Goal: Task Accomplishment & Management: Complete application form

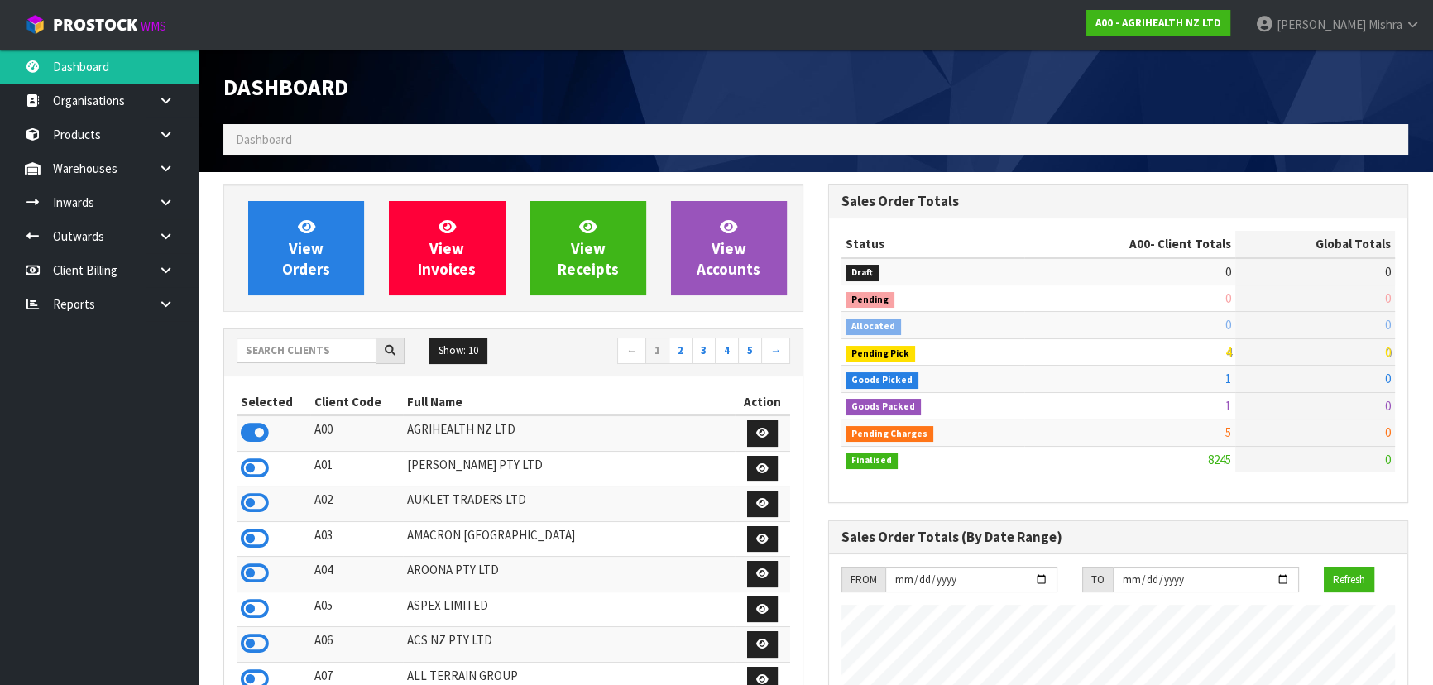
scroll to position [1251, 604]
click at [298, 354] on input "text" at bounding box center [307, 351] width 140 height 26
type input "S02"
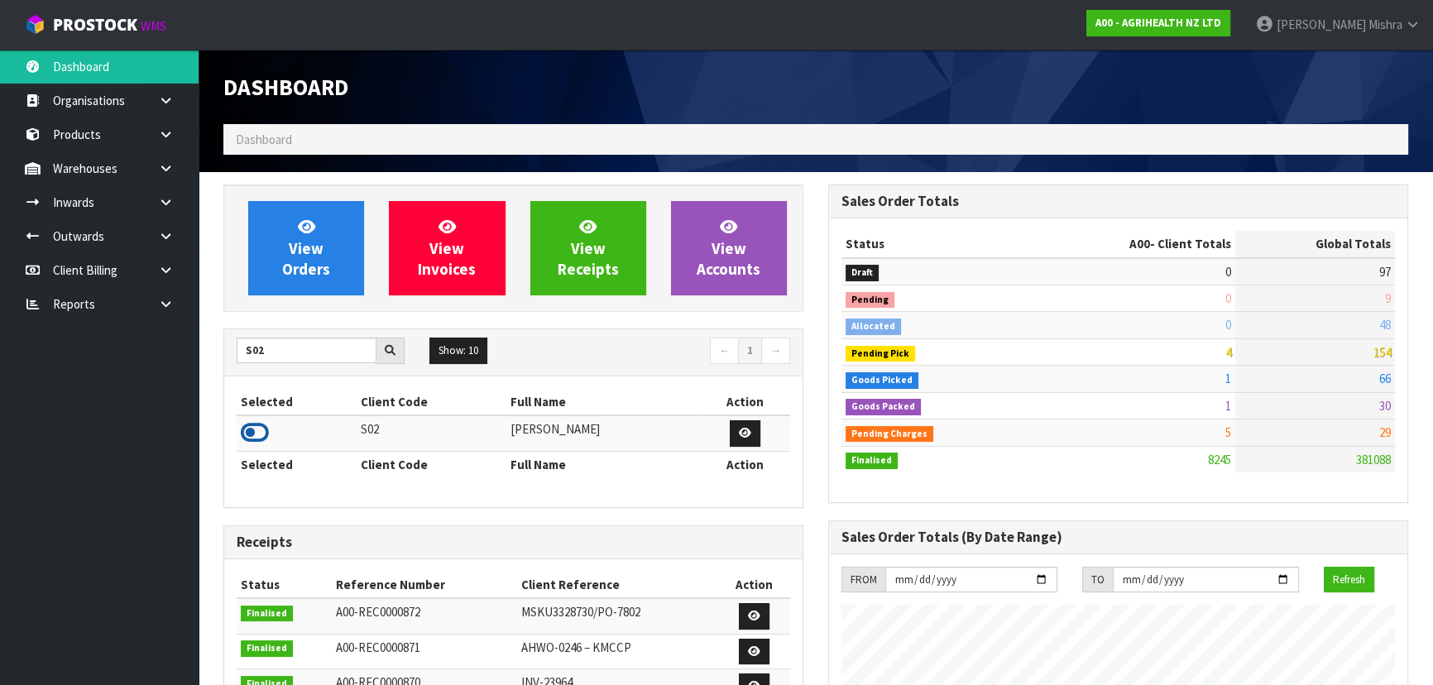
click at [248, 428] on icon at bounding box center [255, 432] width 28 height 25
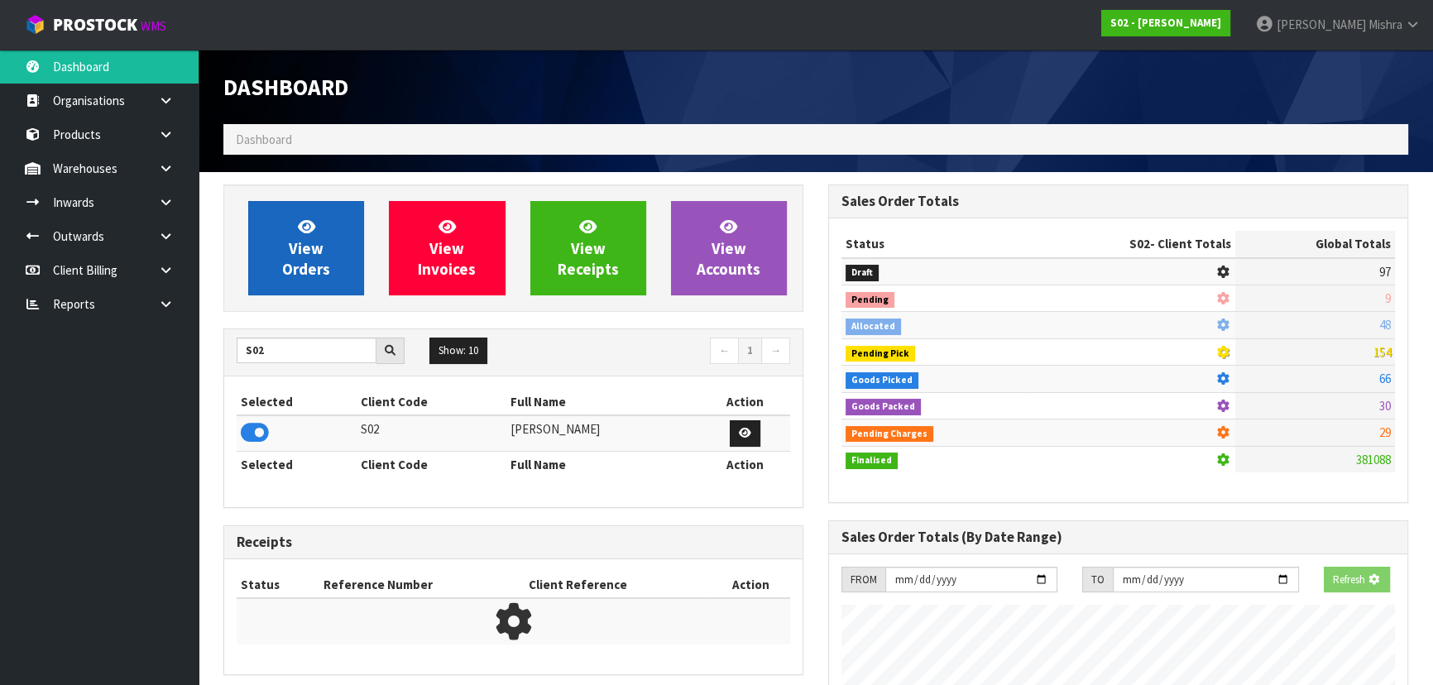
scroll to position [1030, 604]
click at [276, 259] on link "View Orders" at bounding box center [306, 248] width 116 height 94
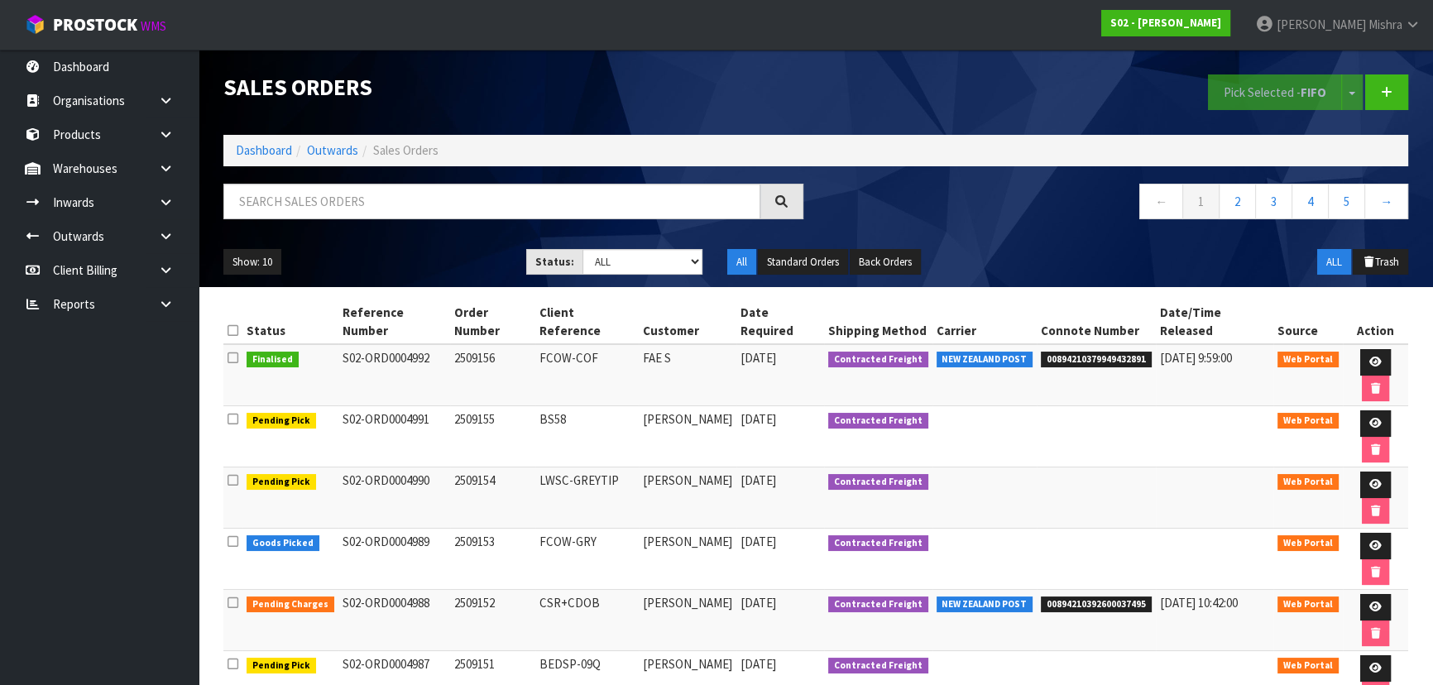
scroll to position [50, 0]
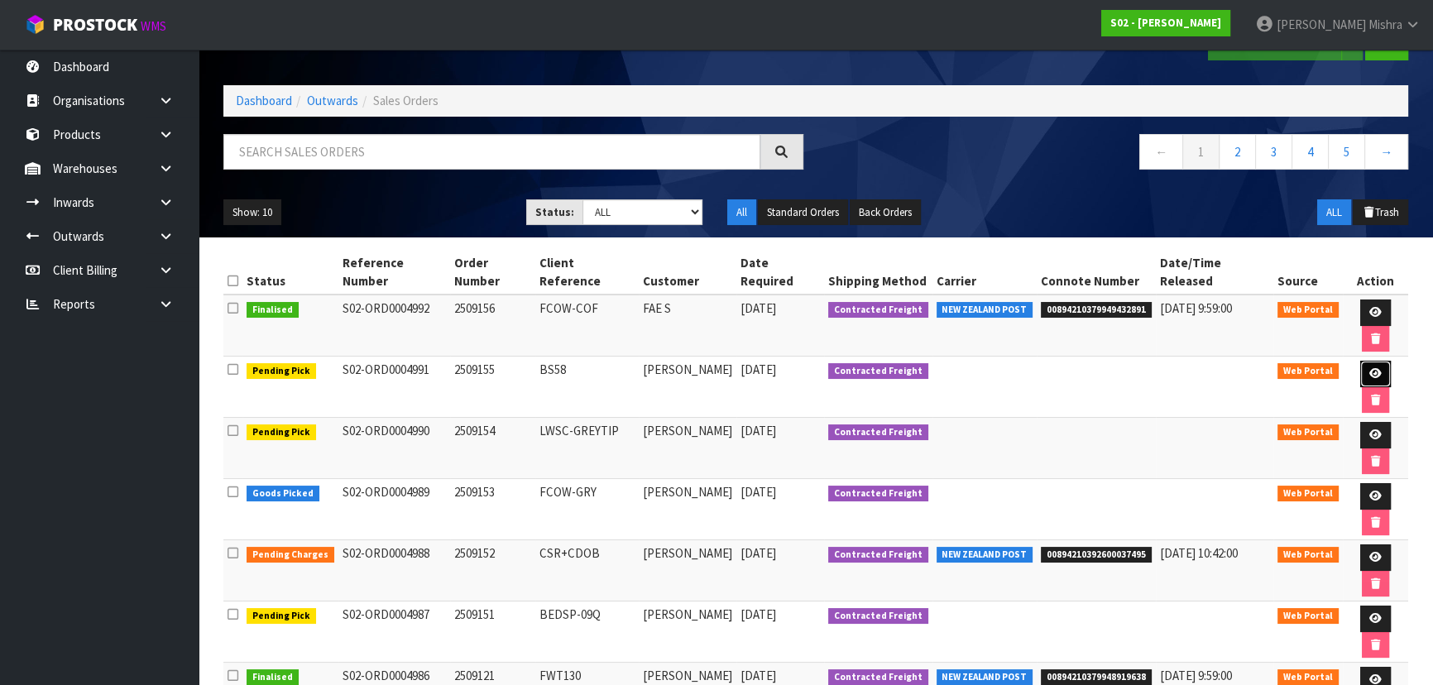
click at [1369, 368] on icon at bounding box center [1375, 373] width 12 height 11
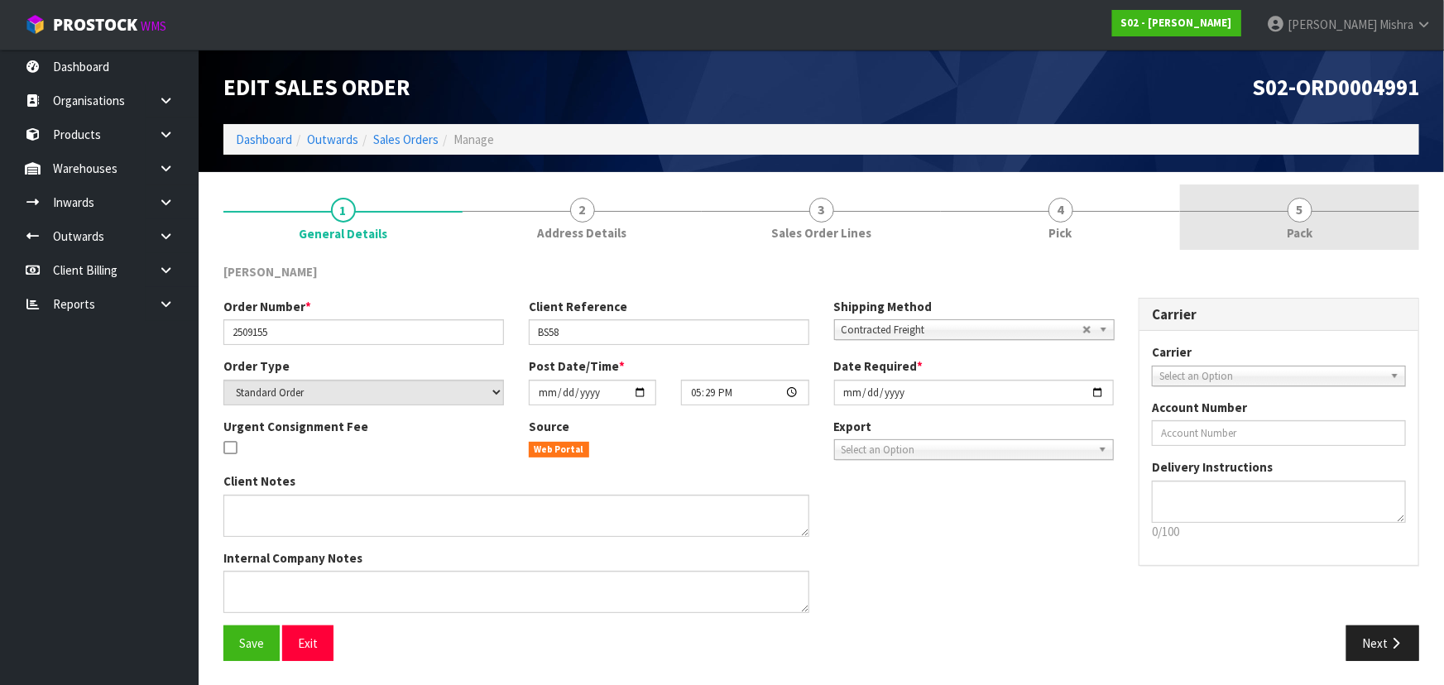
click at [1333, 199] on link "5 Pack" at bounding box center [1299, 217] width 239 height 65
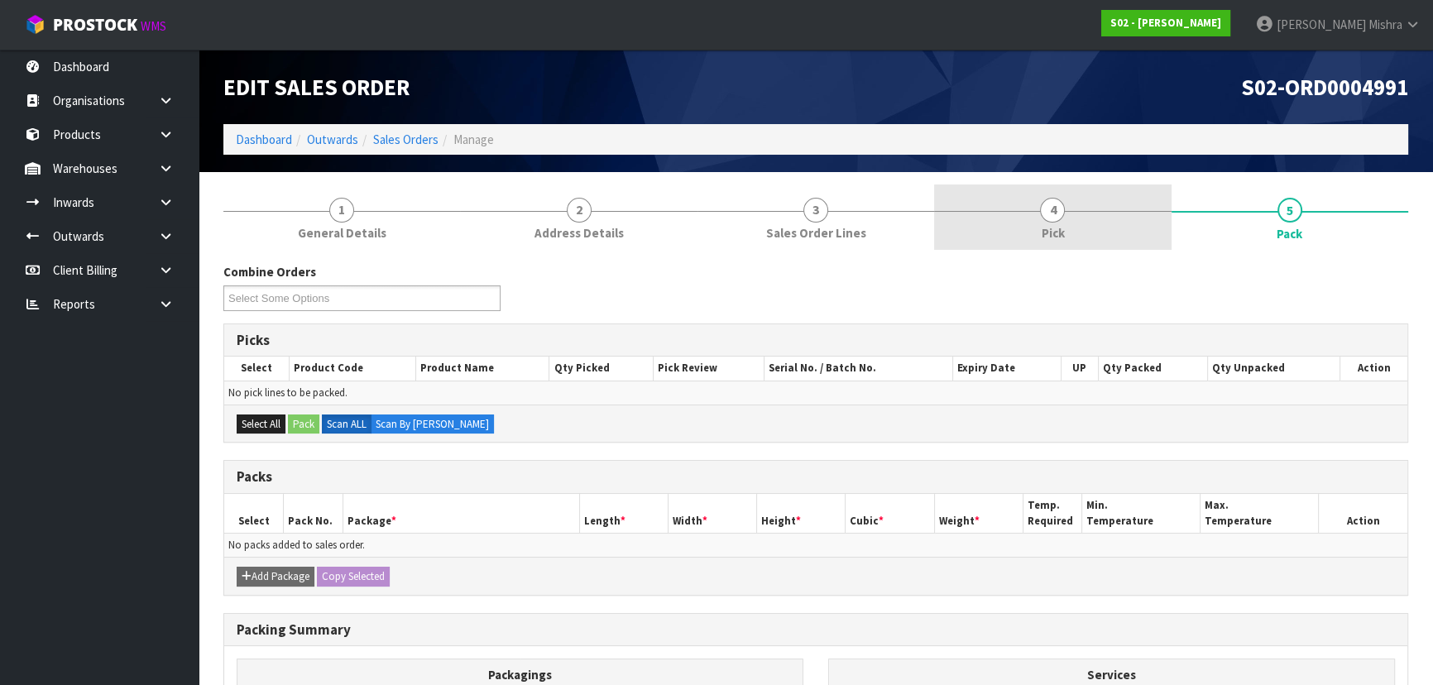
click at [1081, 211] on link "4 Pick" at bounding box center [1052, 217] width 237 height 65
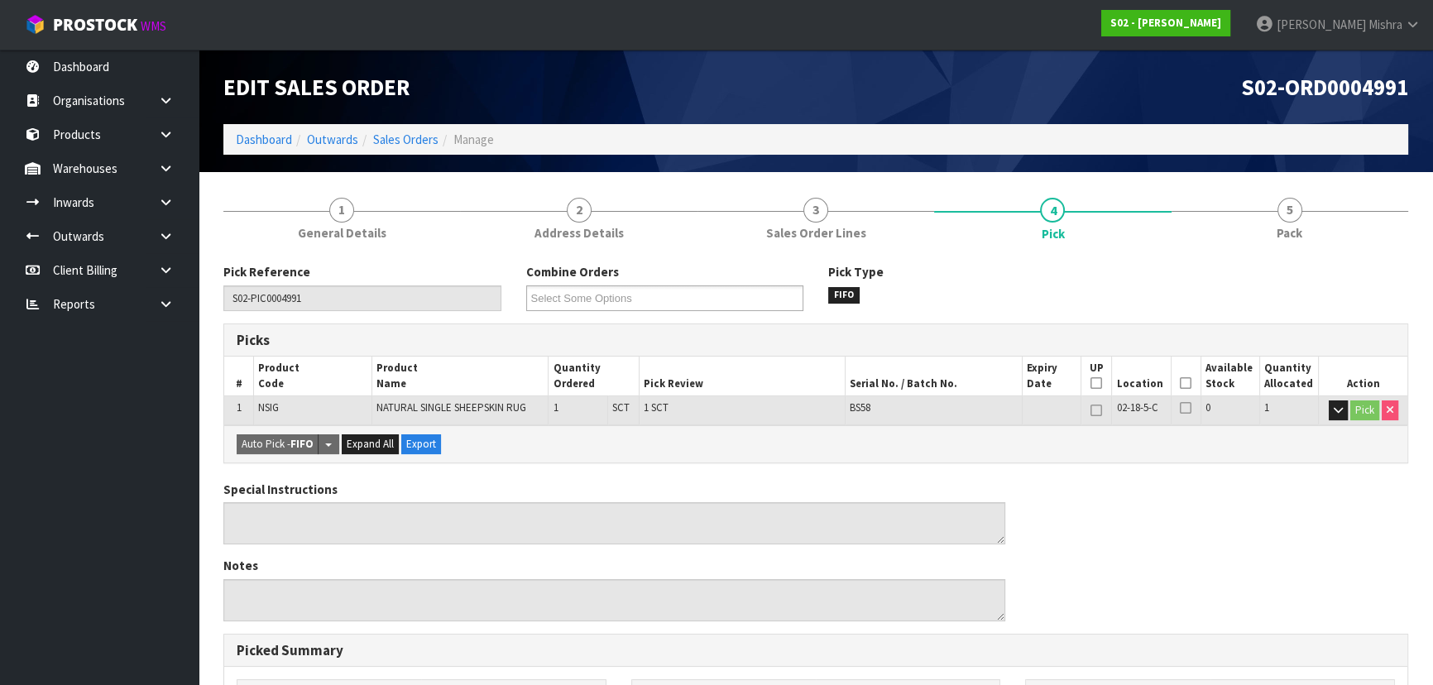
click at [1191, 384] on icon at bounding box center [1186, 383] width 12 height 1
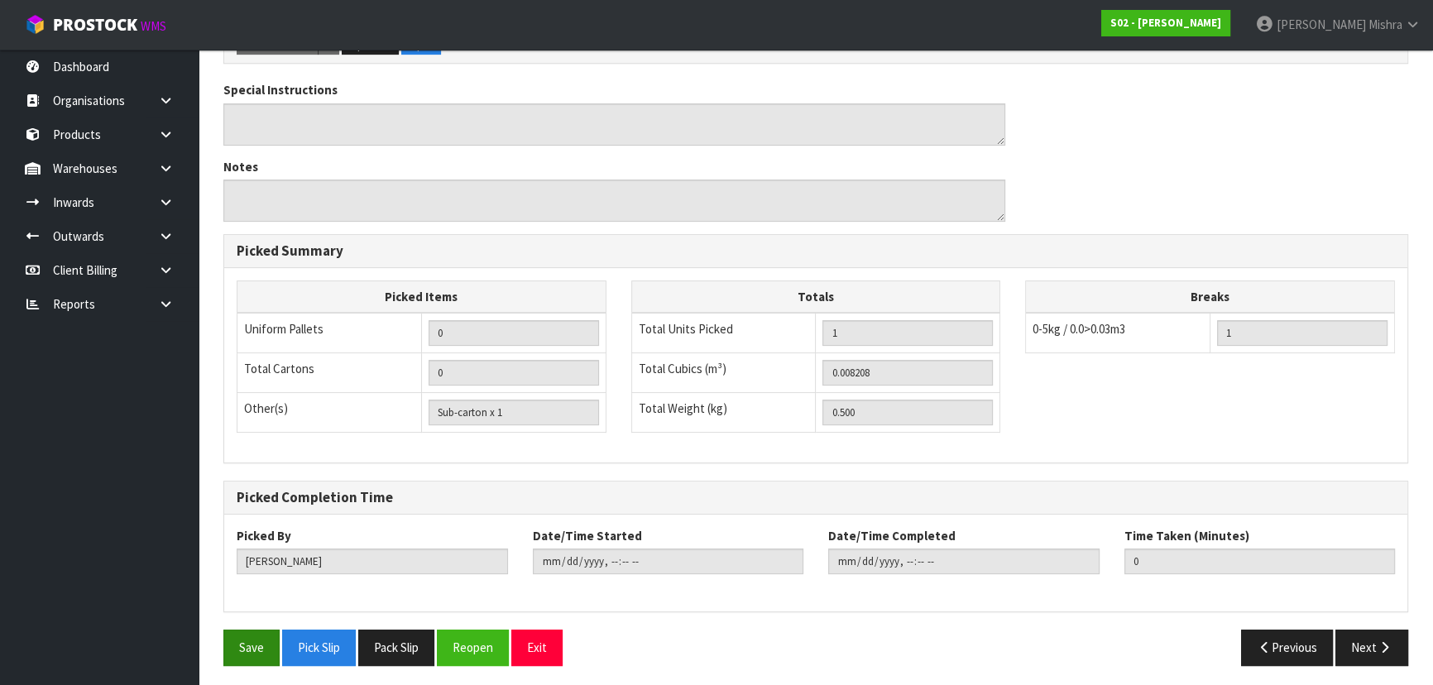
scroll to position [462, 0]
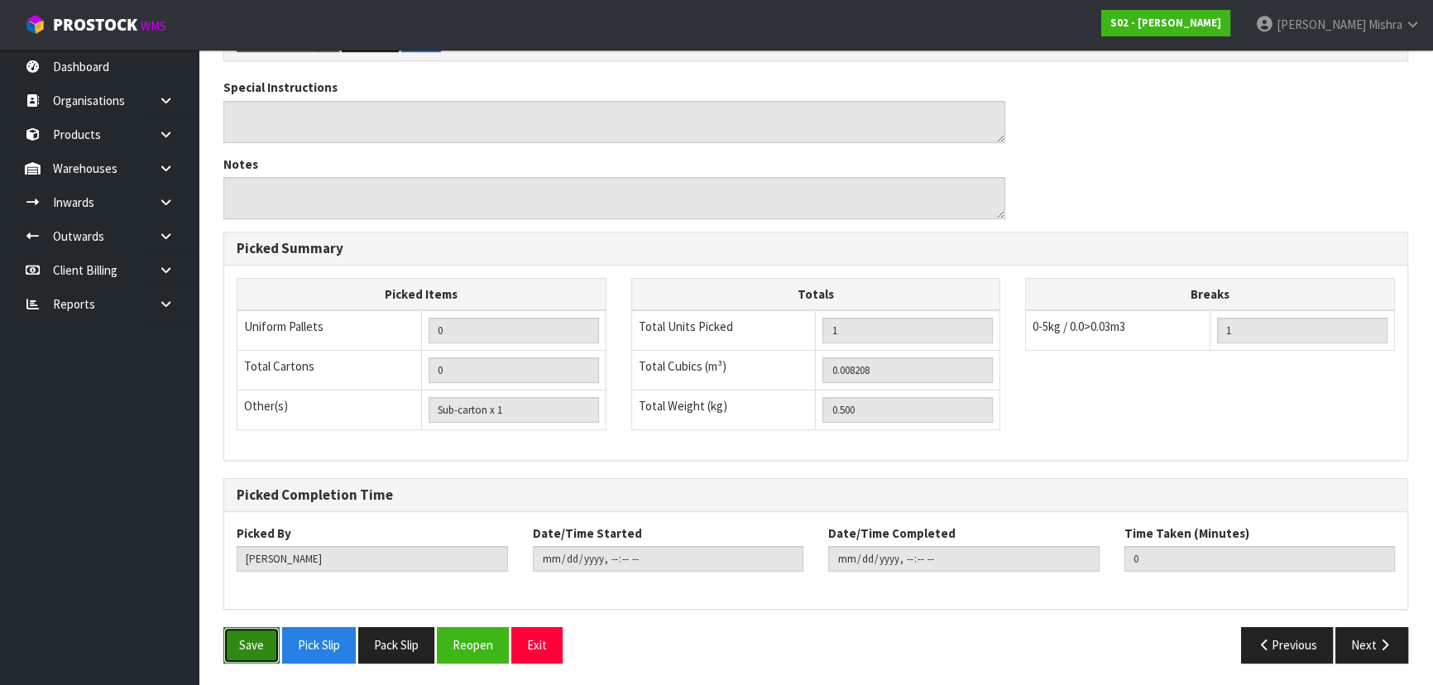
click at [266, 641] on button "Save" at bounding box center [251, 645] width 56 height 36
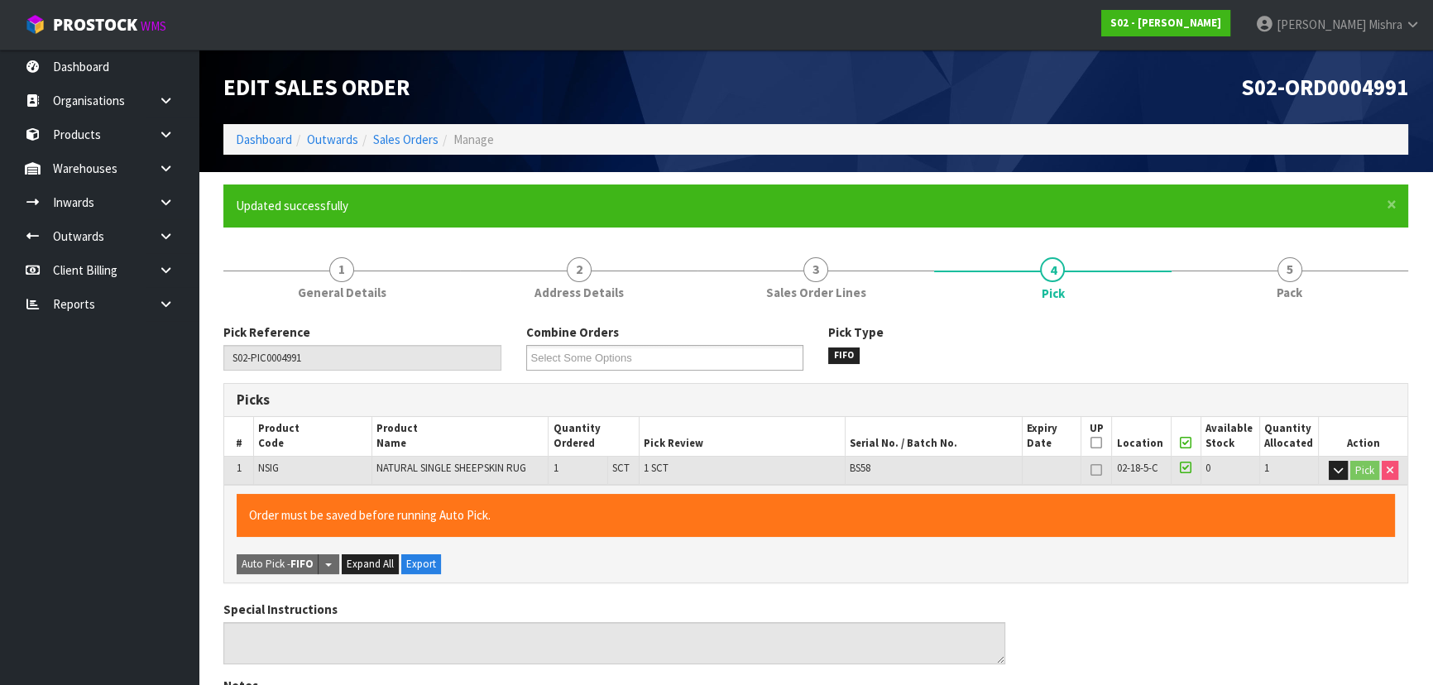
type input "[PERSON_NAME]"
type input "2025-09-15T11:05:34"
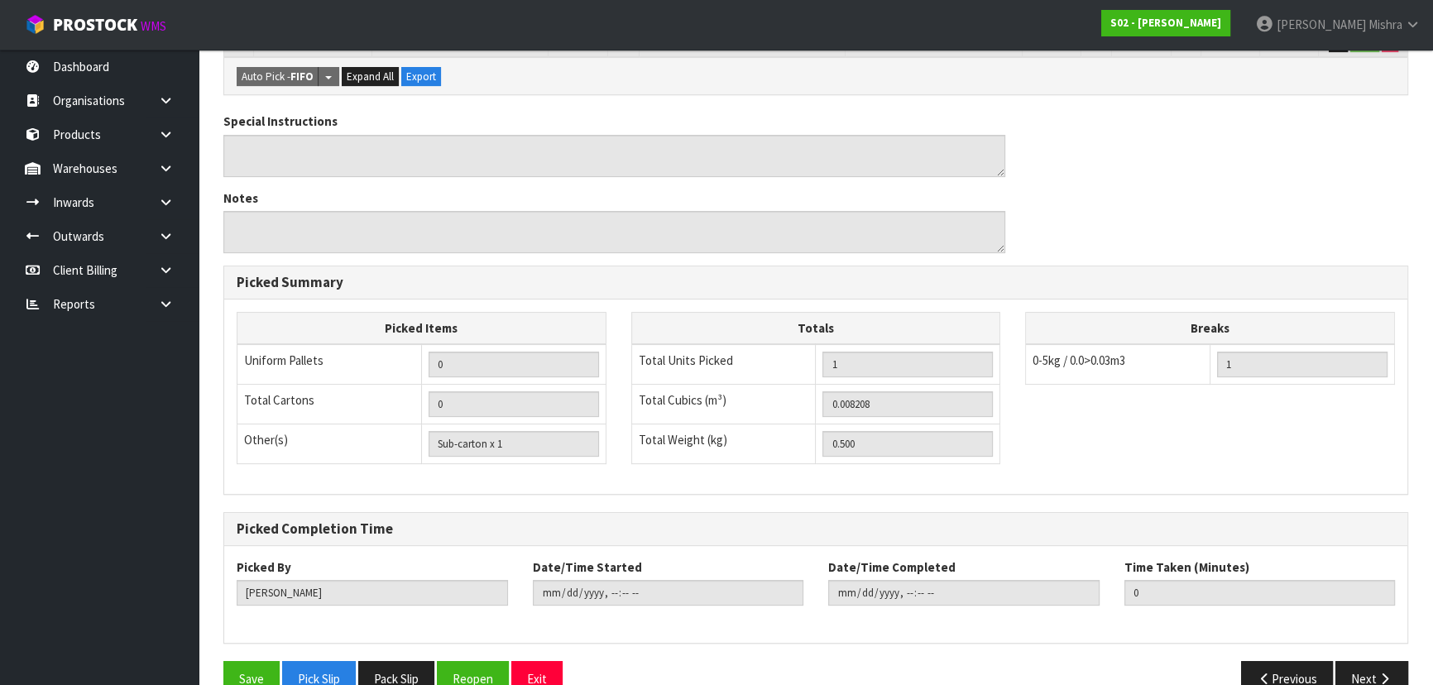
scroll to position [462, 0]
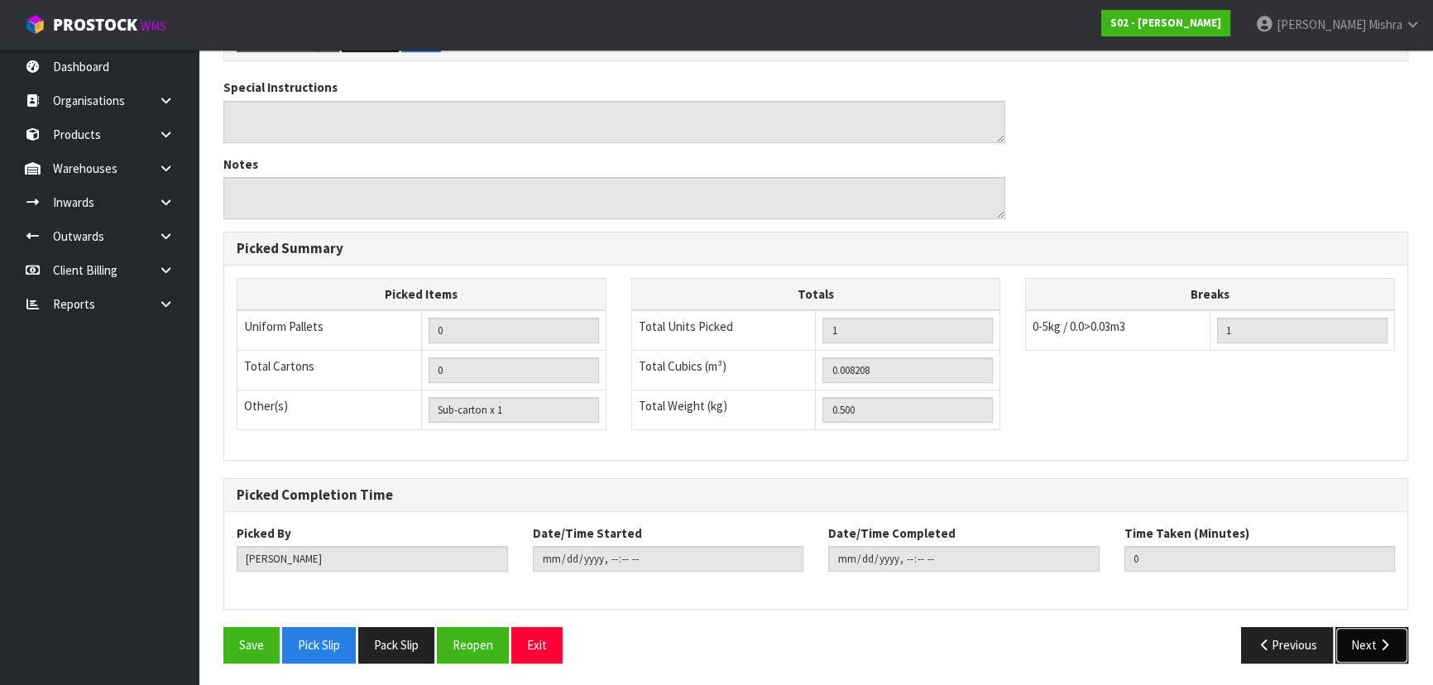
click at [1374, 641] on button "Next" at bounding box center [1372, 645] width 73 height 36
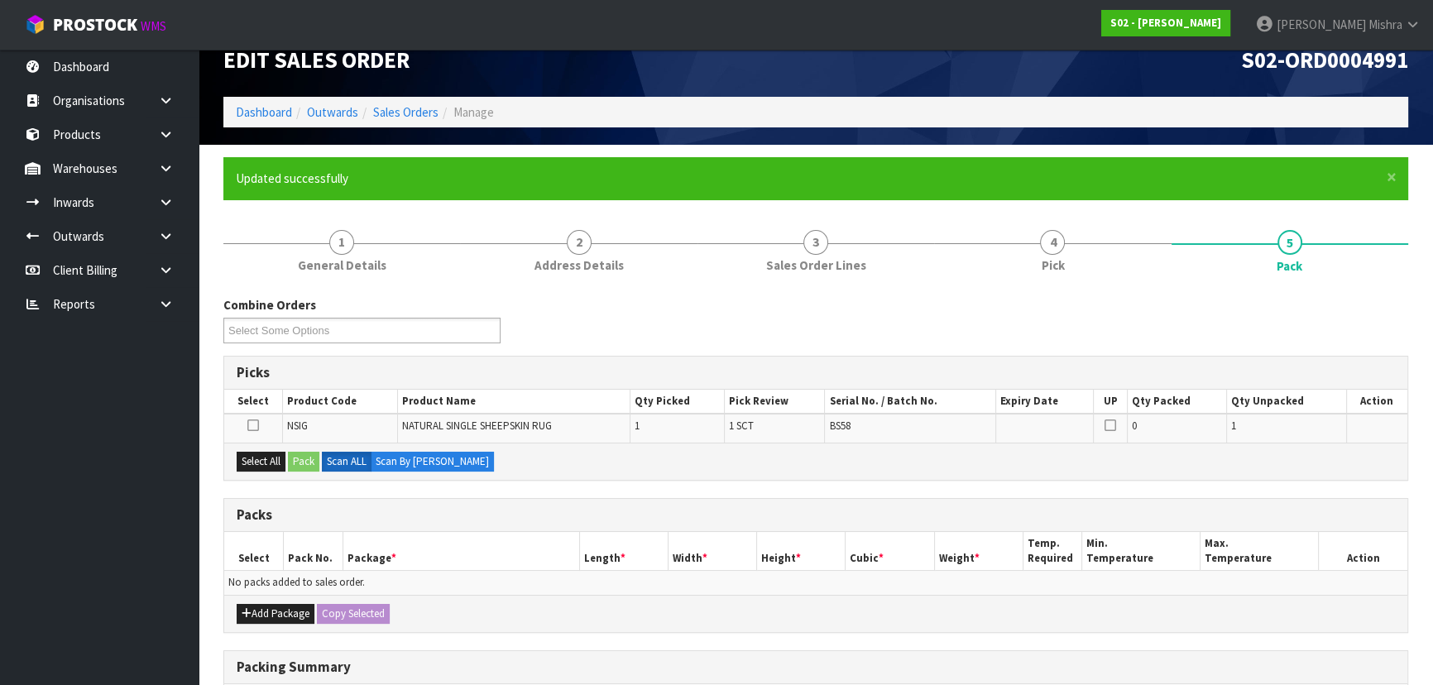
scroll to position [74, 0]
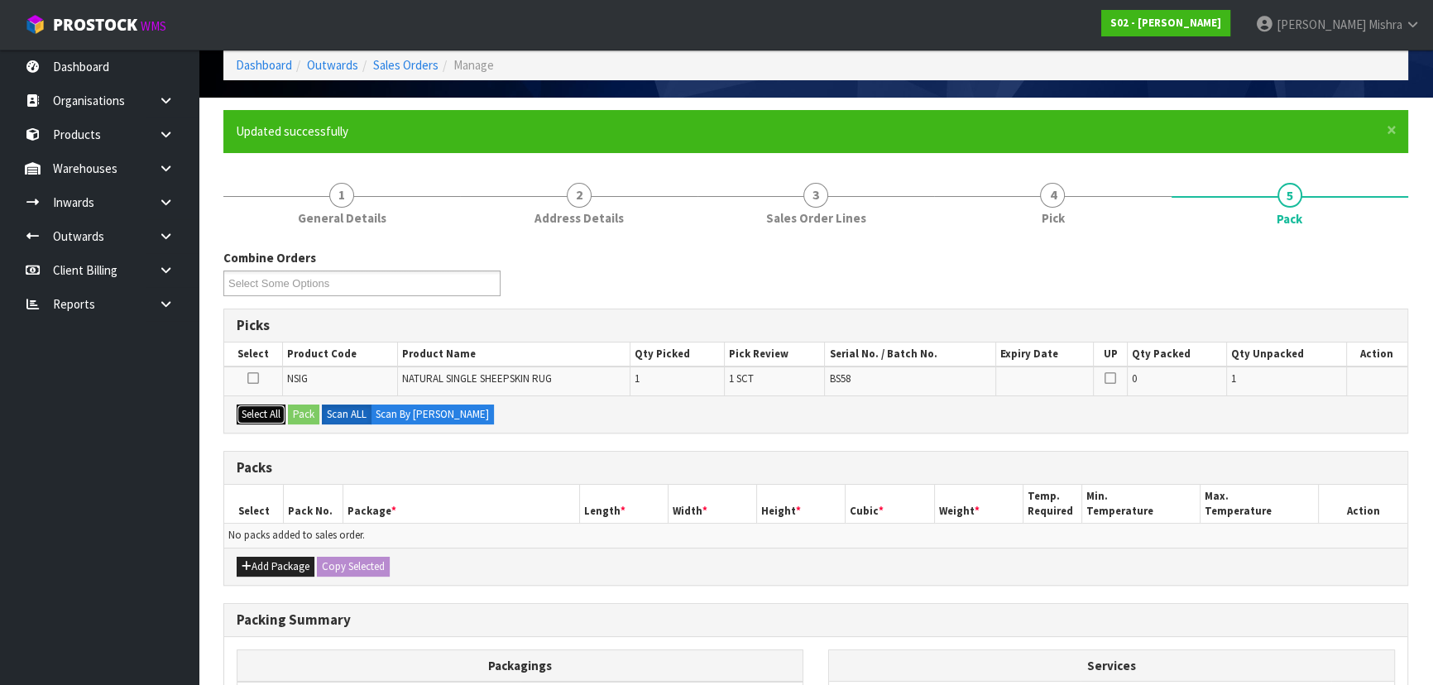
click at [272, 421] on button "Select All" at bounding box center [261, 415] width 49 height 20
click at [317, 417] on button "Pack" at bounding box center [303, 415] width 31 height 20
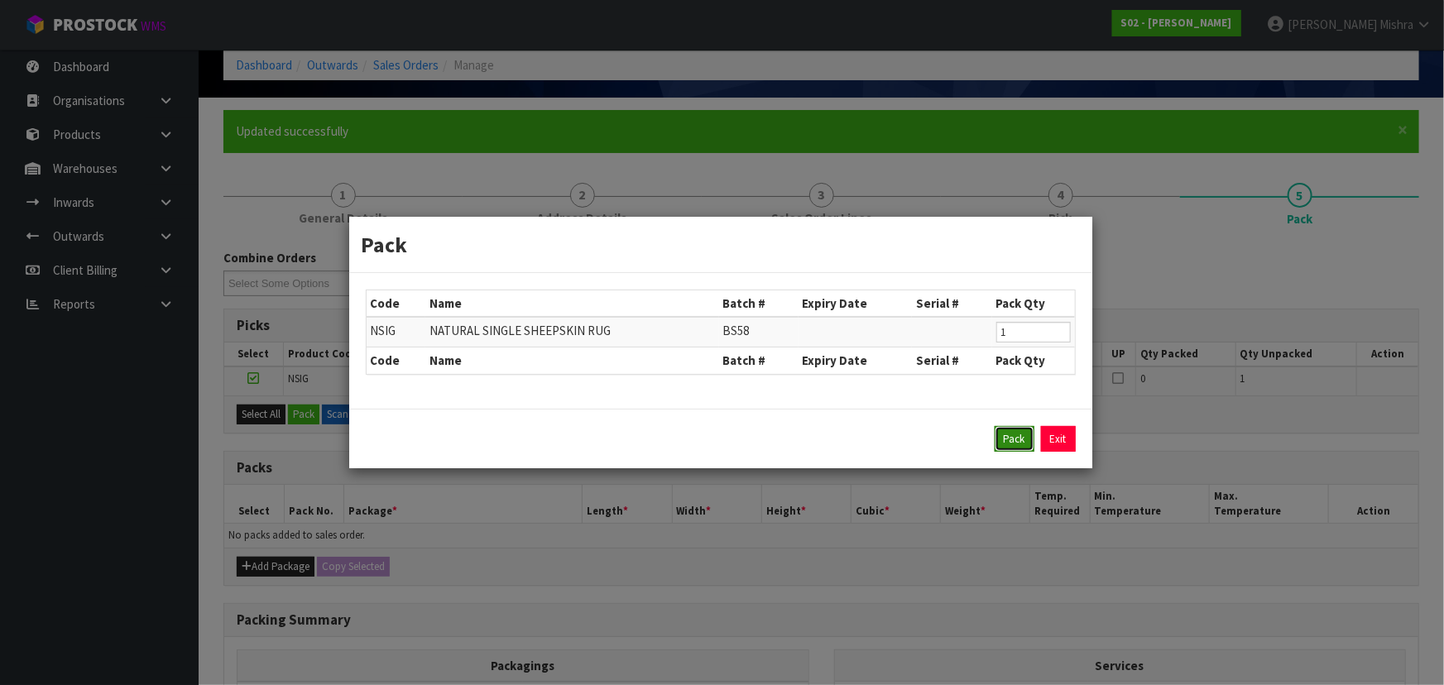
click at [1010, 439] on button "Pack" at bounding box center [1015, 439] width 40 height 26
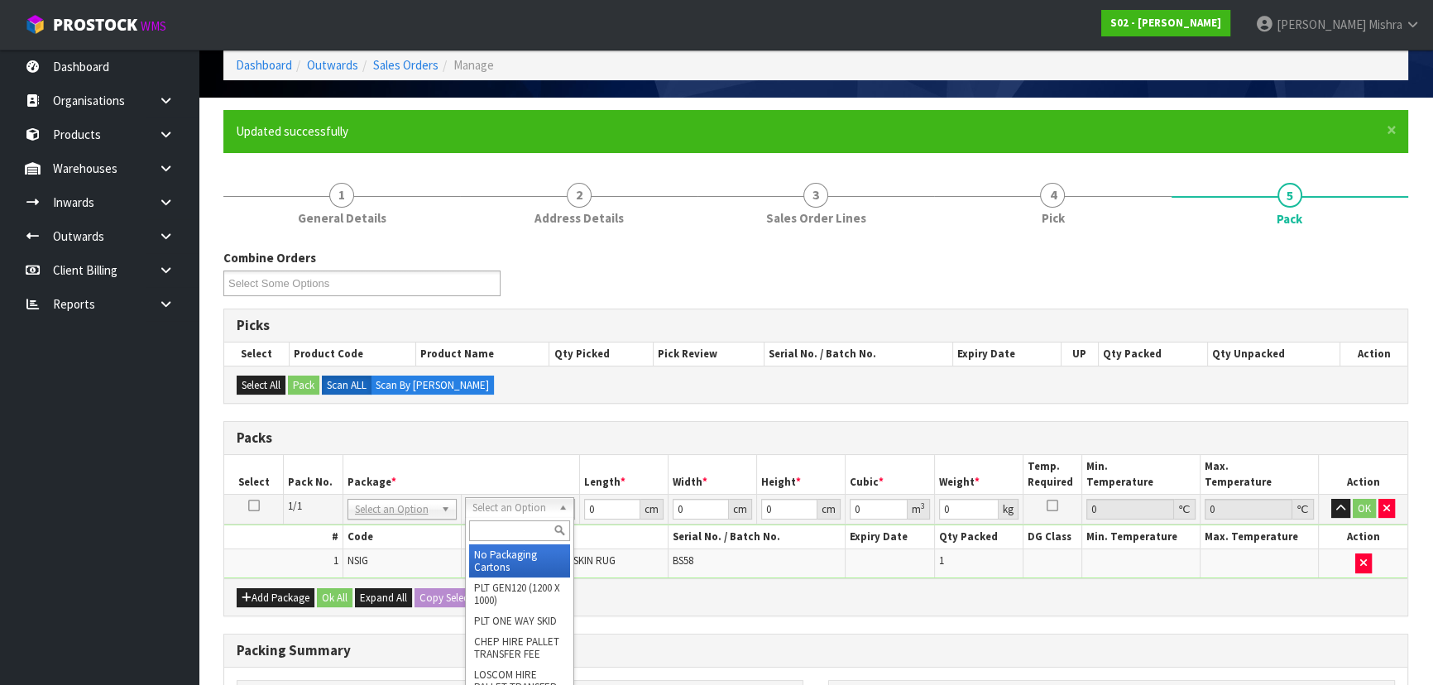
click at [482, 533] on input "text" at bounding box center [519, 530] width 101 height 21
type input "OC"
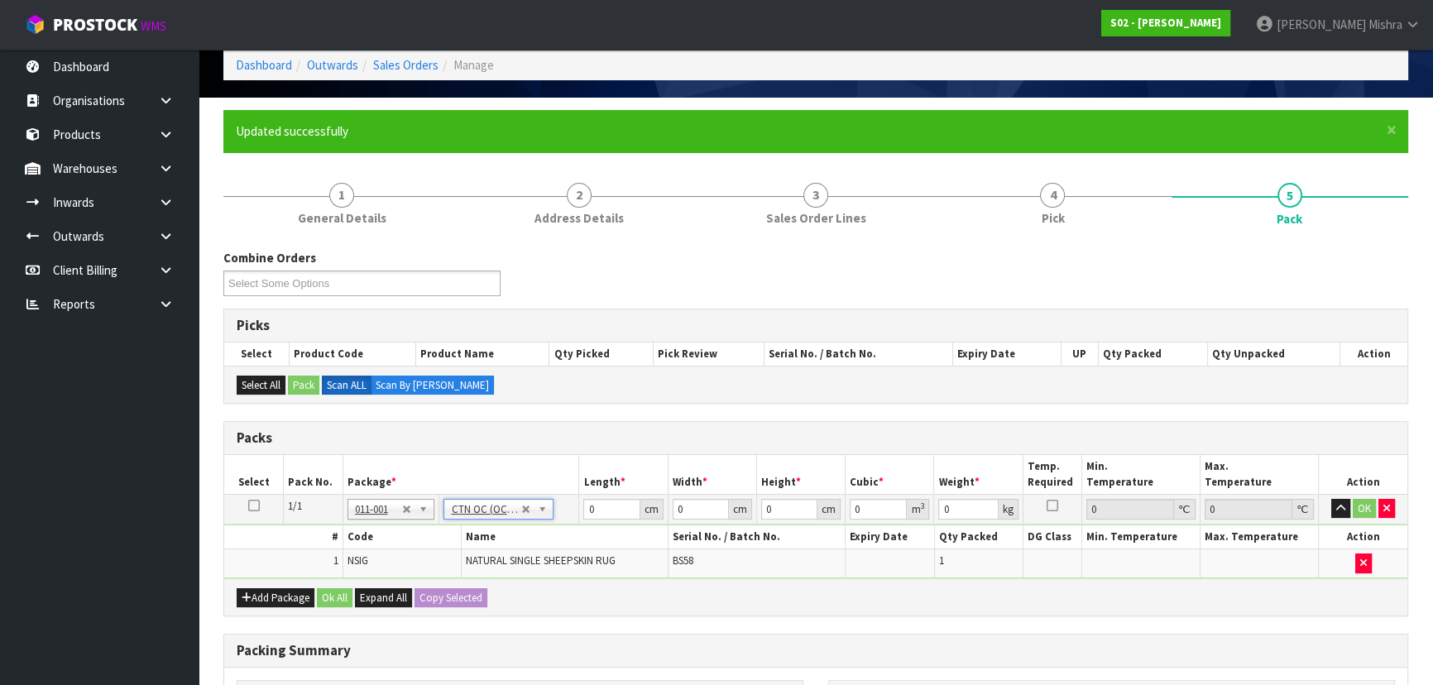
type input "0.5"
drag, startPoint x: 612, startPoint y: 508, endPoint x: 513, endPoint y: 501, distance: 99.5
click at [513, 504] on tr "1/1 NONE 007-001 007-002 007-004 007-009 007-013 007-014 007-015 007-017 007-01…" at bounding box center [815, 509] width 1183 height 30
type input "25"
type input "18"
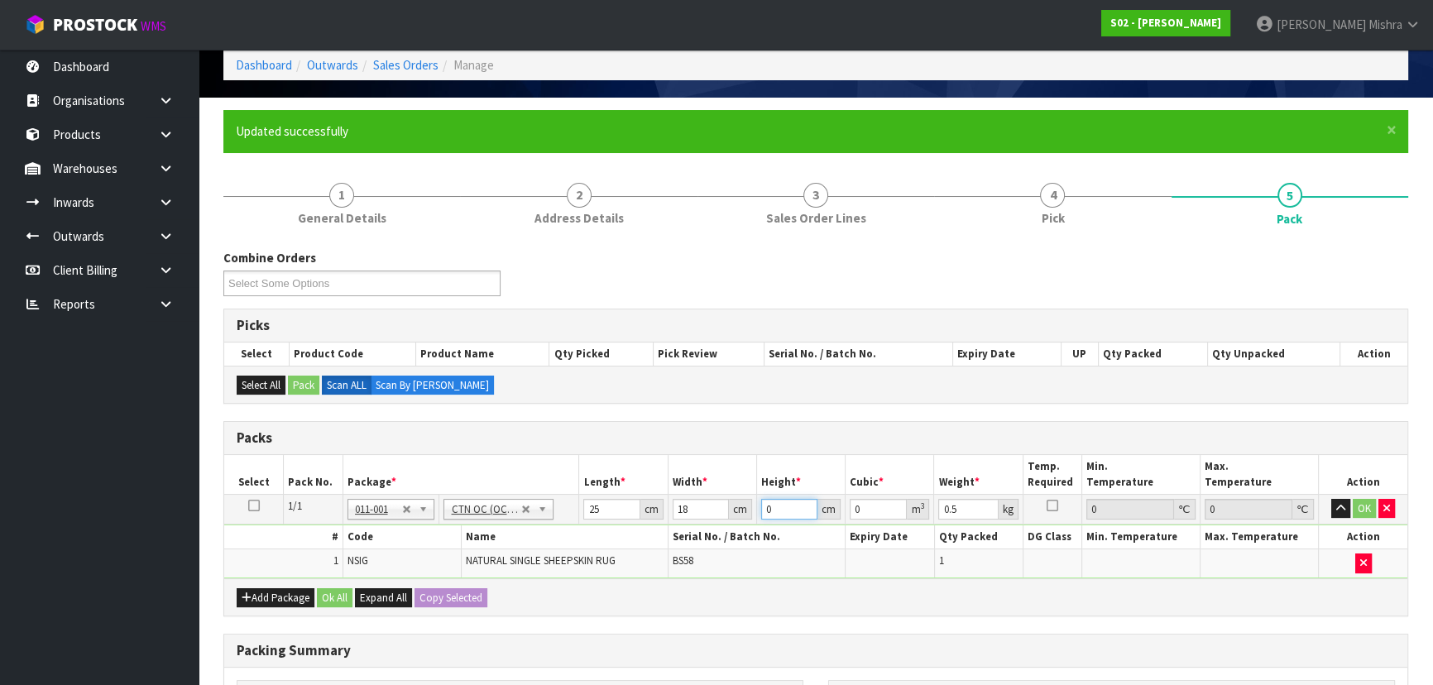
type input "3"
type input "0.00135"
type input "31"
type input "0.01395"
type input "31"
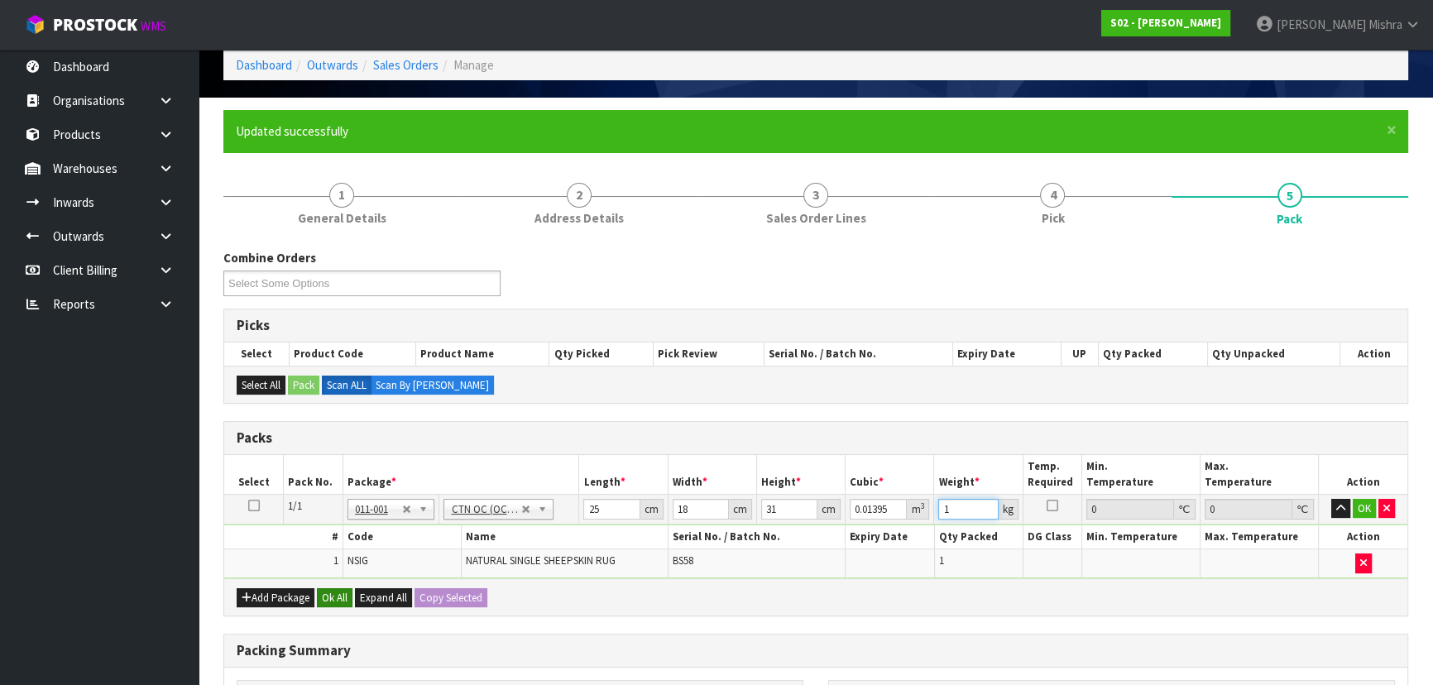
type input "1"
click at [330, 596] on button "Ok All" at bounding box center [335, 598] width 36 height 20
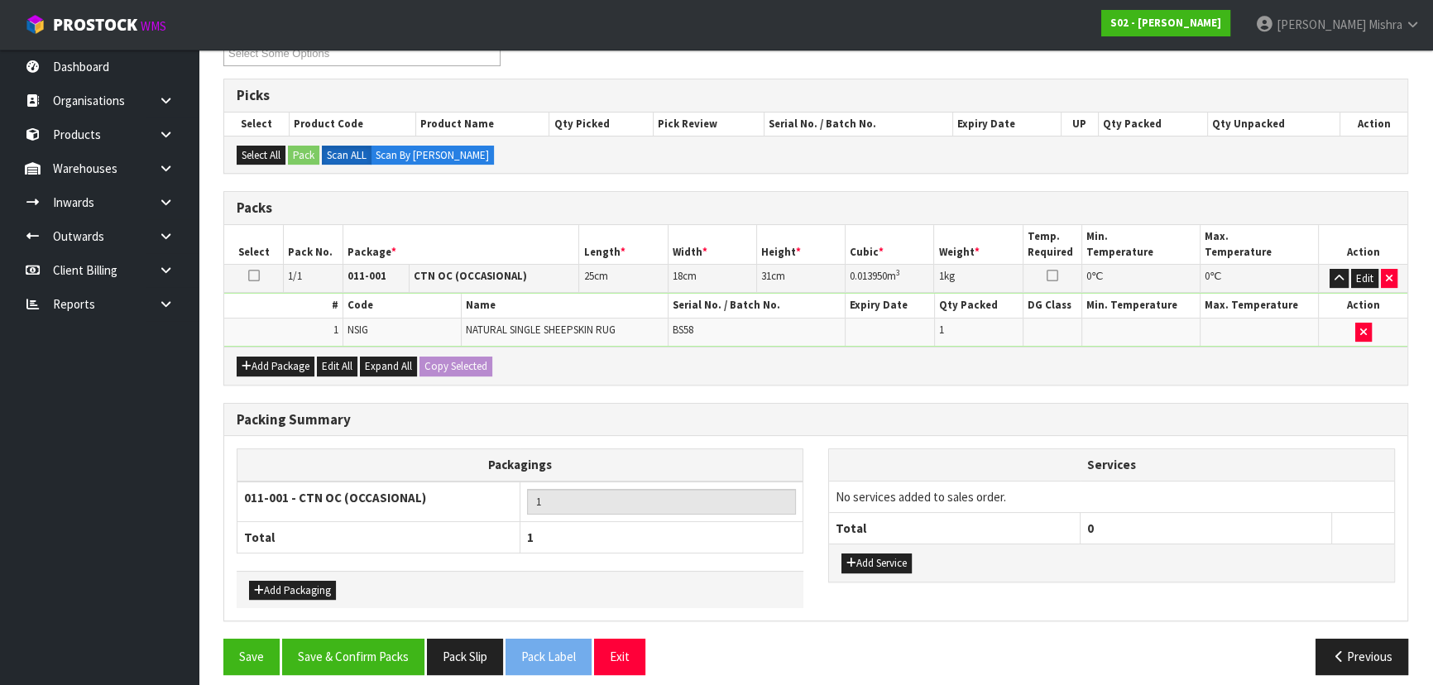
scroll to position [314, 0]
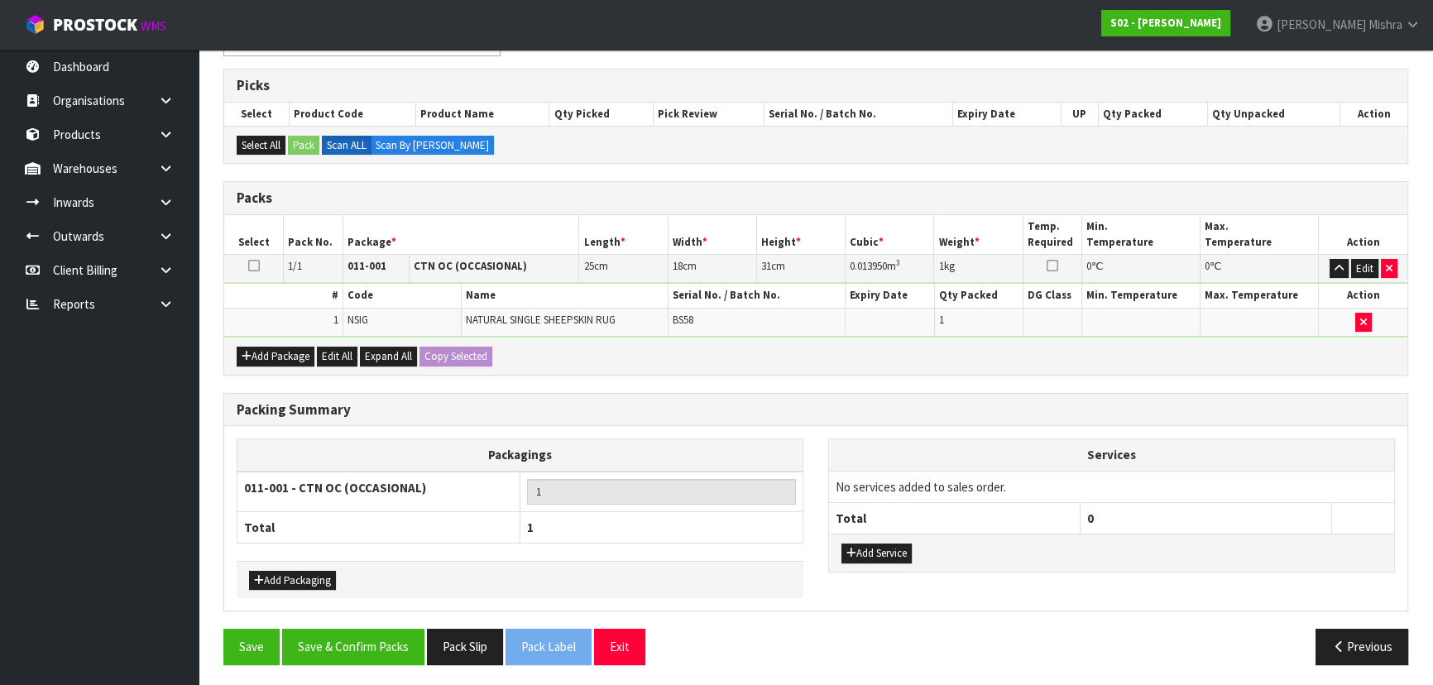
click at [327, 669] on div "Save Save & Confirm Packs Pack Slip Pack Label Exit Previous" at bounding box center [816, 653] width 1210 height 48
click at [324, 638] on button "Save & Confirm Packs" at bounding box center [353, 647] width 142 height 36
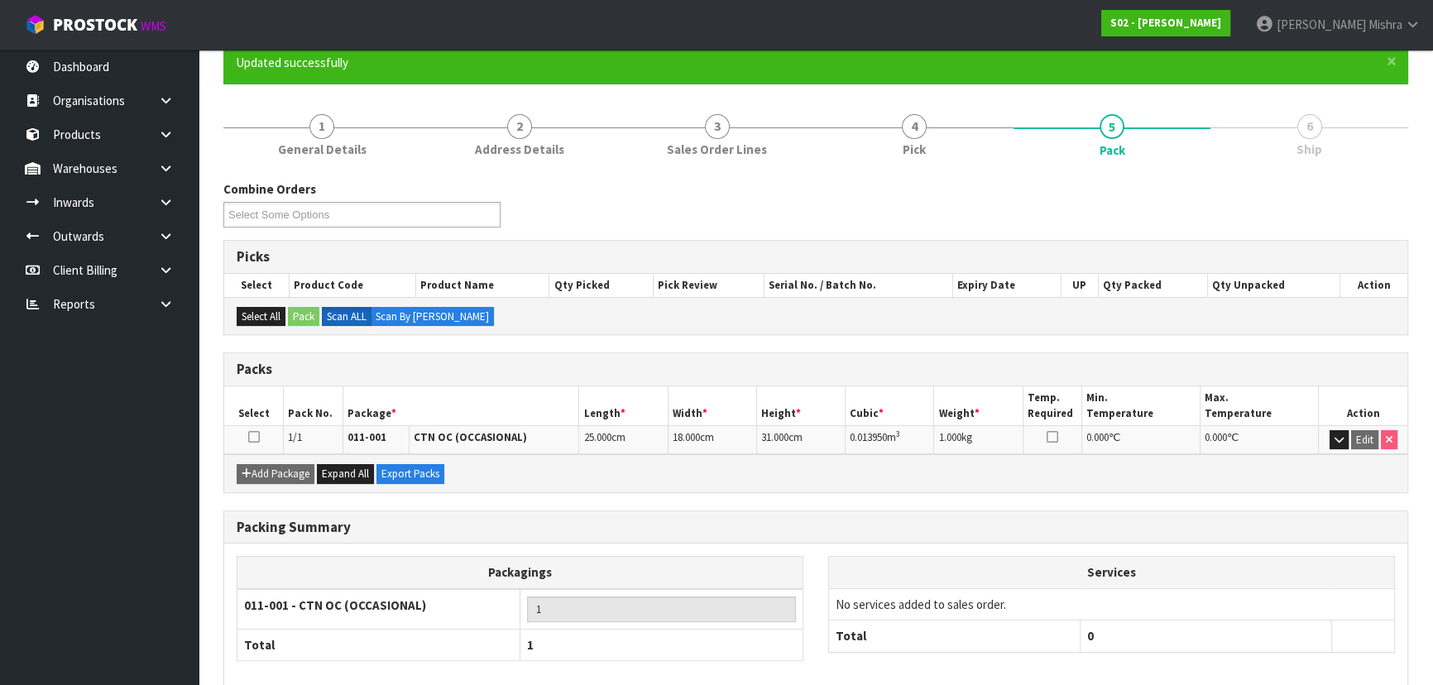
scroll to position [224, 0]
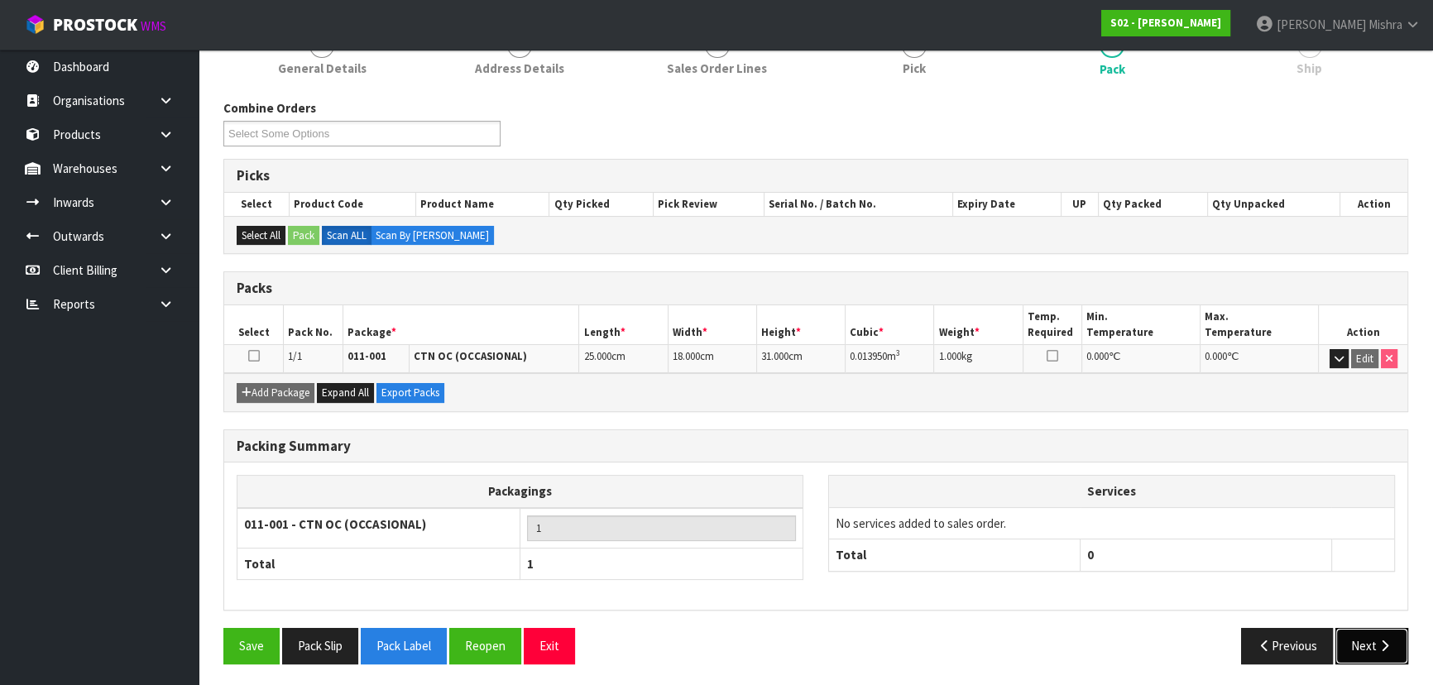
click at [1349, 643] on button "Next" at bounding box center [1372, 646] width 73 height 36
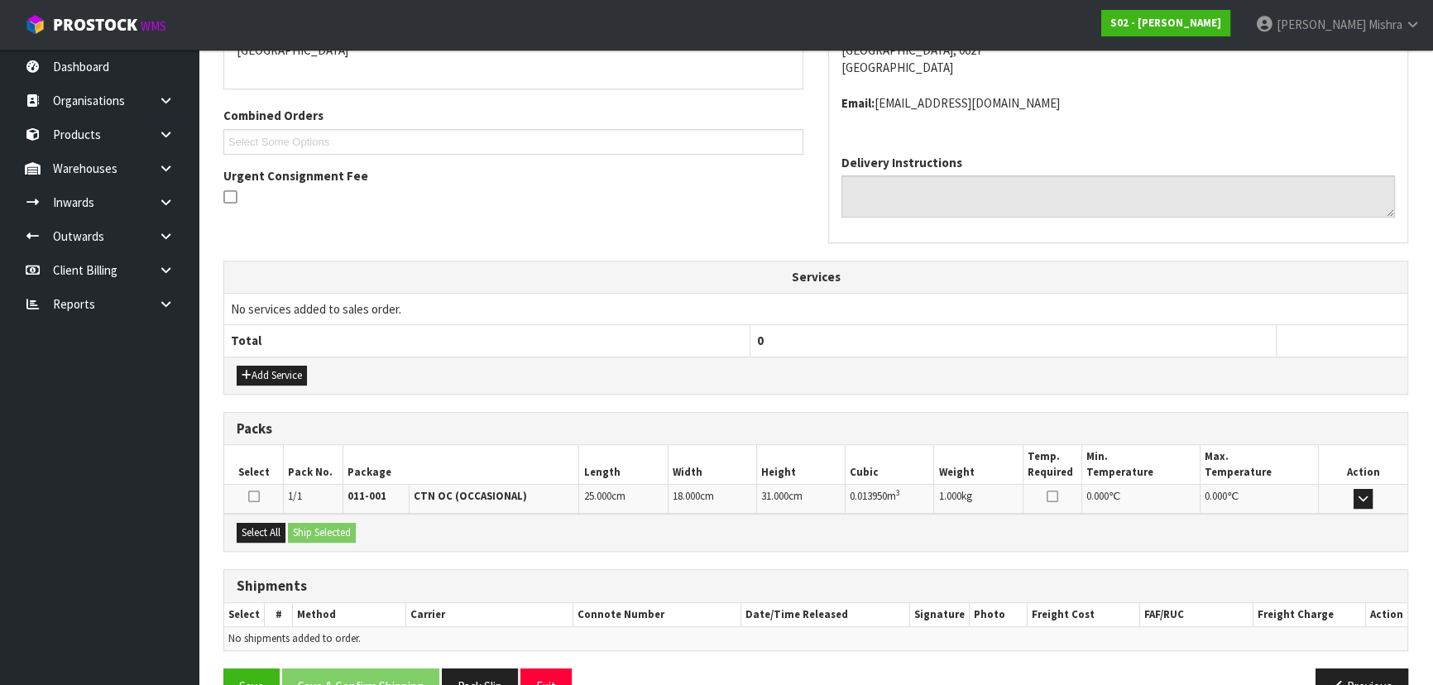
scroll to position [422, 0]
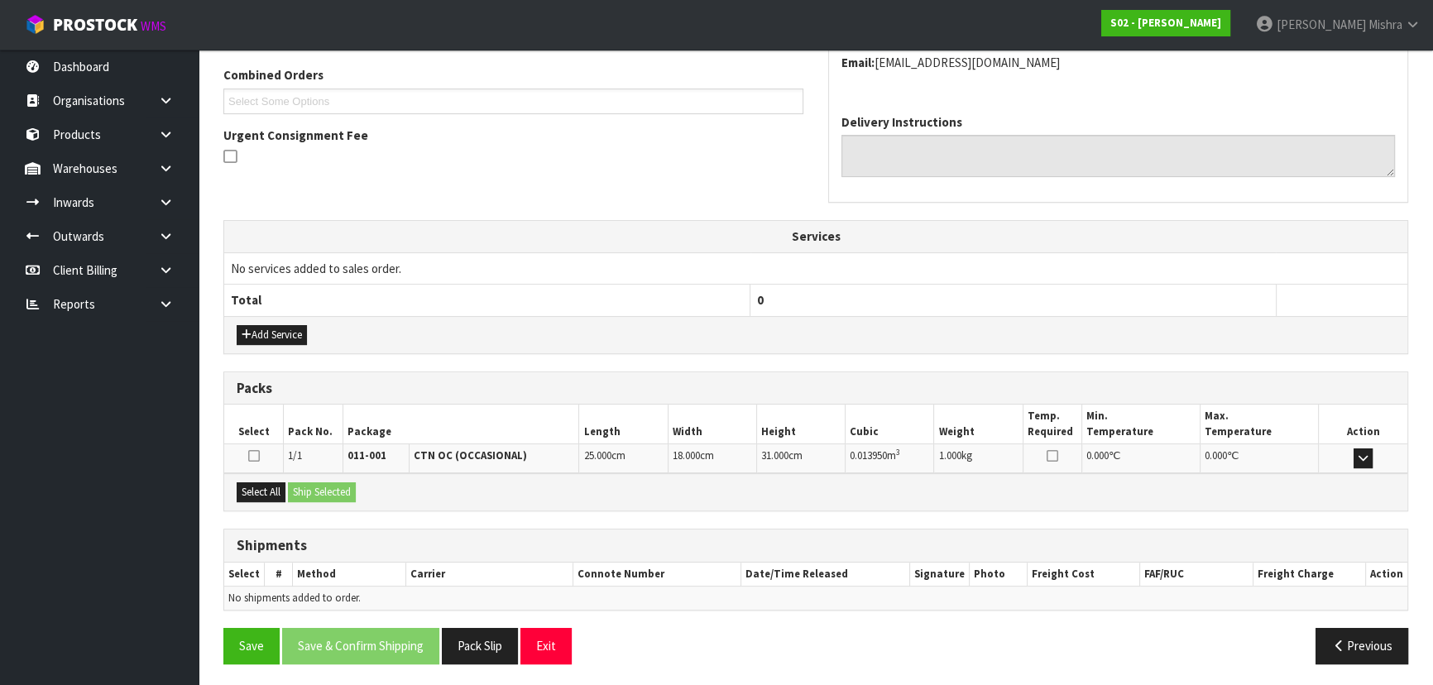
drag, startPoint x: 268, startPoint y: 489, endPoint x: 300, endPoint y: 495, distance: 32.0
click at [271, 490] on button "Select All" at bounding box center [261, 492] width 49 height 20
click at [322, 496] on button "Ship Selected" at bounding box center [322, 492] width 68 height 20
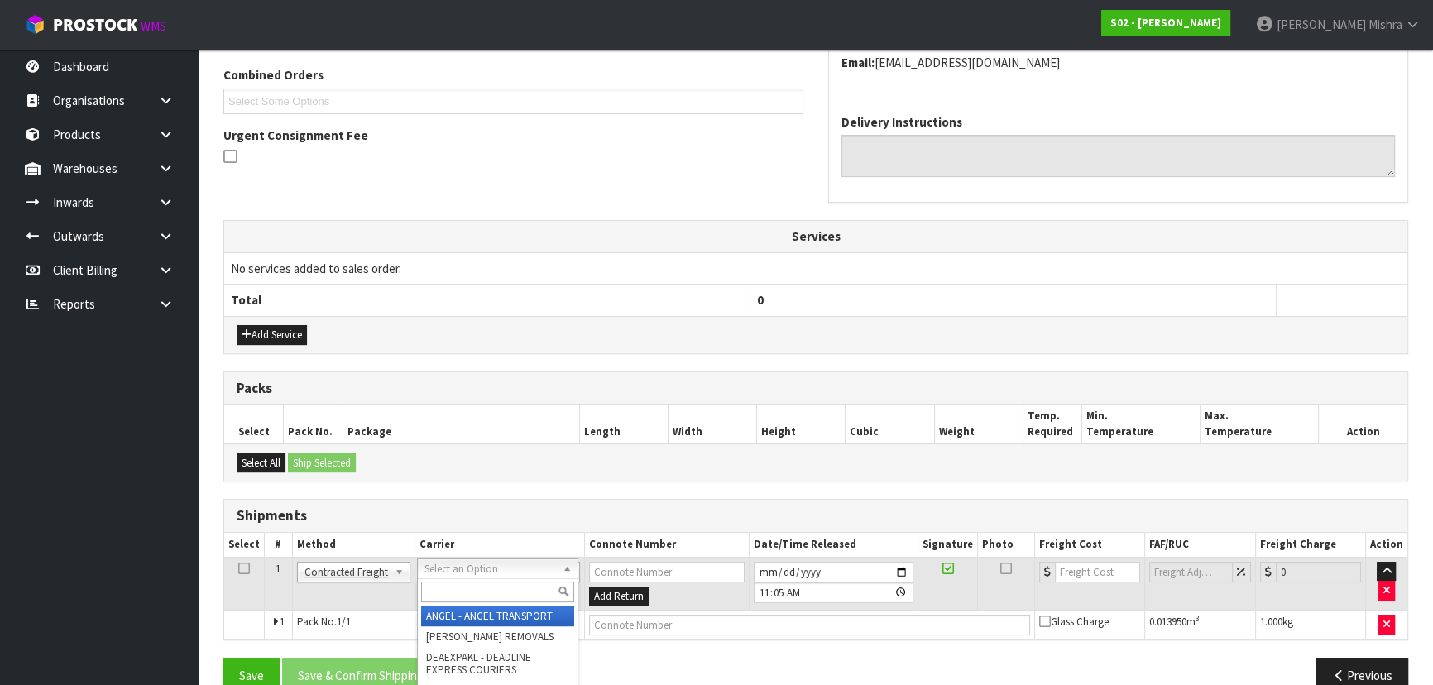
click at [458, 592] on input "text" at bounding box center [497, 592] width 153 height 21
type input "NZP"
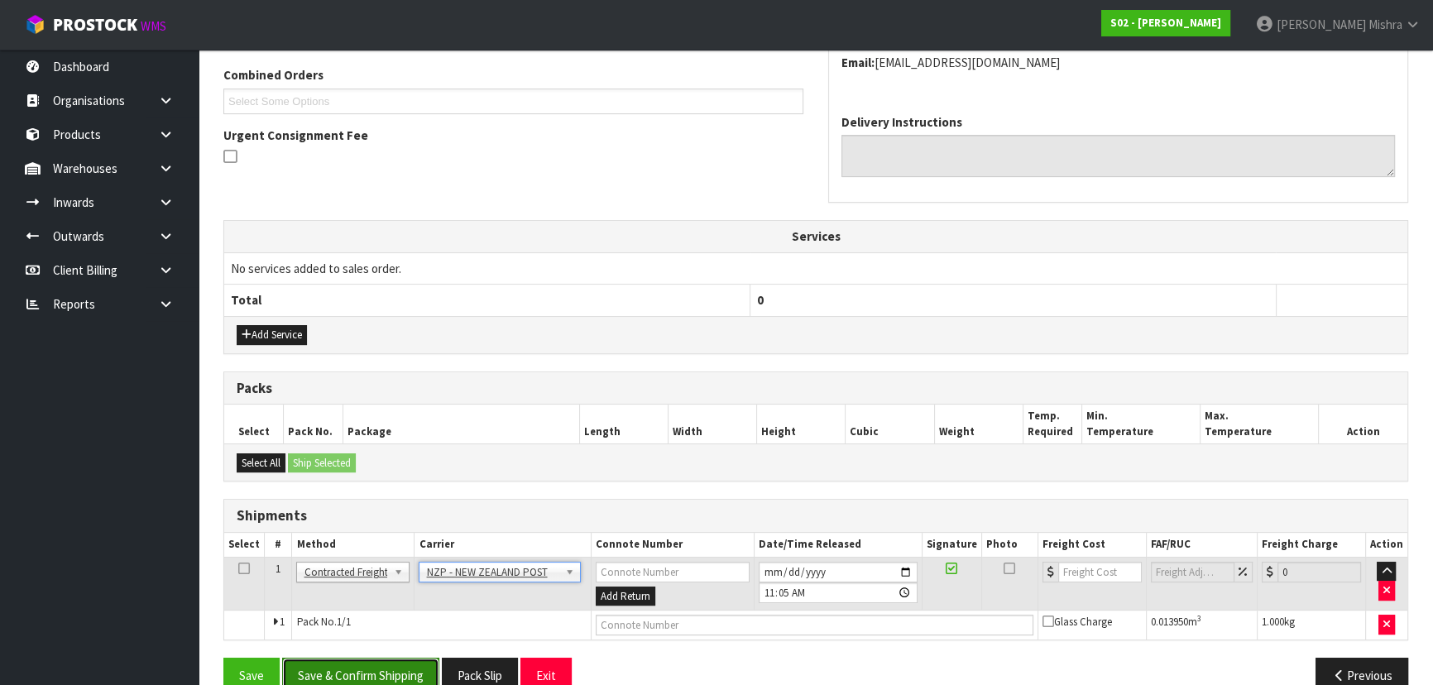
click at [368, 679] on button "Save & Confirm Shipping" at bounding box center [360, 676] width 157 height 36
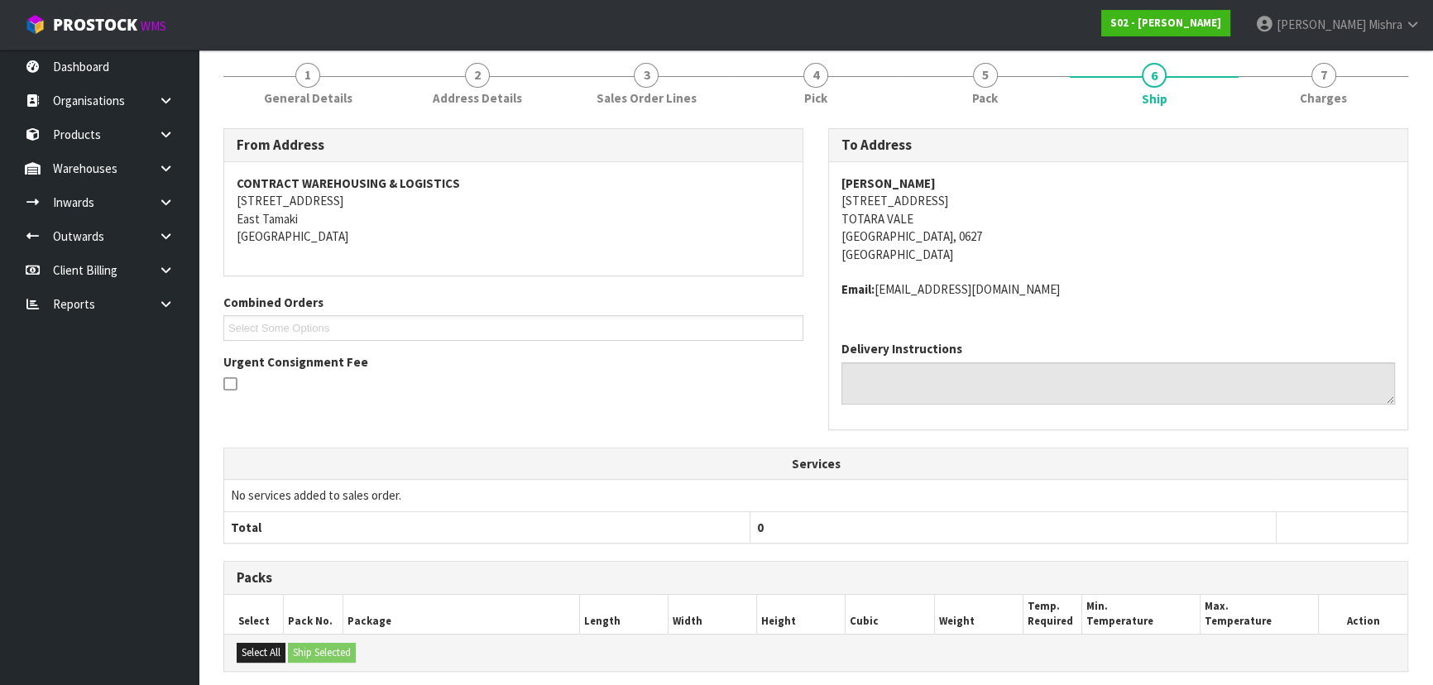
scroll to position [429, 0]
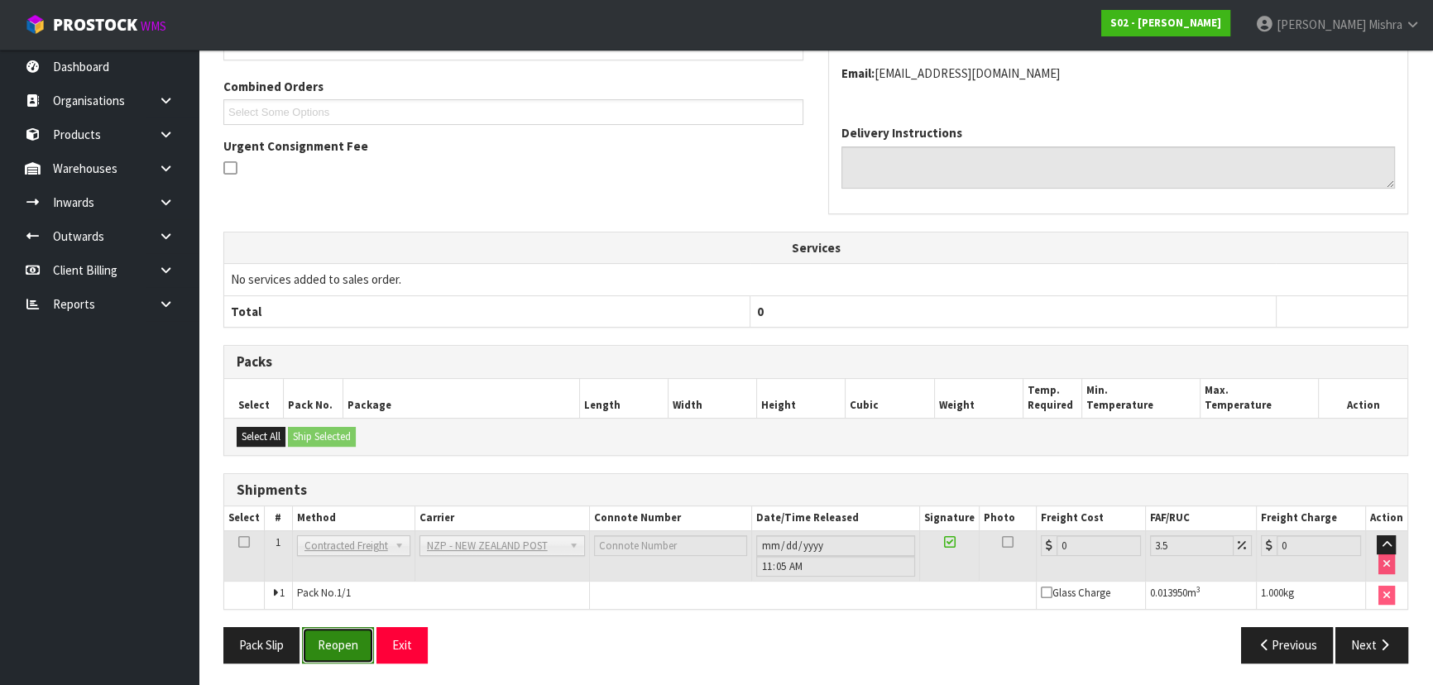
click at [334, 650] on button "Reopen" at bounding box center [338, 645] width 72 height 36
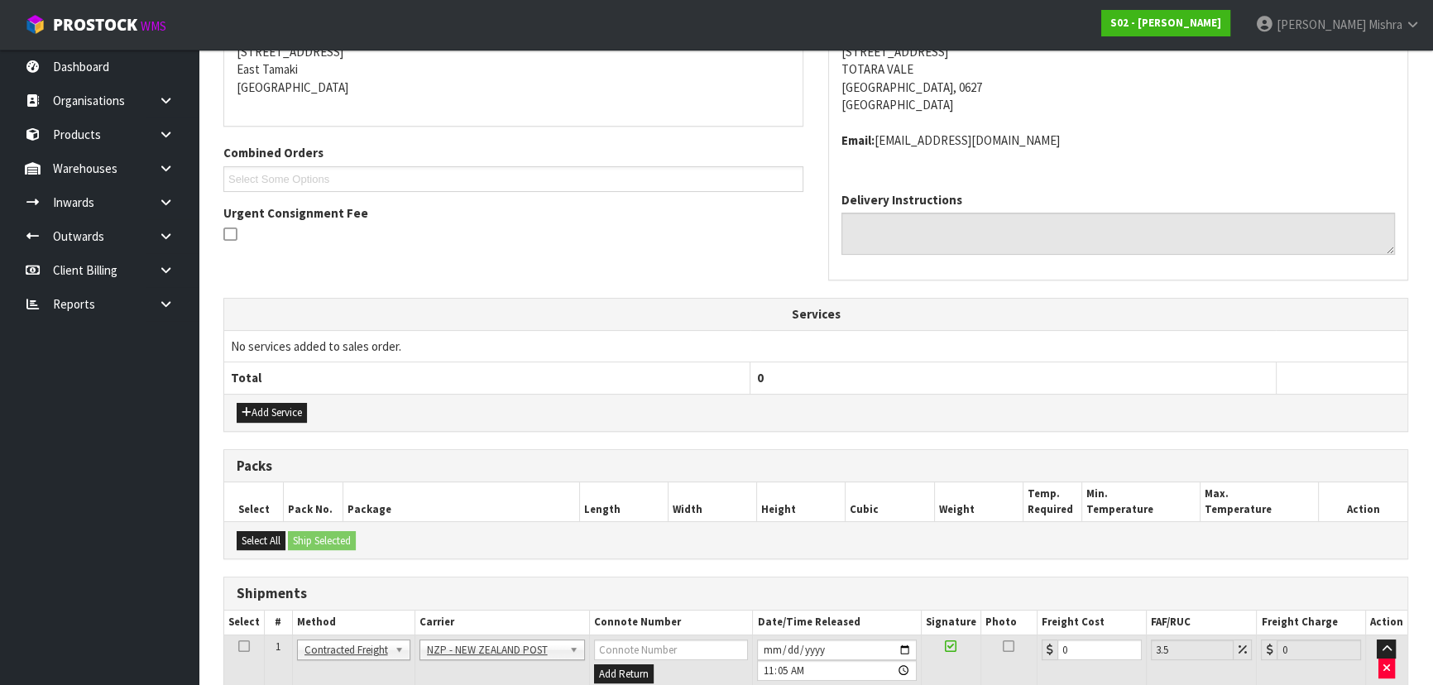
scroll to position [467, 0]
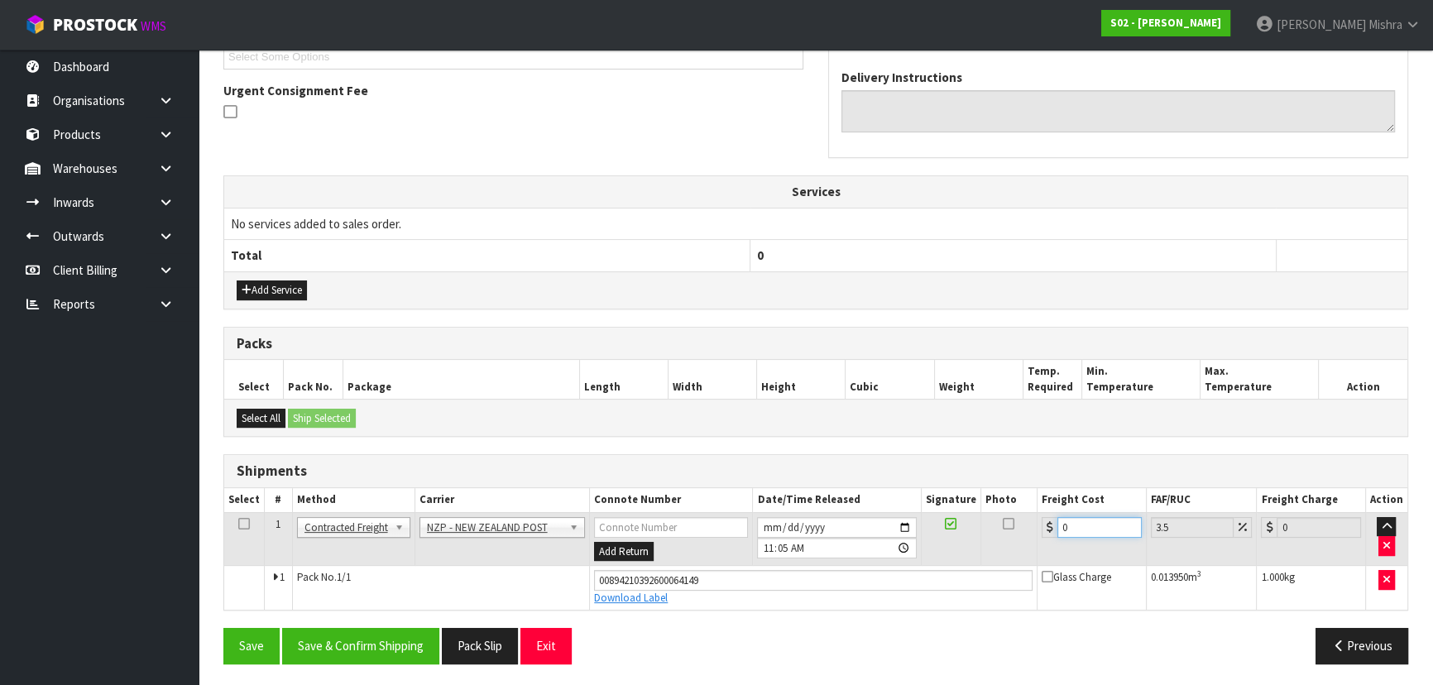
drag, startPoint x: 1088, startPoint y: 531, endPoint x: 932, endPoint y: 532, distance: 156.4
click at [933, 532] on tr "1 Client Local Pickup Customer Local Pickup Company Freight Contracted Freight …" at bounding box center [815, 539] width 1183 height 54
type input "4"
type input "4.14"
type input "4.3"
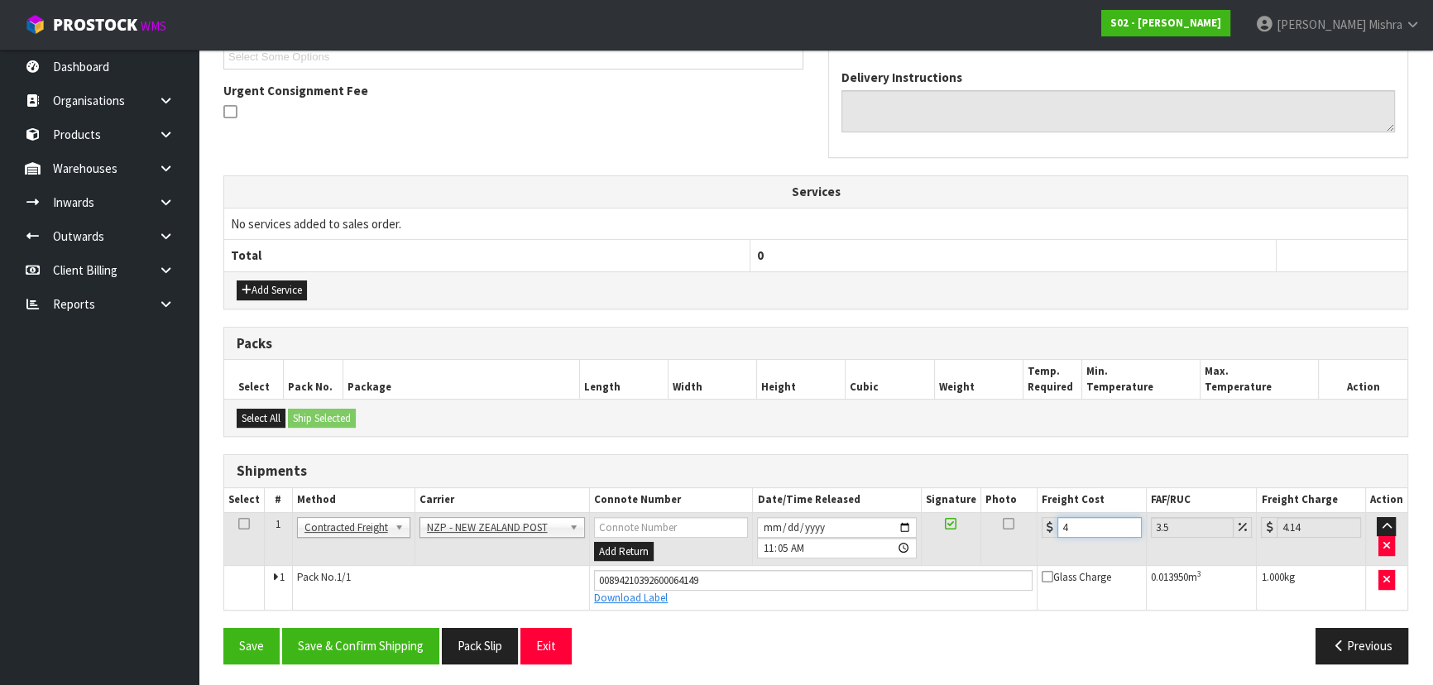
type input "4.45"
type input "4.33"
type input "4.48"
type input "4.33"
click at [359, 660] on button "Save & Confirm Shipping" at bounding box center [360, 646] width 157 height 36
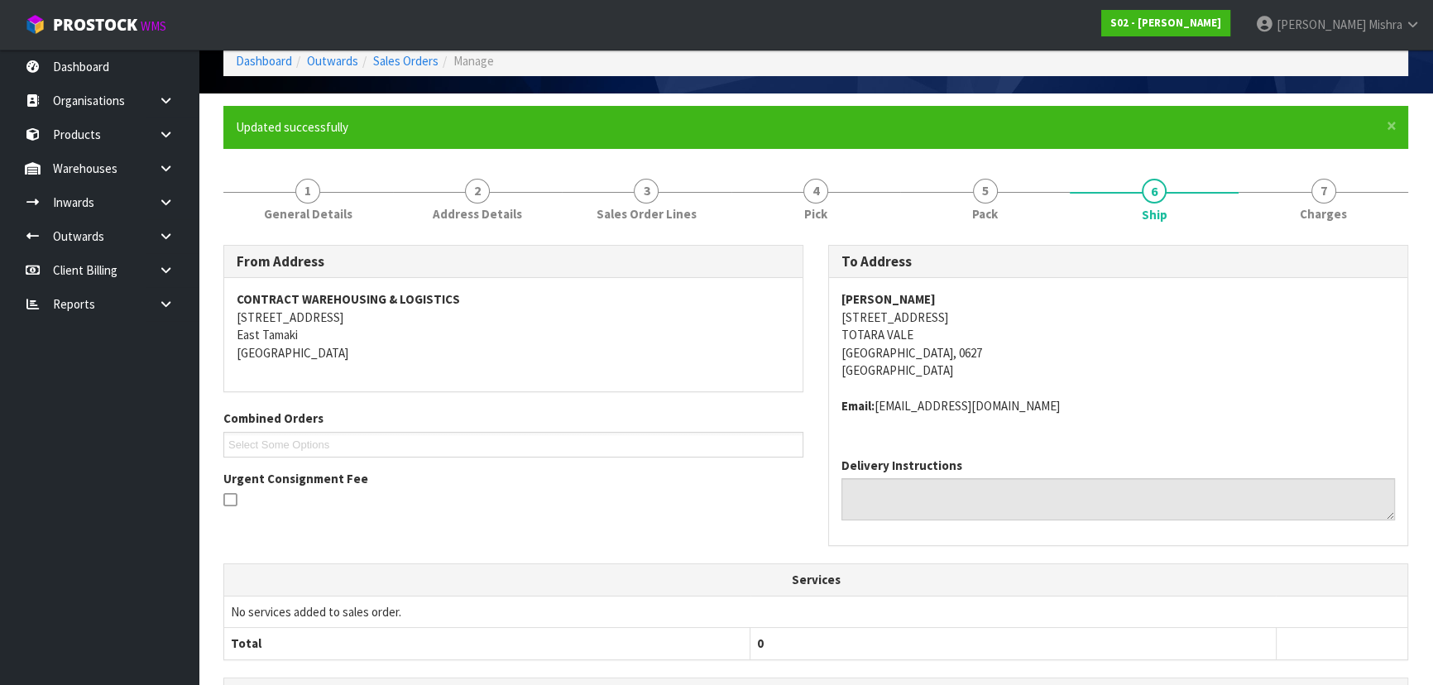
scroll to position [0, 0]
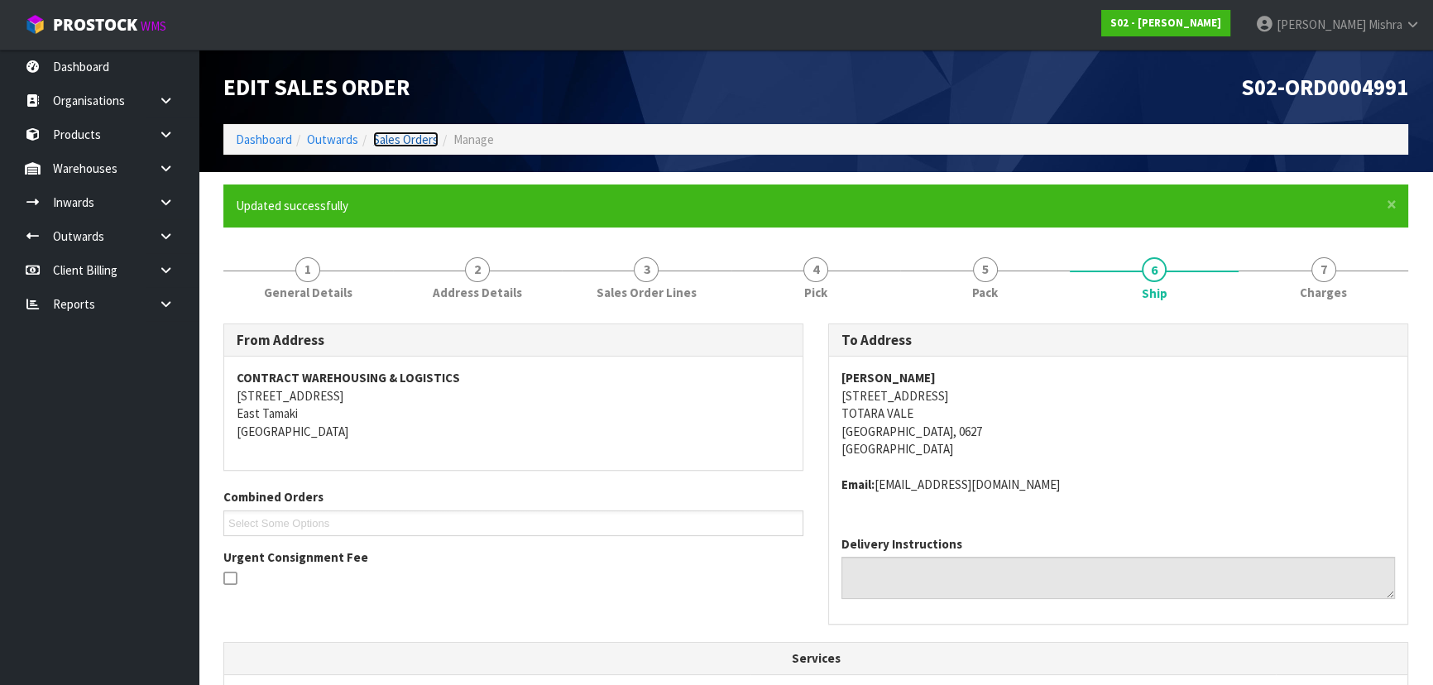
click at [411, 137] on link "Sales Orders" at bounding box center [405, 140] width 65 height 16
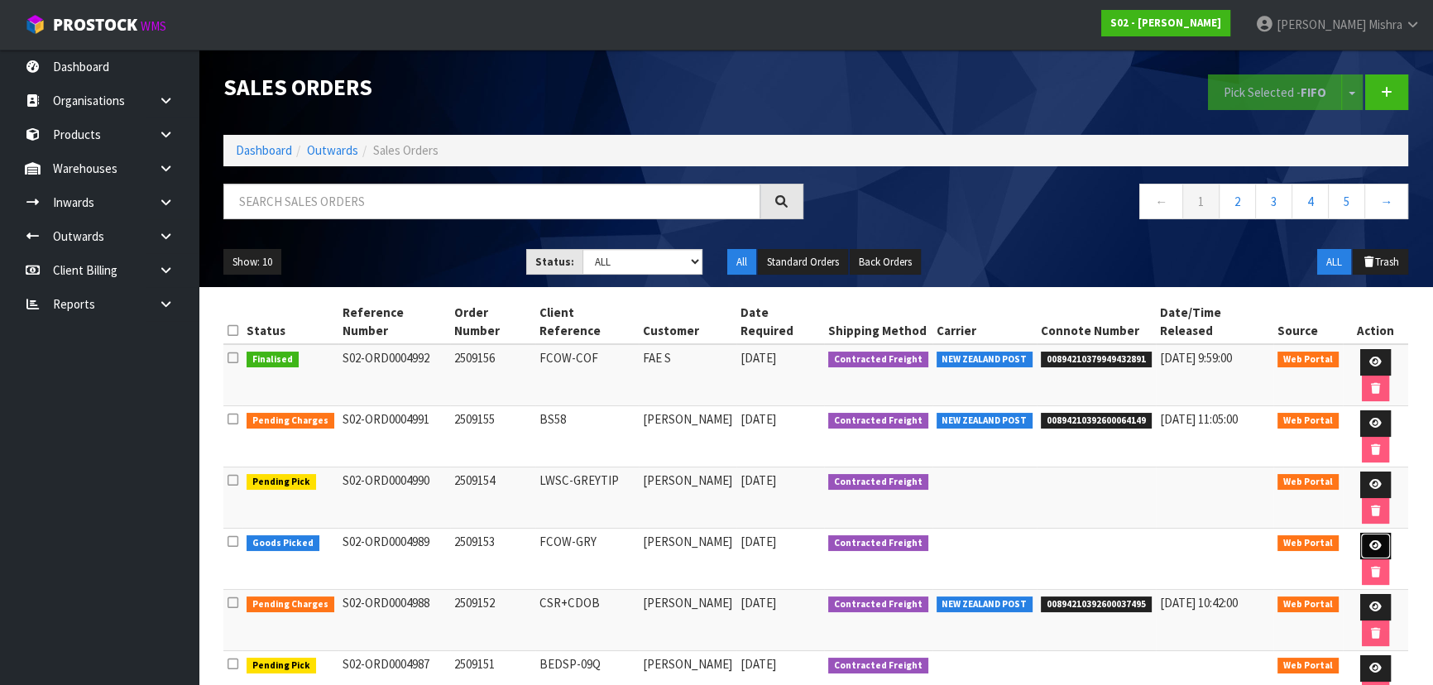
click at [1369, 540] on icon at bounding box center [1375, 545] width 12 height 11
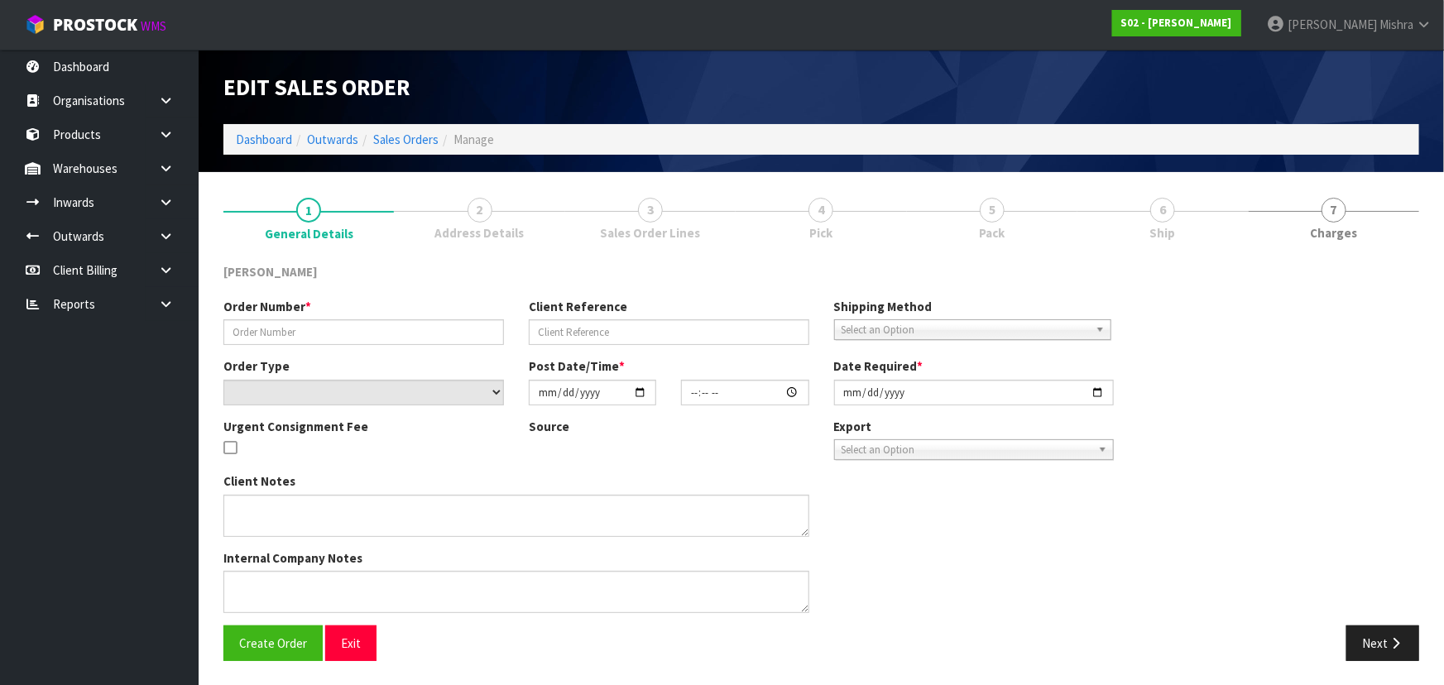
type input "2509153"
type input "FCOW-GRY"
select select "number:0"
type input "2025-09-13"
type input "19:35:00.000"
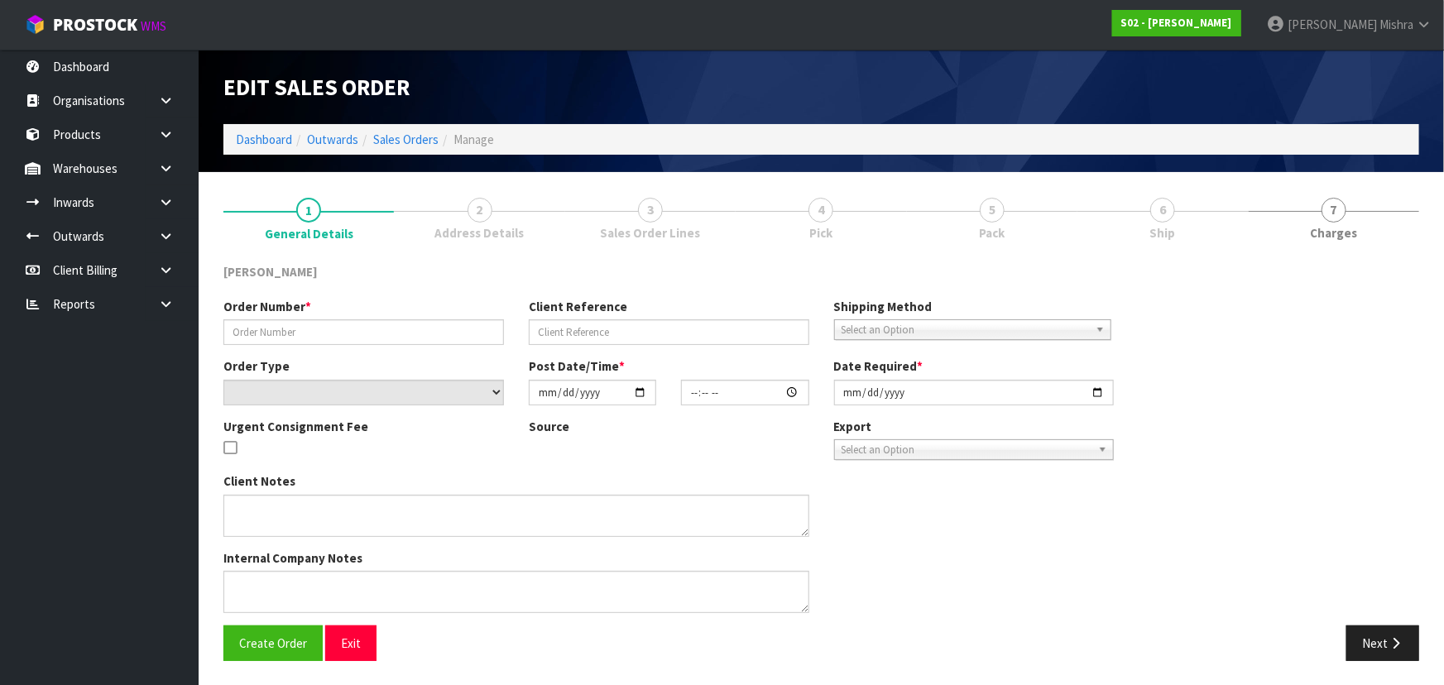
type input "2025-09-15"
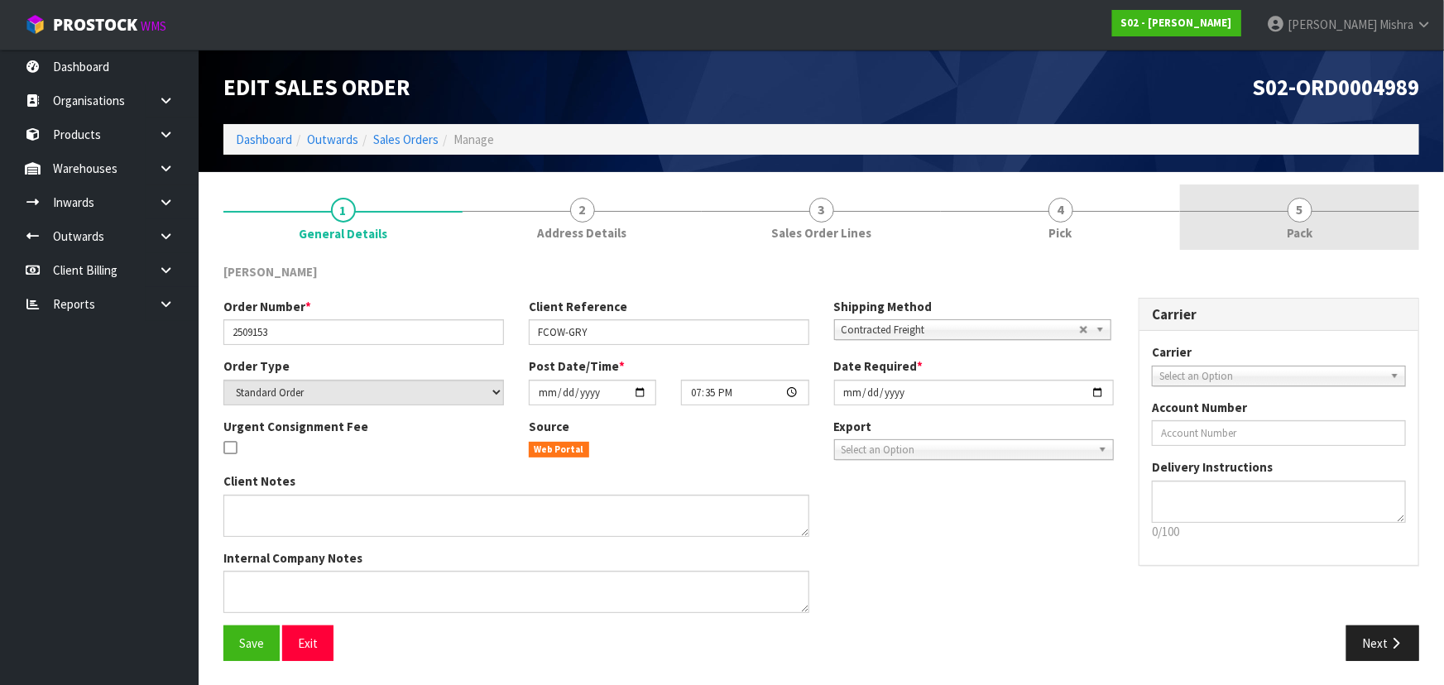
click at [1281, 220] on link "5 Pack" at bounding box center [1299, 217] width 239 height 65
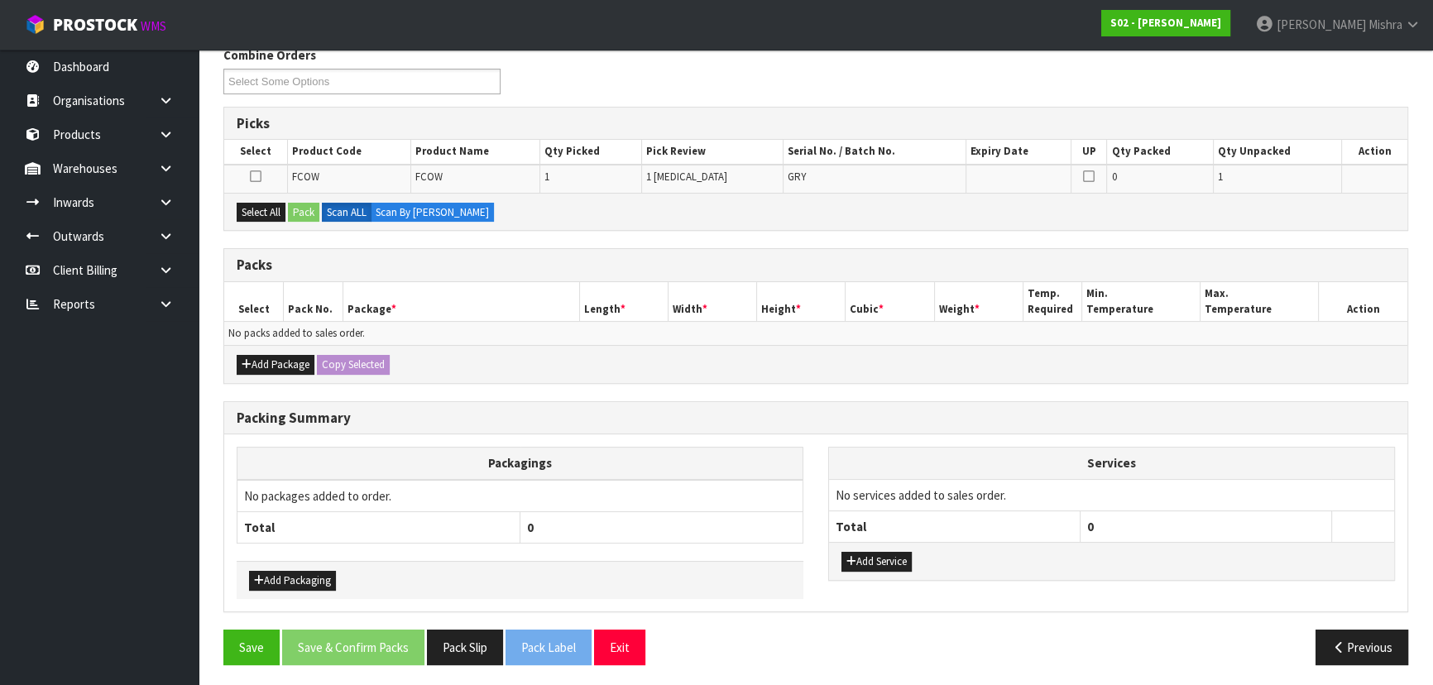
scroll to position [218, 0]
drag, startPoint x: 266, startPoint y: 213, endPoint x: 276, endPoint y: 214, distance: 9.1
click at [271, 213] on button "Select All" at bounding box center [261, 212] width 49 height 20
click at [308, 213] on button "Pack" at bounding box center [303, 212] width 31 height 20
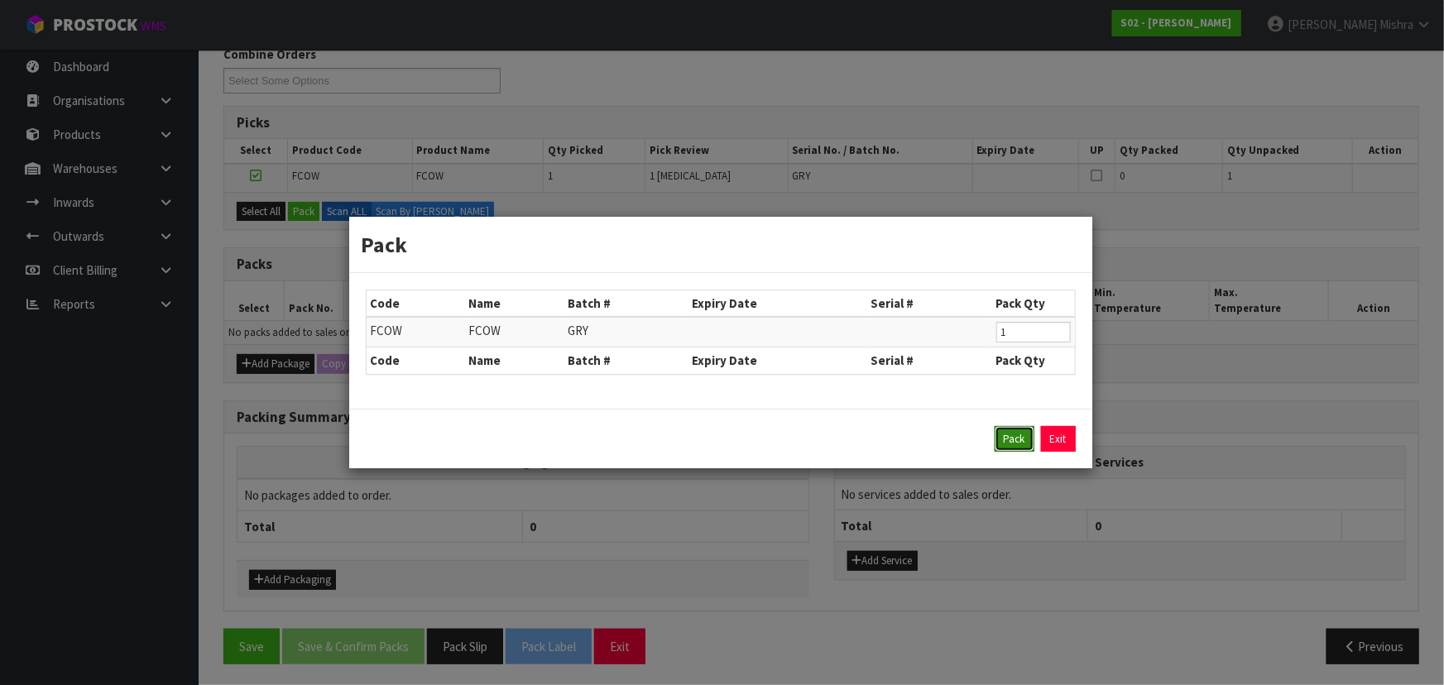
click at [1016, 434] on button "Pack" at bounding box center [1015, 439] width 40 height 26
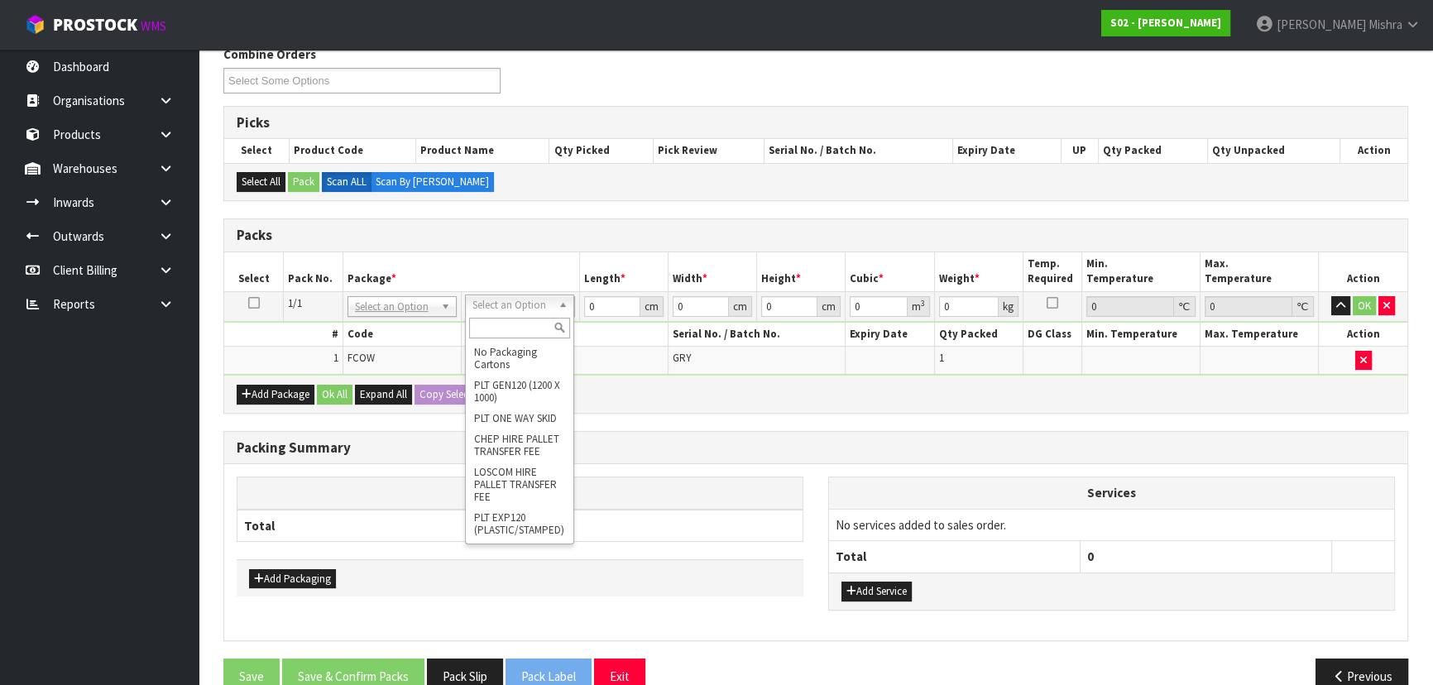
click at [520, 323] on input "text" at bounding box center [519, 328] width 101 height 21
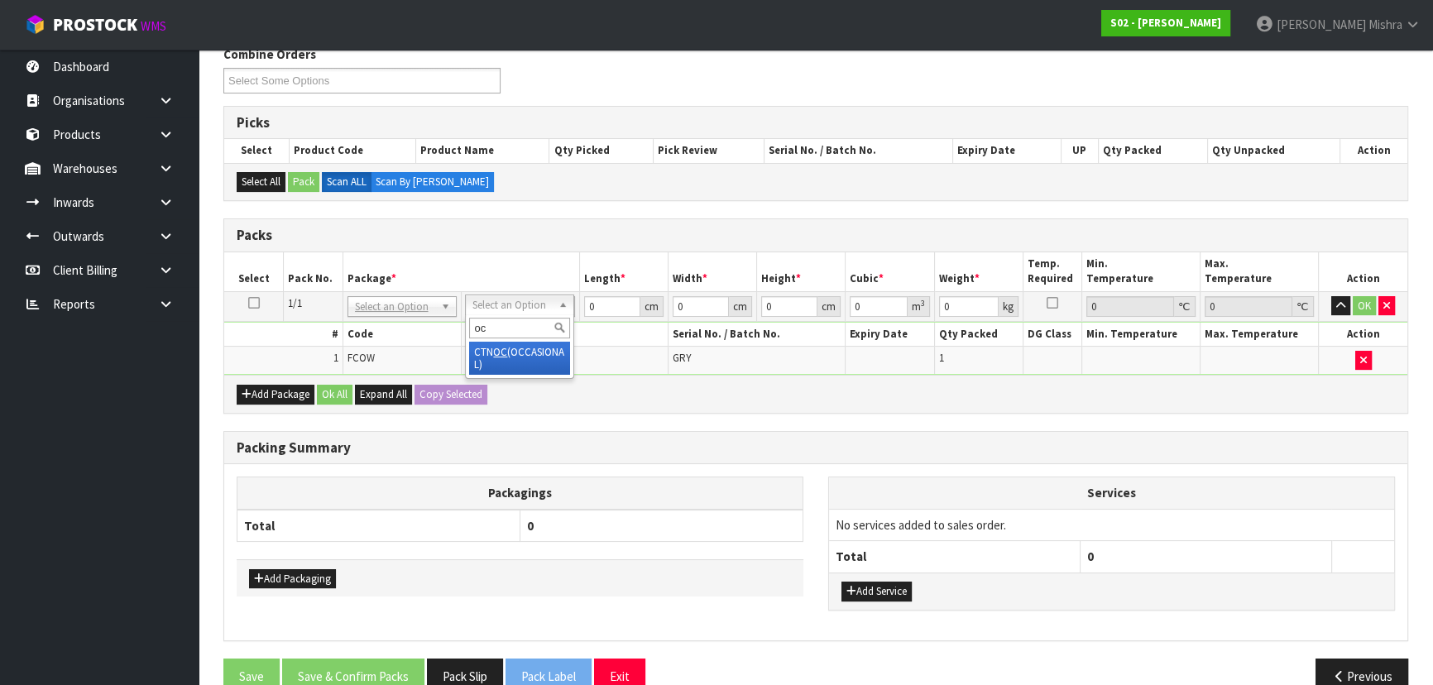
type input "oc"
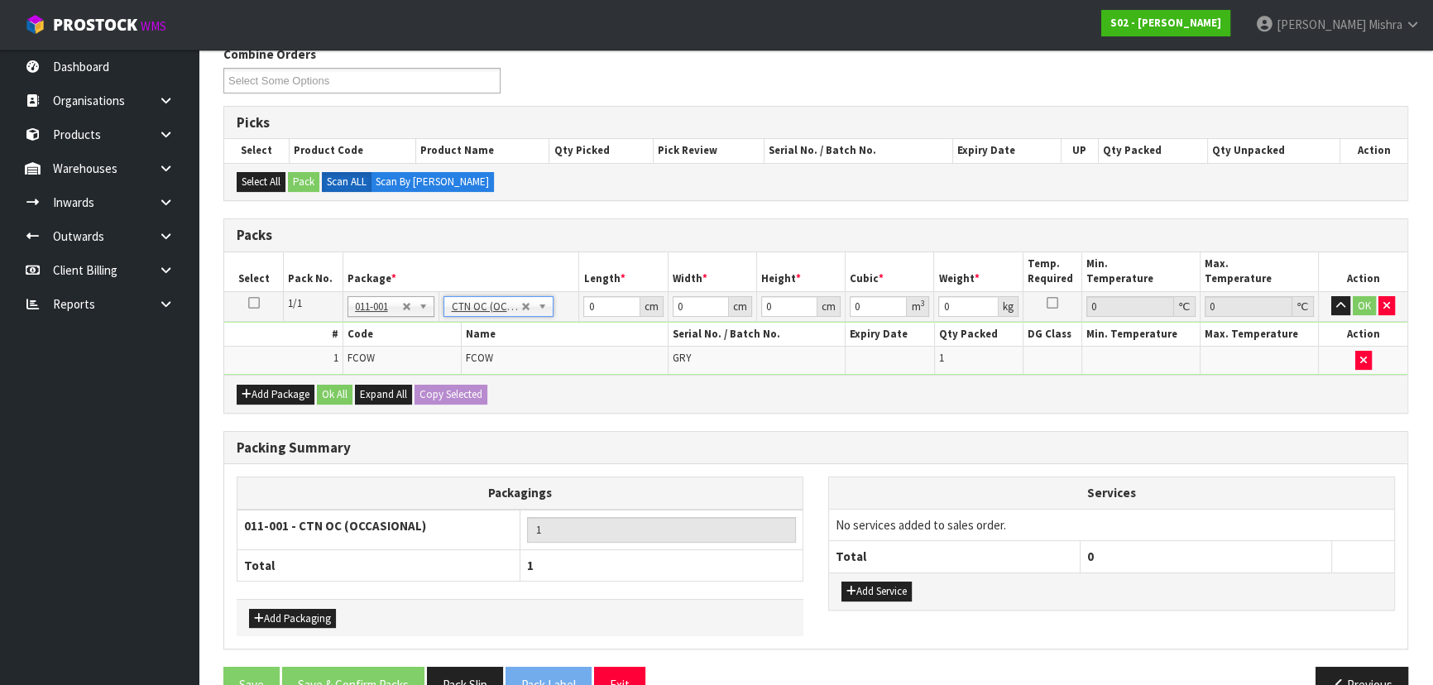
type input "2.7"
drag, startPoint x: 588, startPoint y: 305, endPoint x: 600, endPoint y: 309, distance: 12.0
click at [600, 309] on input "0" at bounding box center [611, 306] width 56 height 21
type input "36"
type input "30"
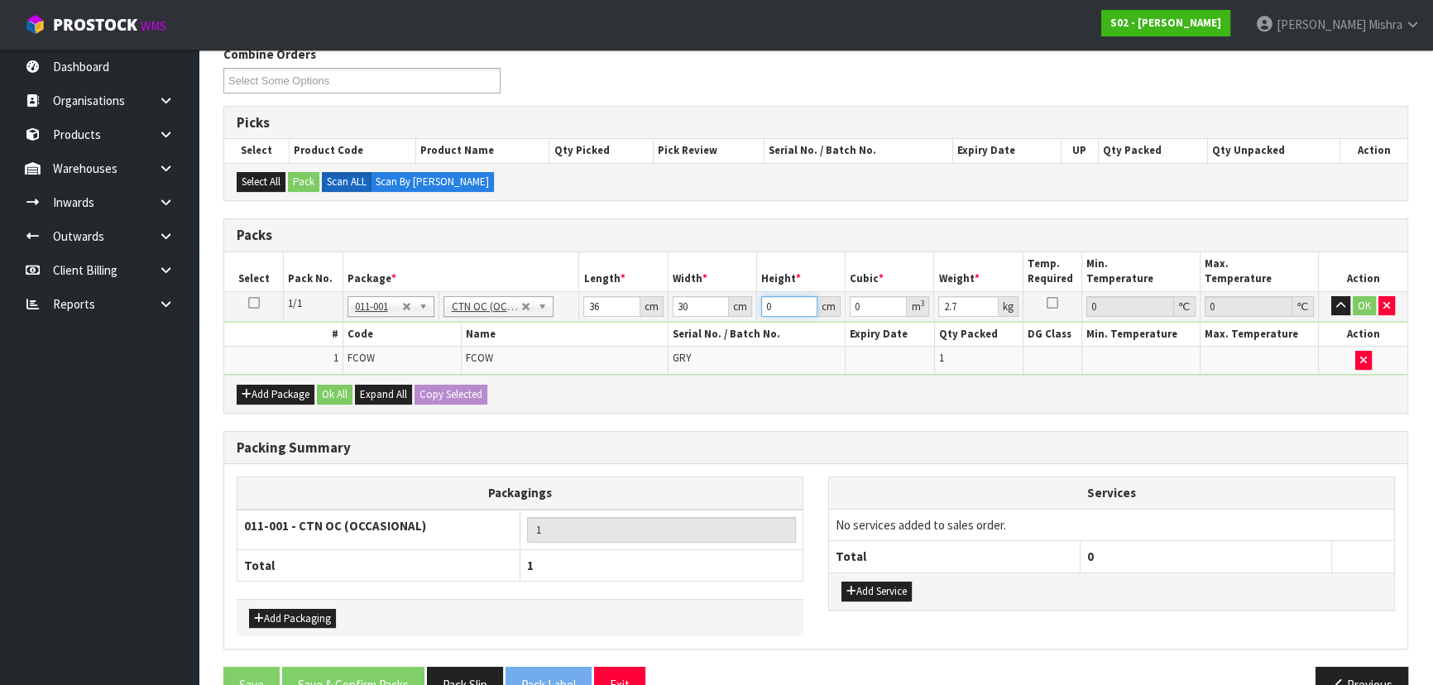
type input "1"
type input "0.00108"
type input "16"
type input "0.01728"
type input "16"
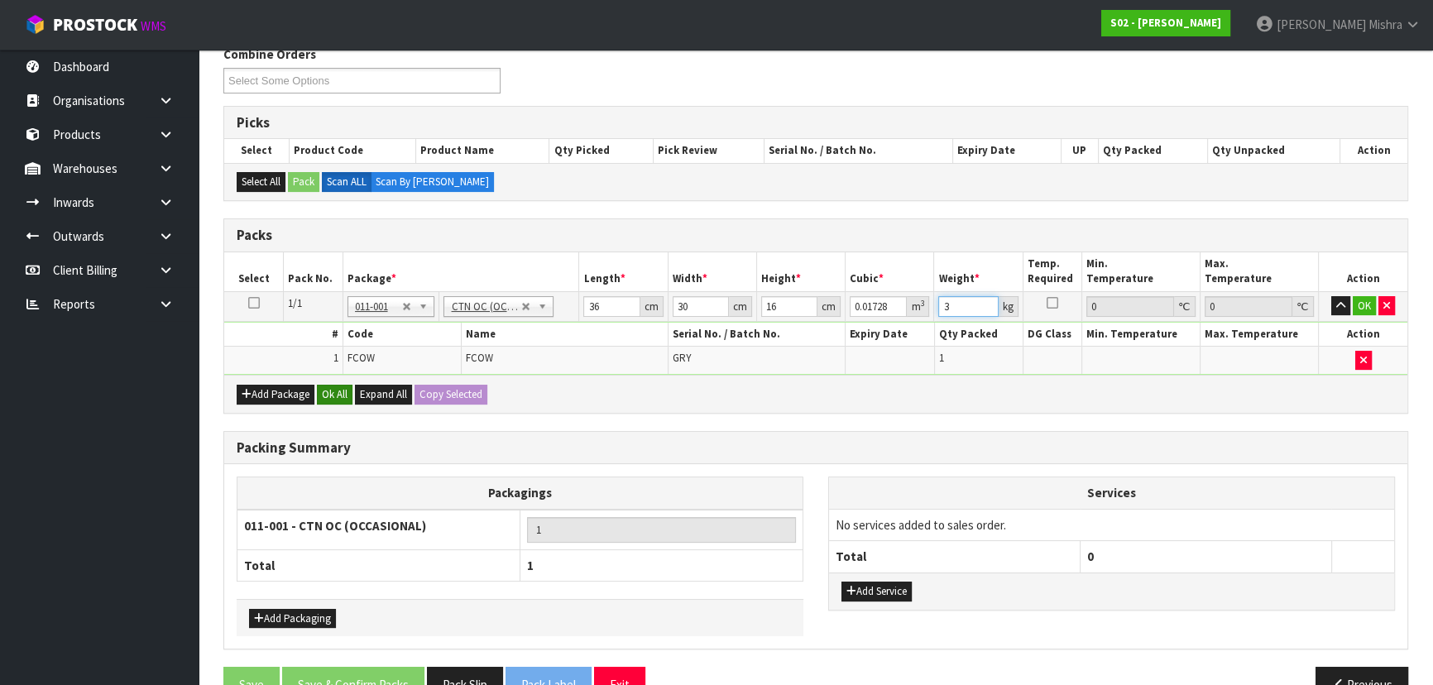
type input "3"
click at [345, 388] on button "Ok All" at bounding box center [335, 395] width 36 height 20
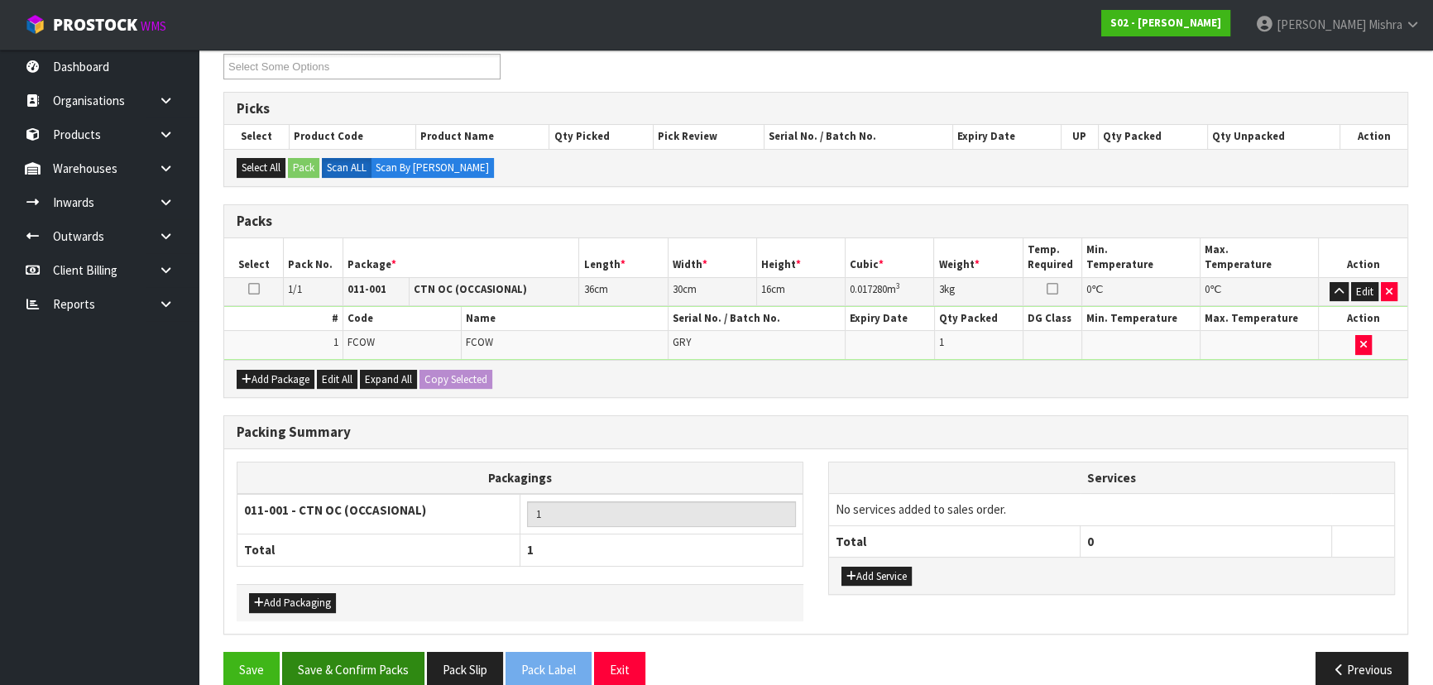
scroll to position [255, 0]
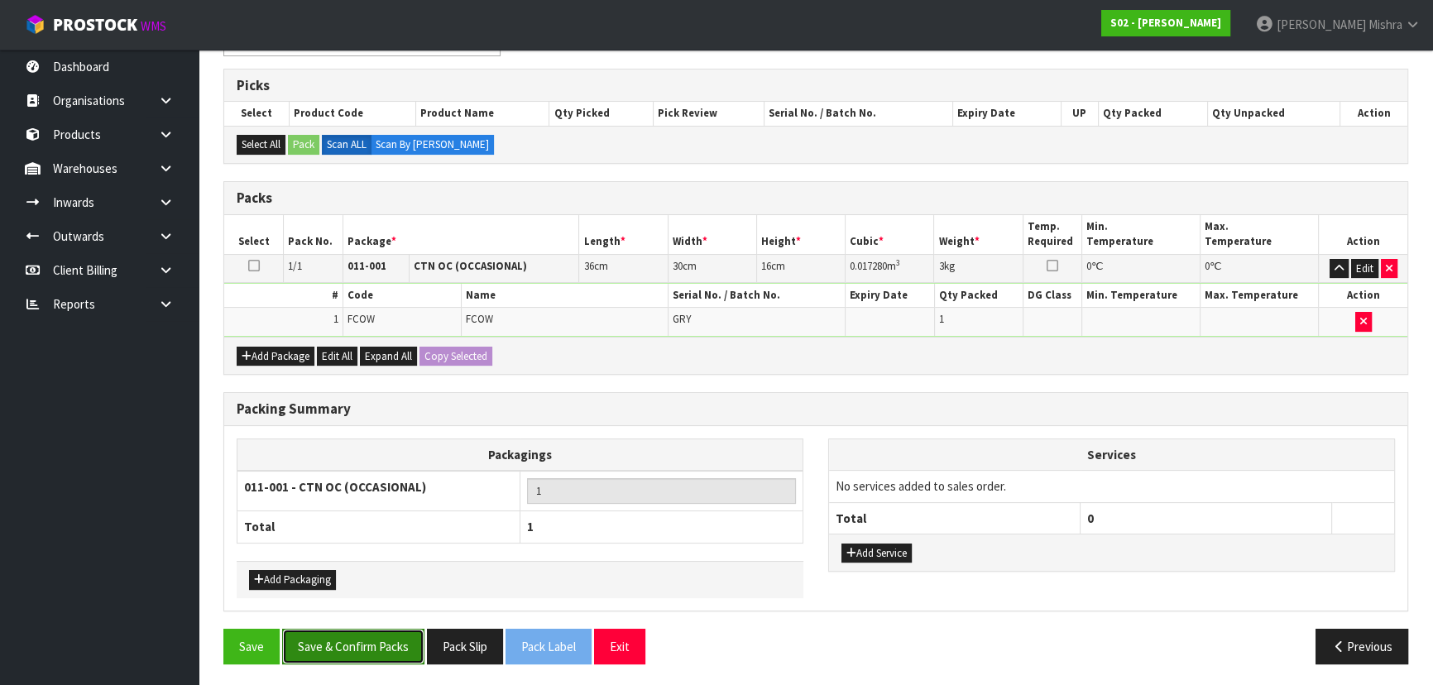
click at [372, 645] on button "Save & Confirm Packs" at bounding box center [353, 647] width 142 height 36
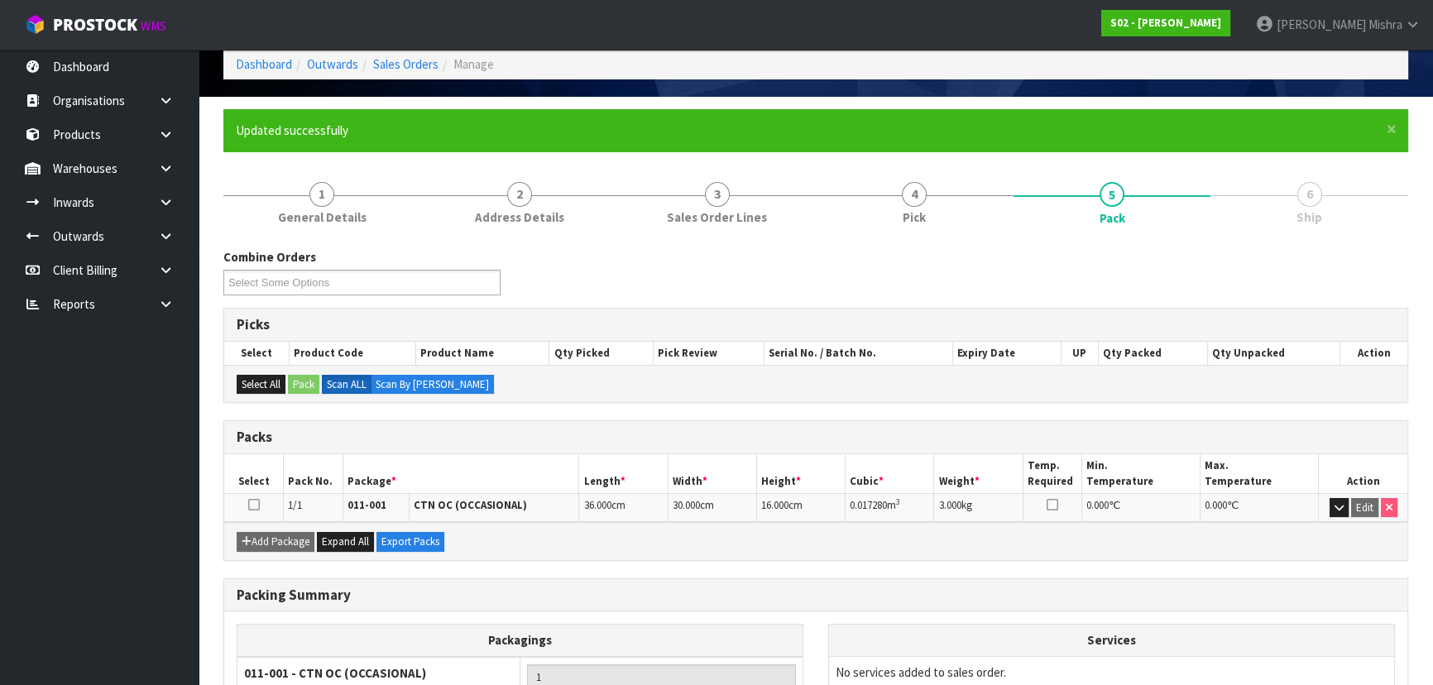
scroll to position [224, 0]
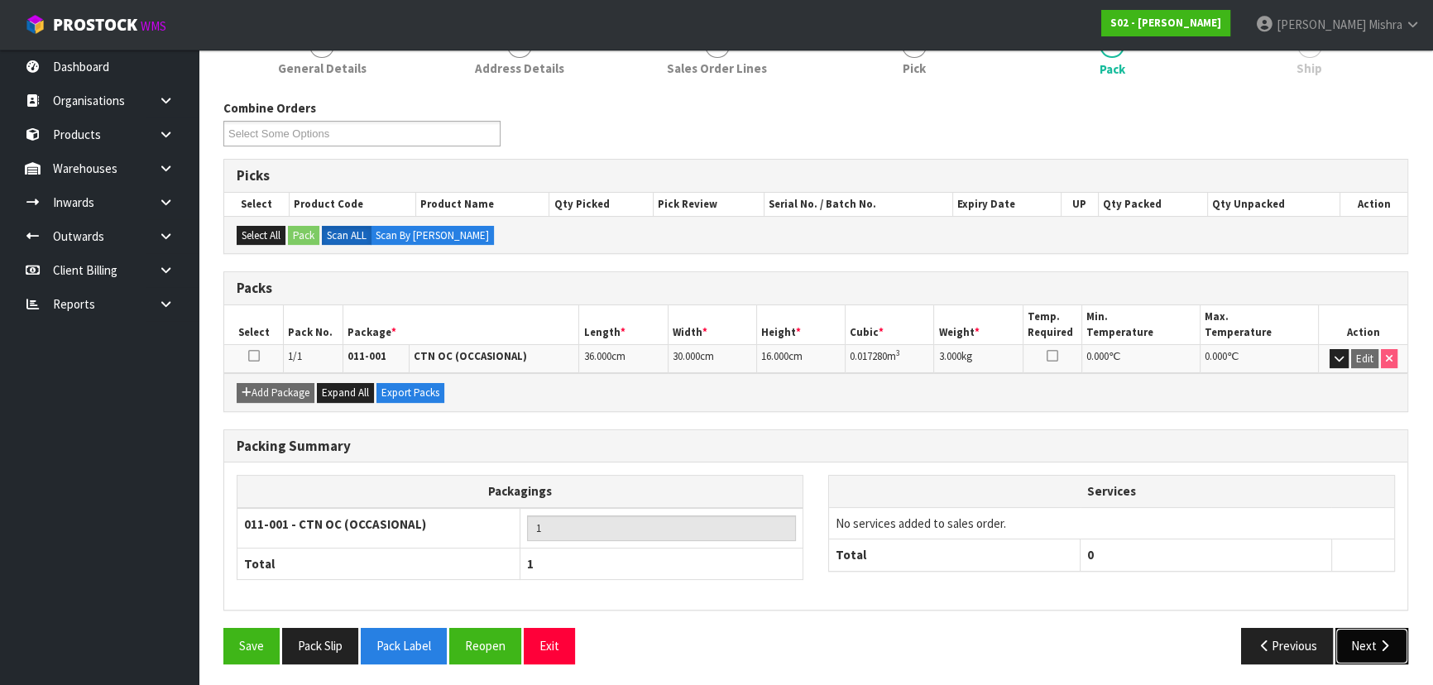
click at [1373, 636] on button "Next" at bounding box center [1372, 646] width 73 height 36
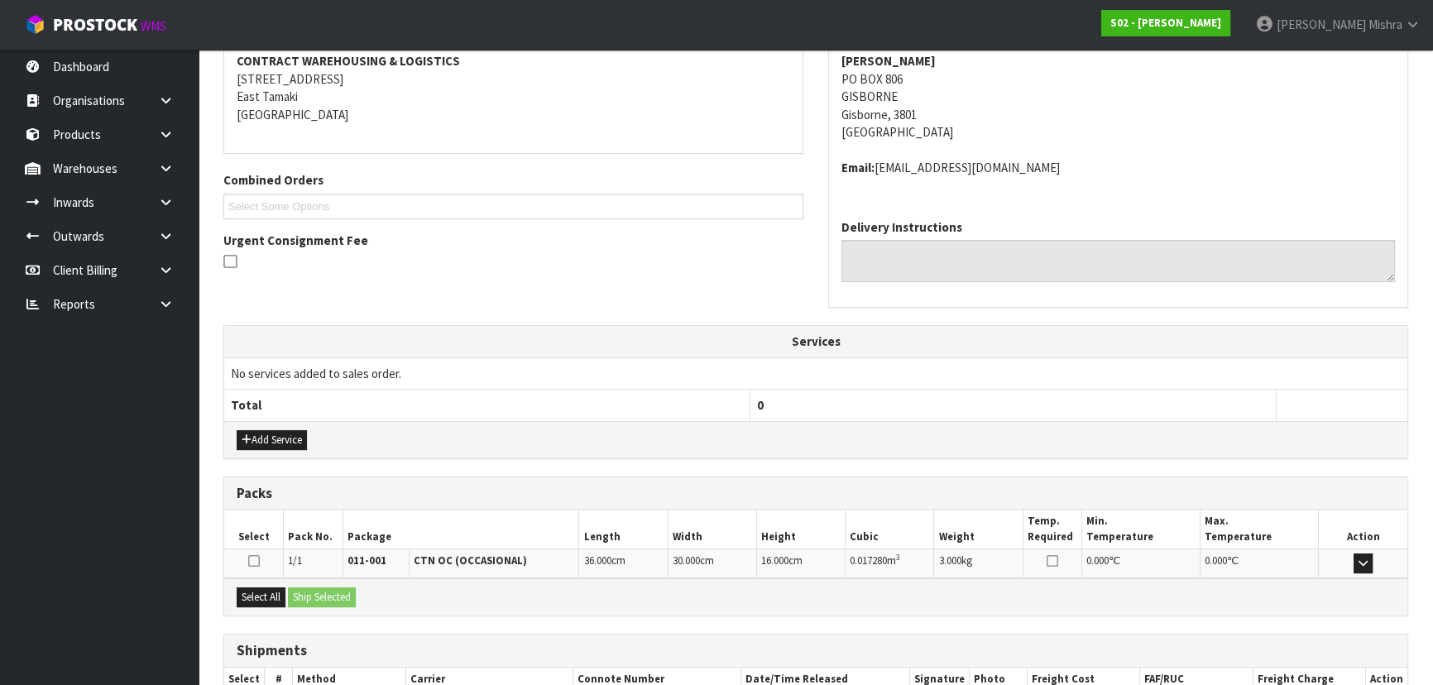
scroll to position [422, 0]
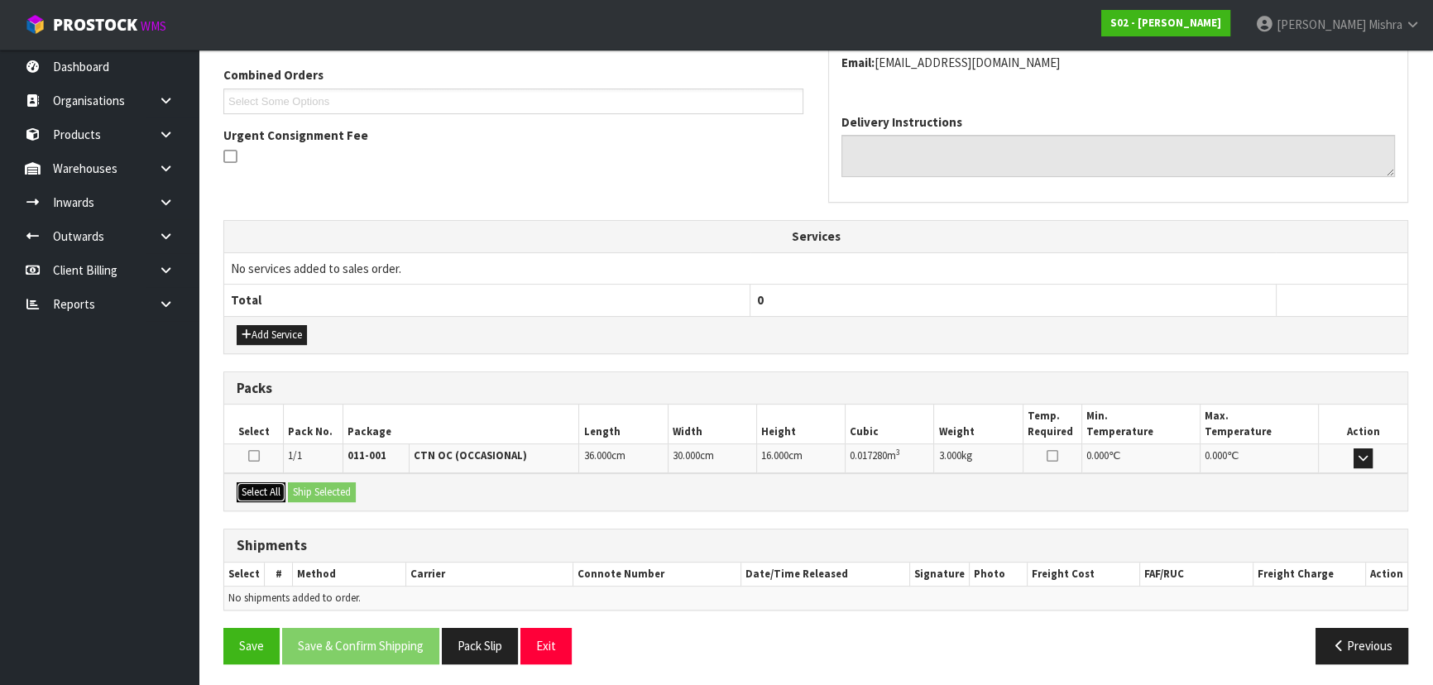
click at [257, 482] on button "Select All" at bounding box center [261, 492] width 49 height 20
drag, startPoint x: 304, startPoint y: 486, endPoint x: 427, endPoint y: 530, distance: 130.9
click at [305, 487] on button "Ship Selected" at bounding box center [322, 492] width 68 height 20
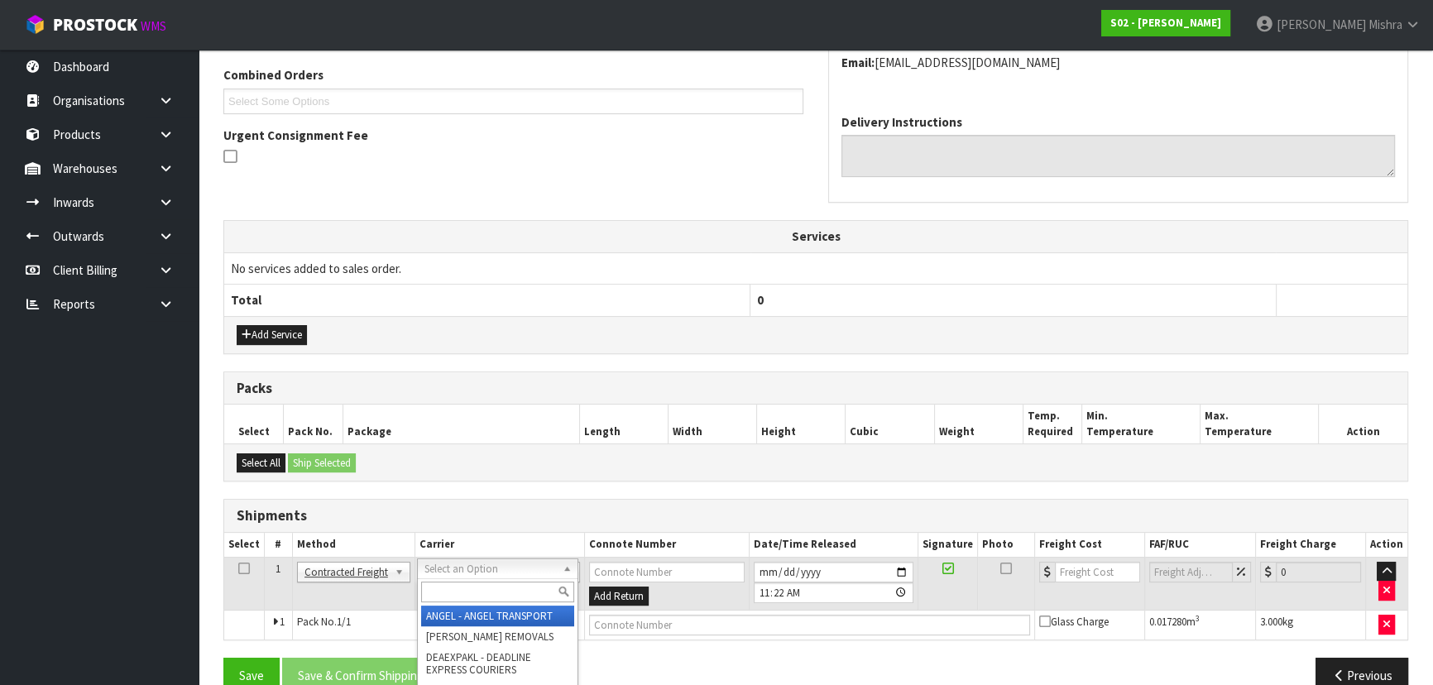
click at [505, 583] on input "text" at bounding box center [497, 592] width 153 height 21
type input "nzp"
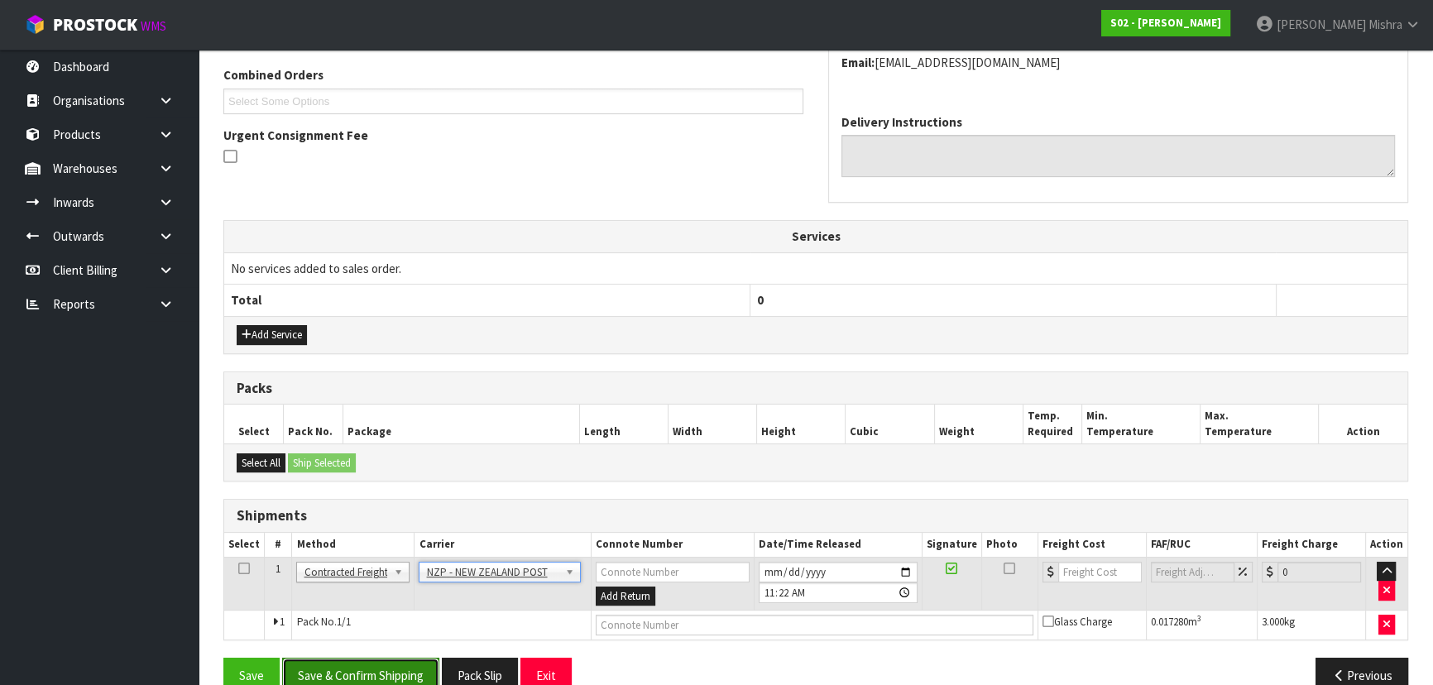
click at [384, 676] on button "Save & Confirm Shipping" at bounding box center [360, 676] width 157 height 36
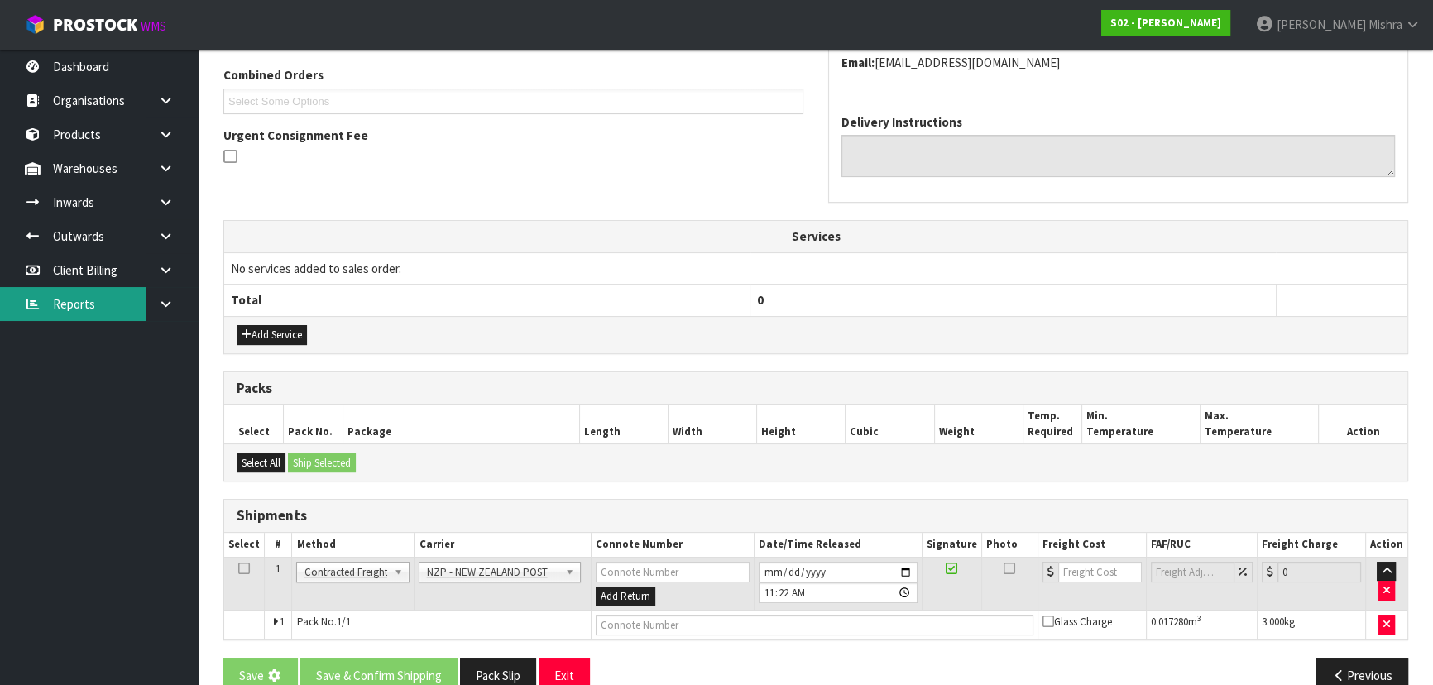
scroll to position [0, 0]
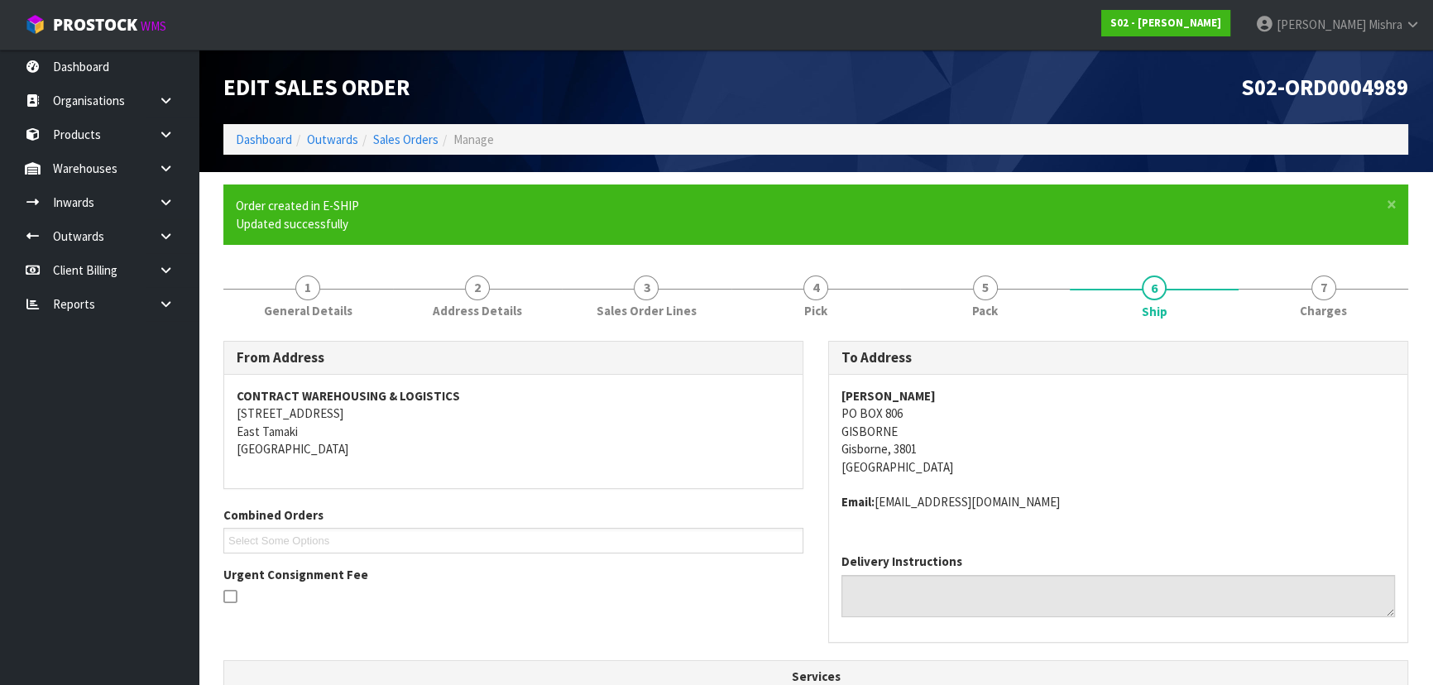
click at [1307, 89] on span "S02-ORD0004989" at bounding box center [1324, 87] width 167 height 28
click at [1298, 108] on div "S02-ORD0004989" at bounding box center [1118, 87] width 605 height 74
click at [1303, 95] on span "S02-ORD0004989" at bounding box center [1324, 87] width 167 height 28
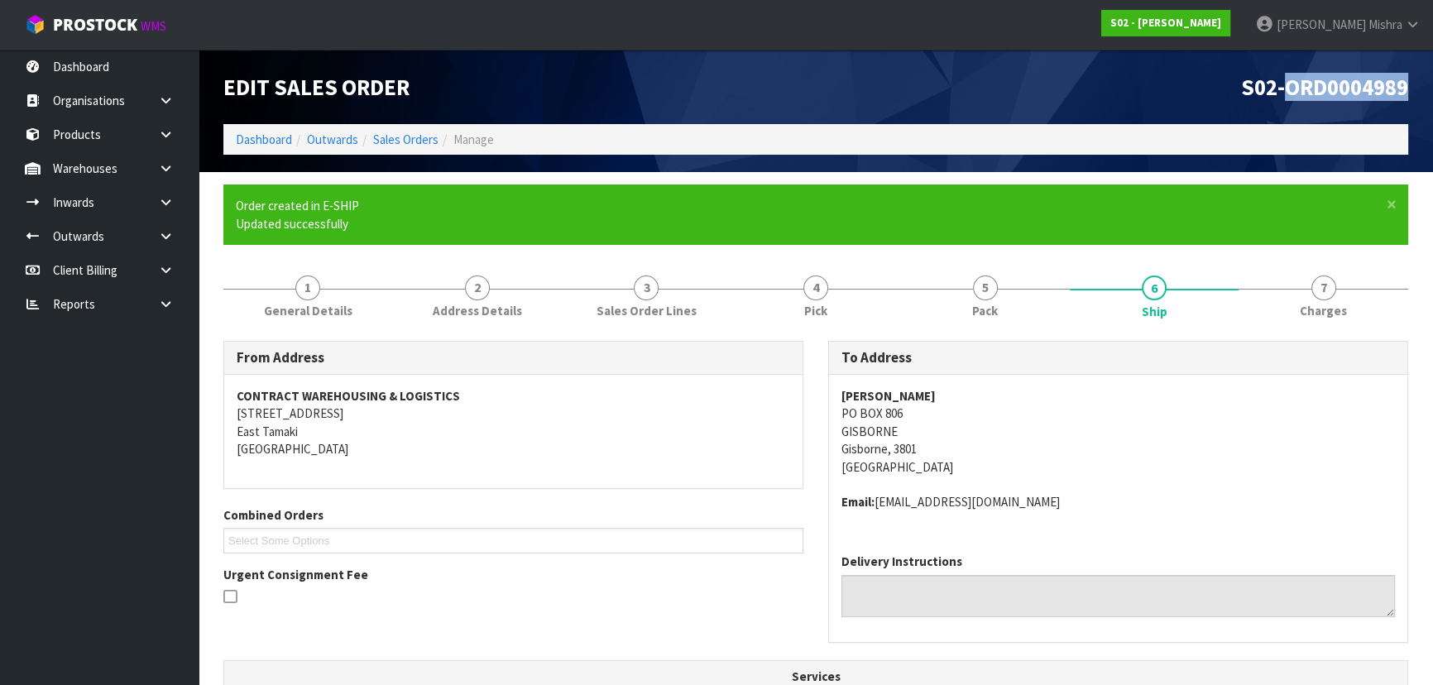
click at [1303, 95] on span "S02-ORD0004989" at bounding box center [1324, 87] width 167 height 28
copy div "S02-ORD0004989"
click at [381, 141] on link "Sales Orders" at bounding box center [405, 140] width 65 height 16
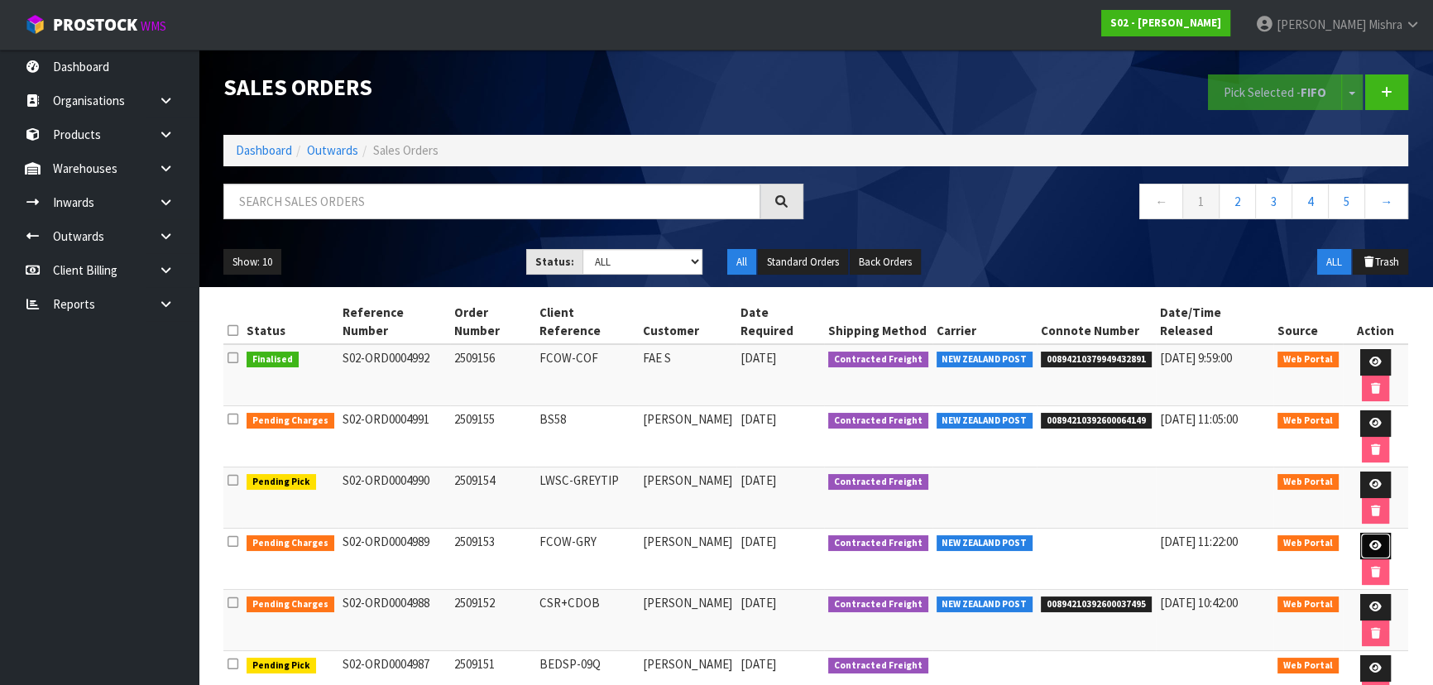
click at [1369, 540] on icon at bounding box center [1375, 545] width 12 height 11
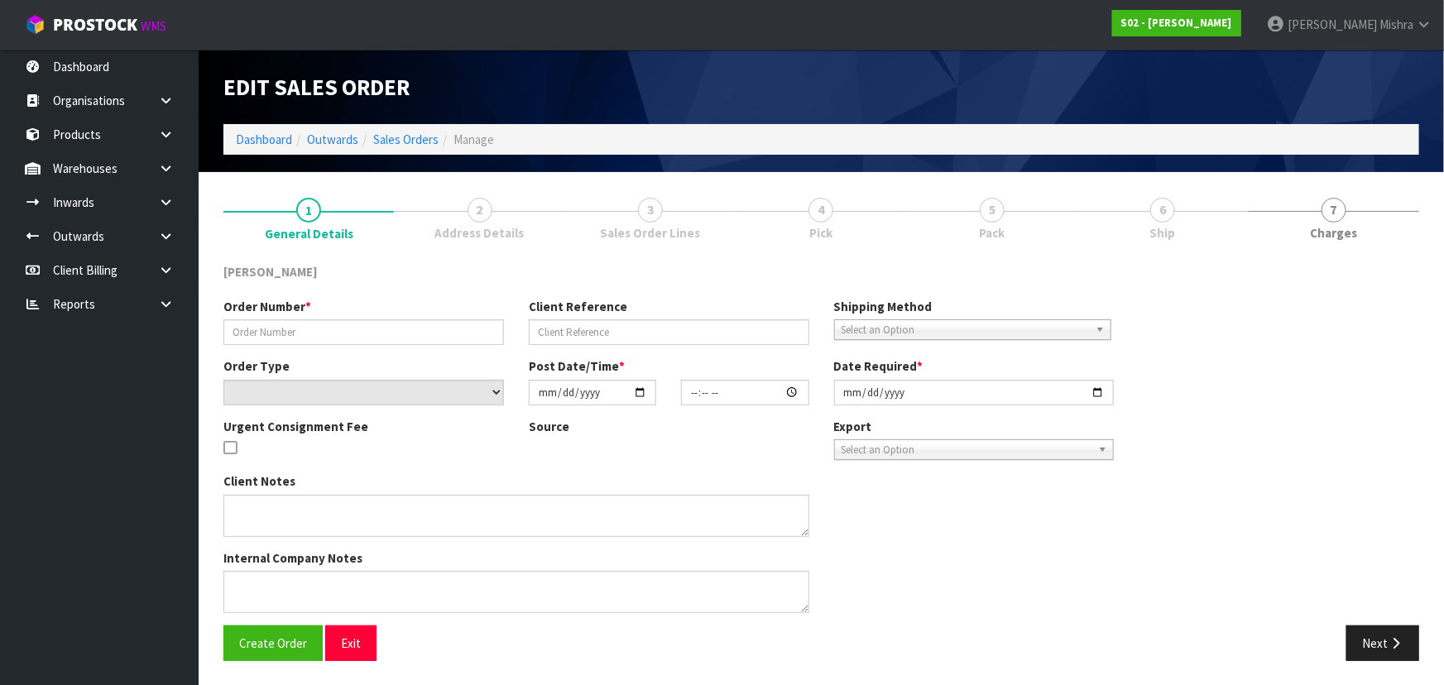
type input "2509153"
type input "FCOW-GRY"
select select "number:0"
type input "2025-09-13"
type input "19:35:00.000"
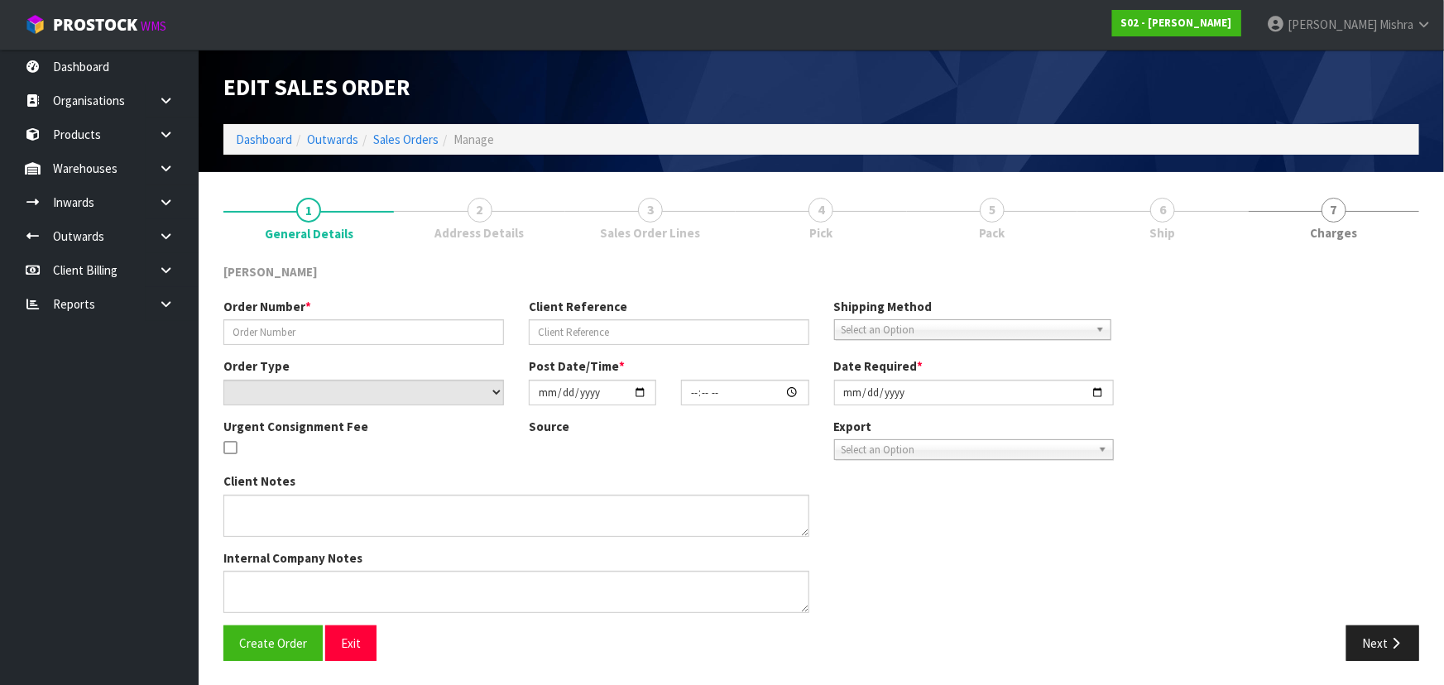
type input "2025-09-15"
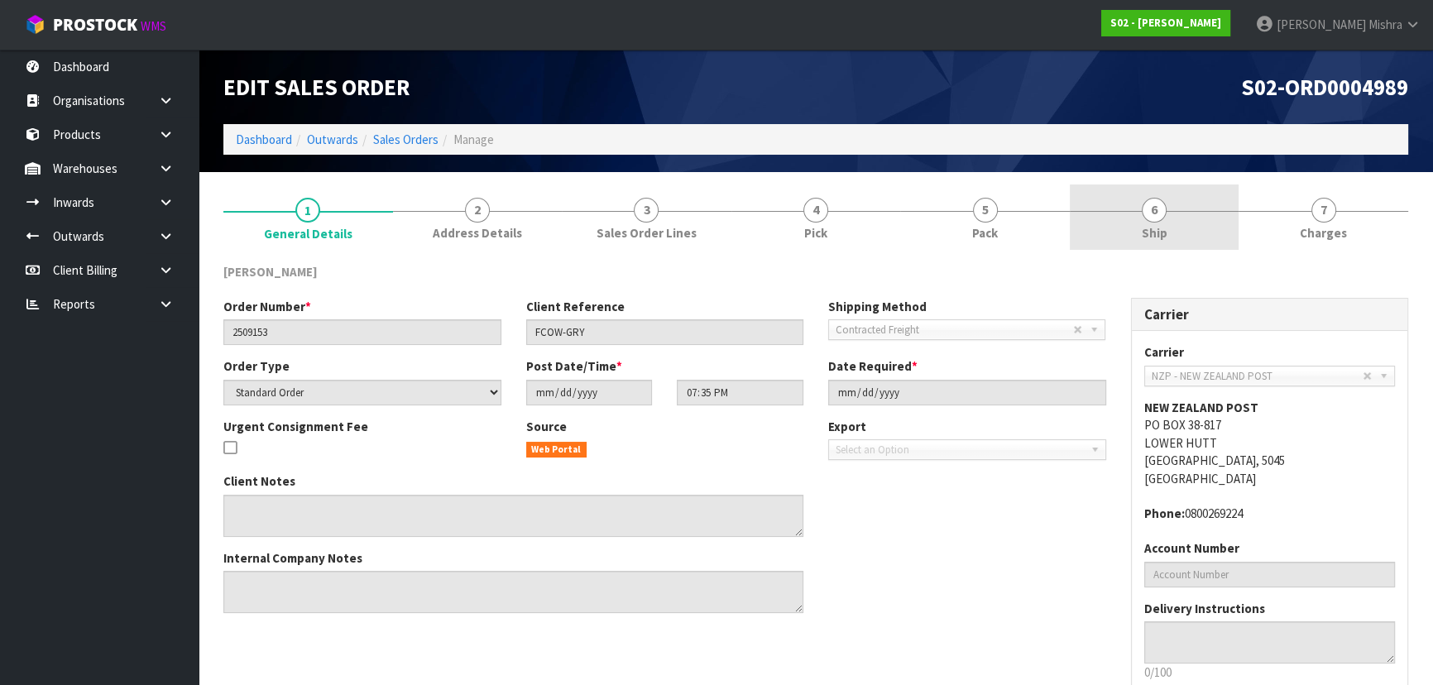
click at [1169, 220] on link "6 Ship" at bounding box center [1155, 217] width 170 height 65
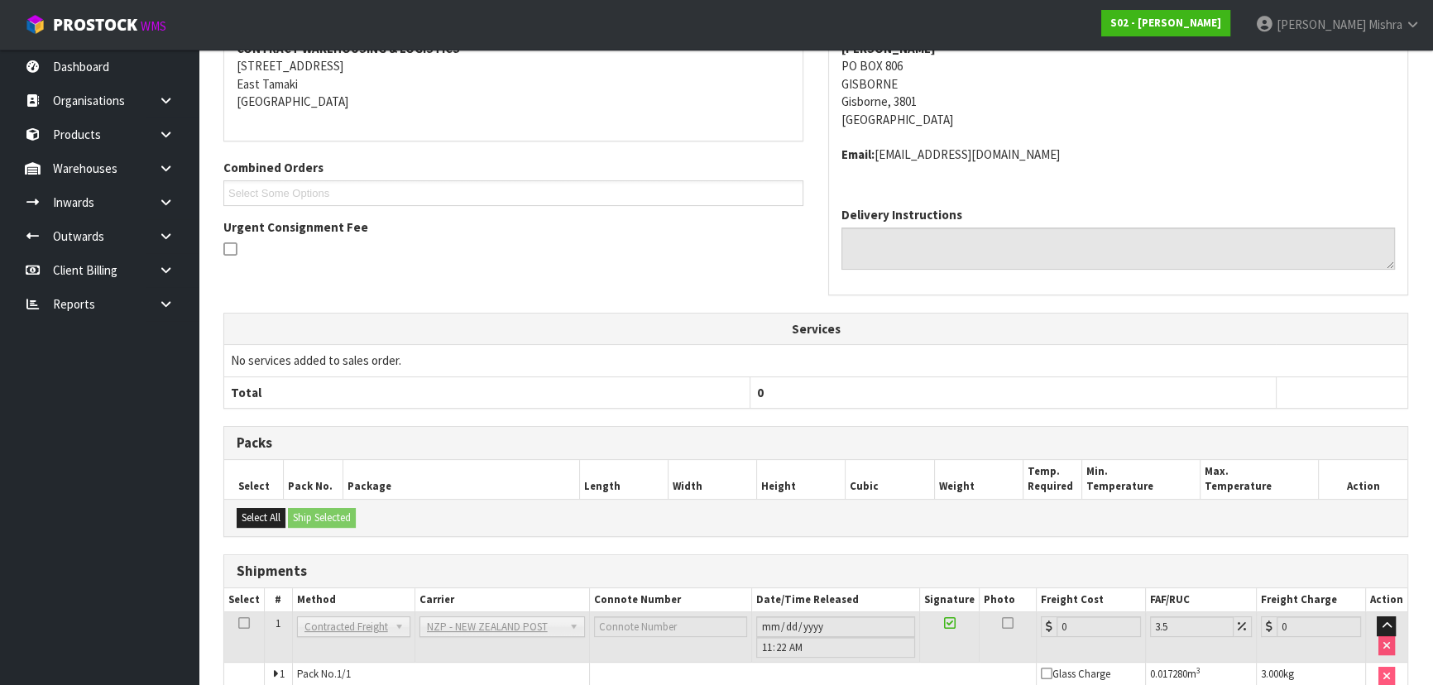
scroll to position [351, 0]
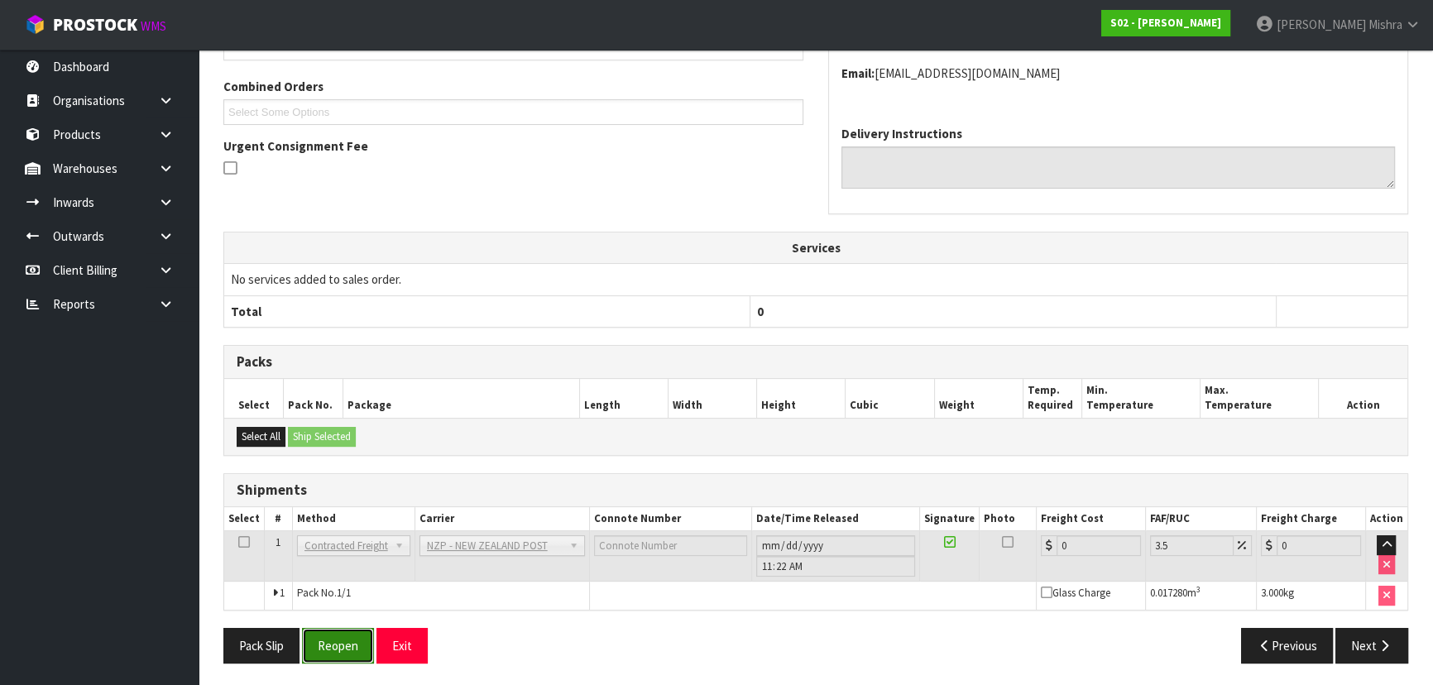
click at [354, 640] on button "Reopen" at bounding box center [338, 646] width 72 height 36
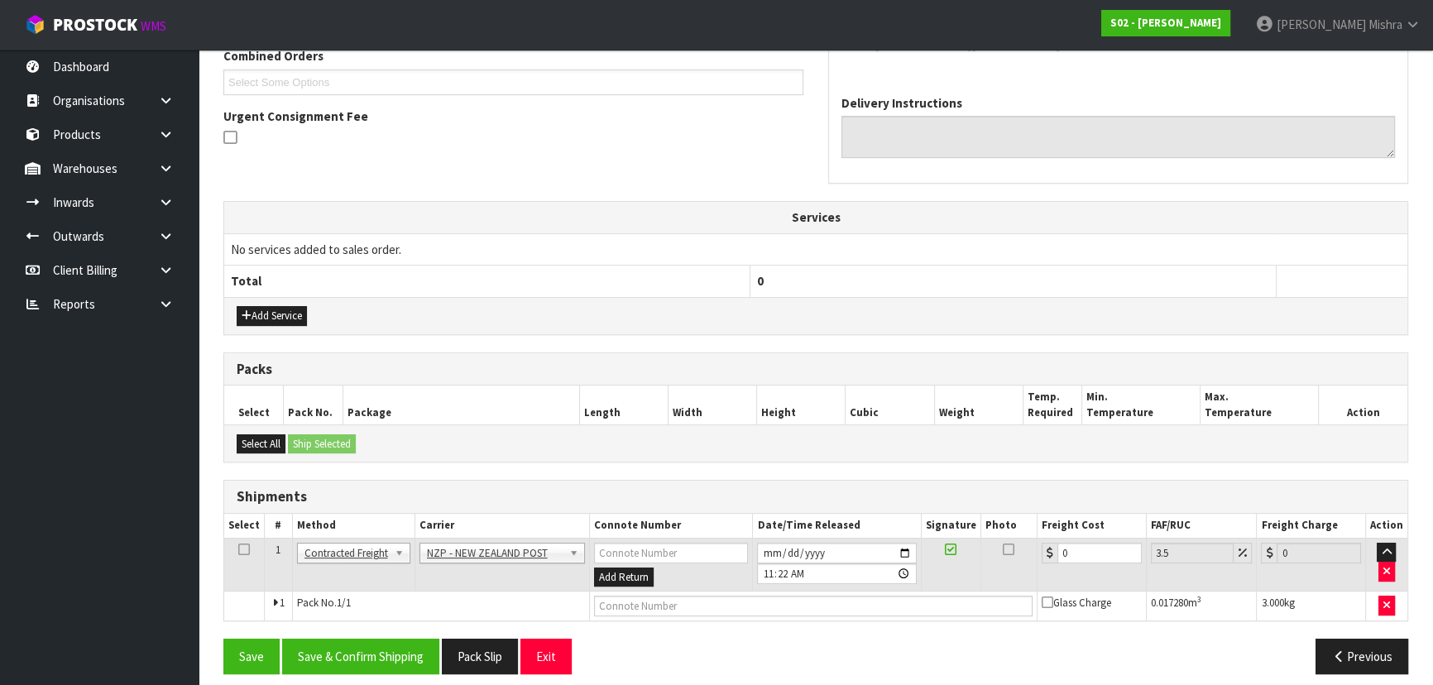
scroll to position [451, 0]
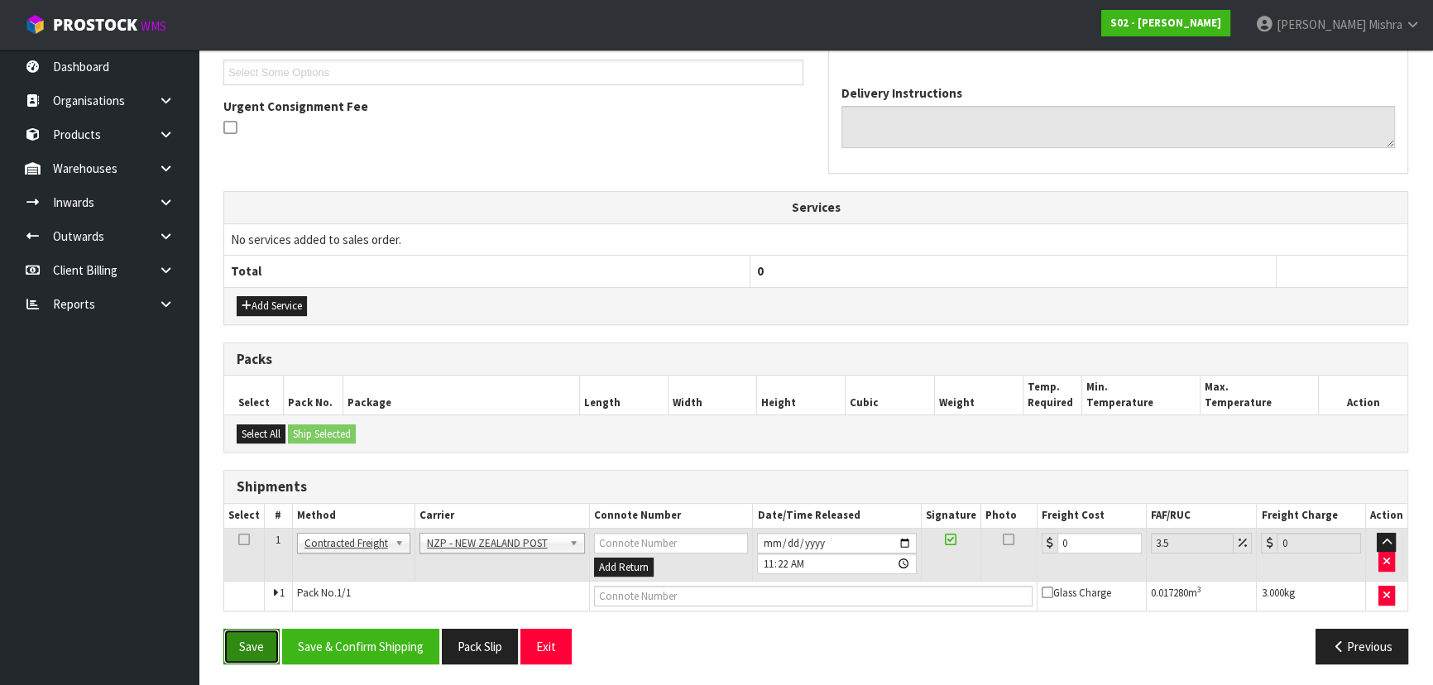
click at [262, 642] on button "Save" at bounding box center [251, 647] width 56 height 36
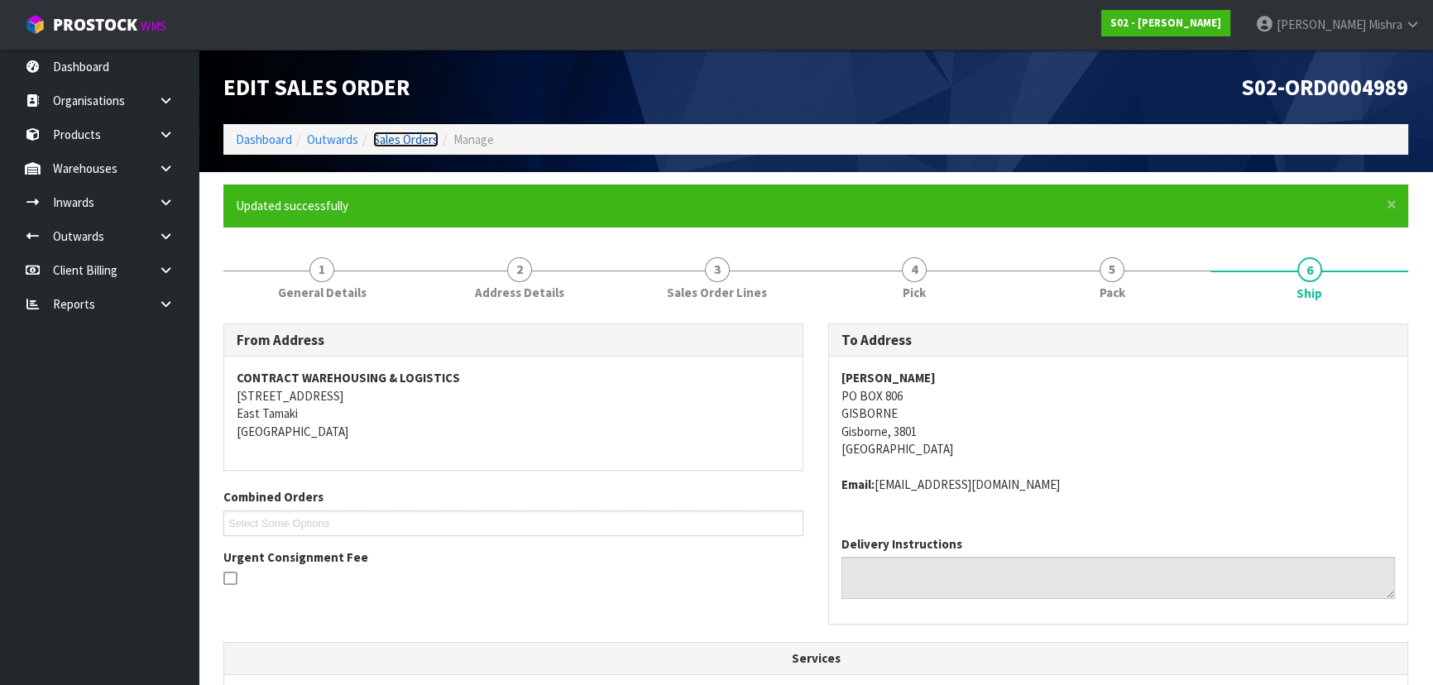
click at [403, 144] on link "Sales Orders" at bounding box center [405, 140] width 65 height 16
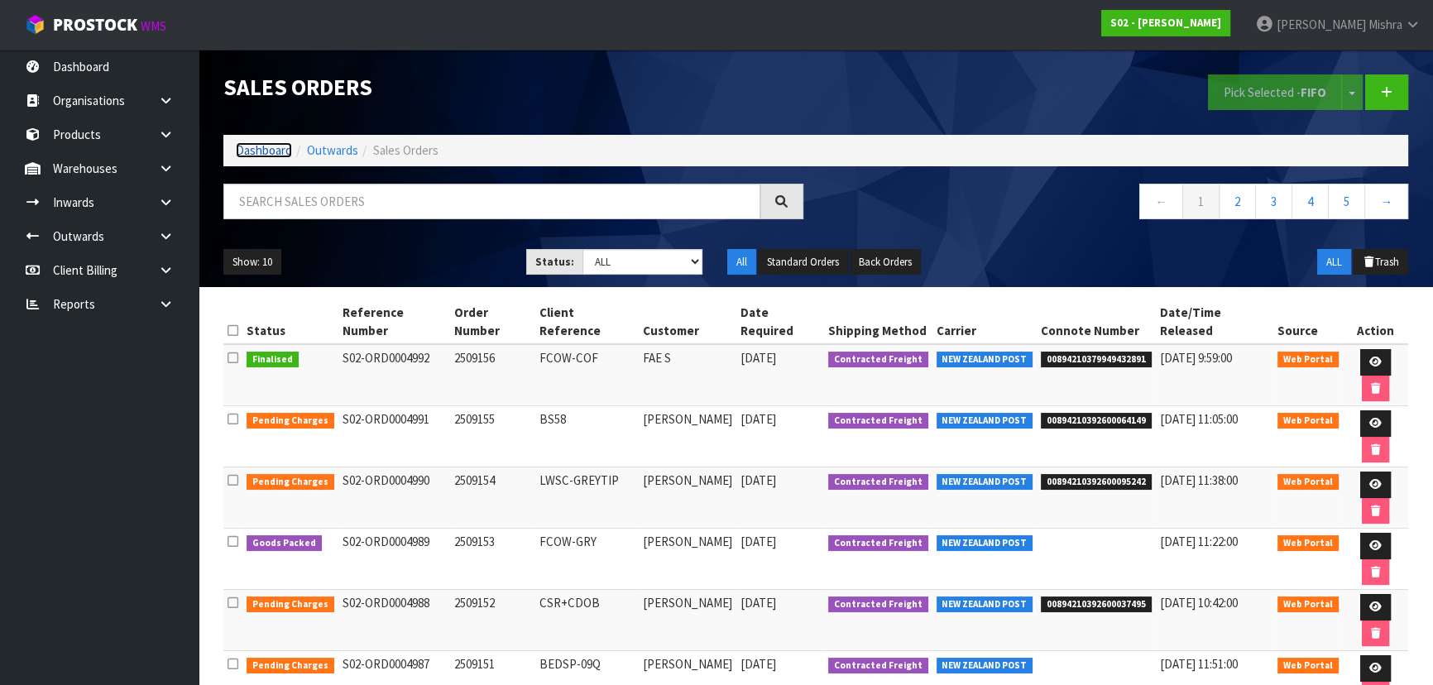
click at [271, 147] on link "Dashboard" at bounding box center [264, 150] width 56 height 16
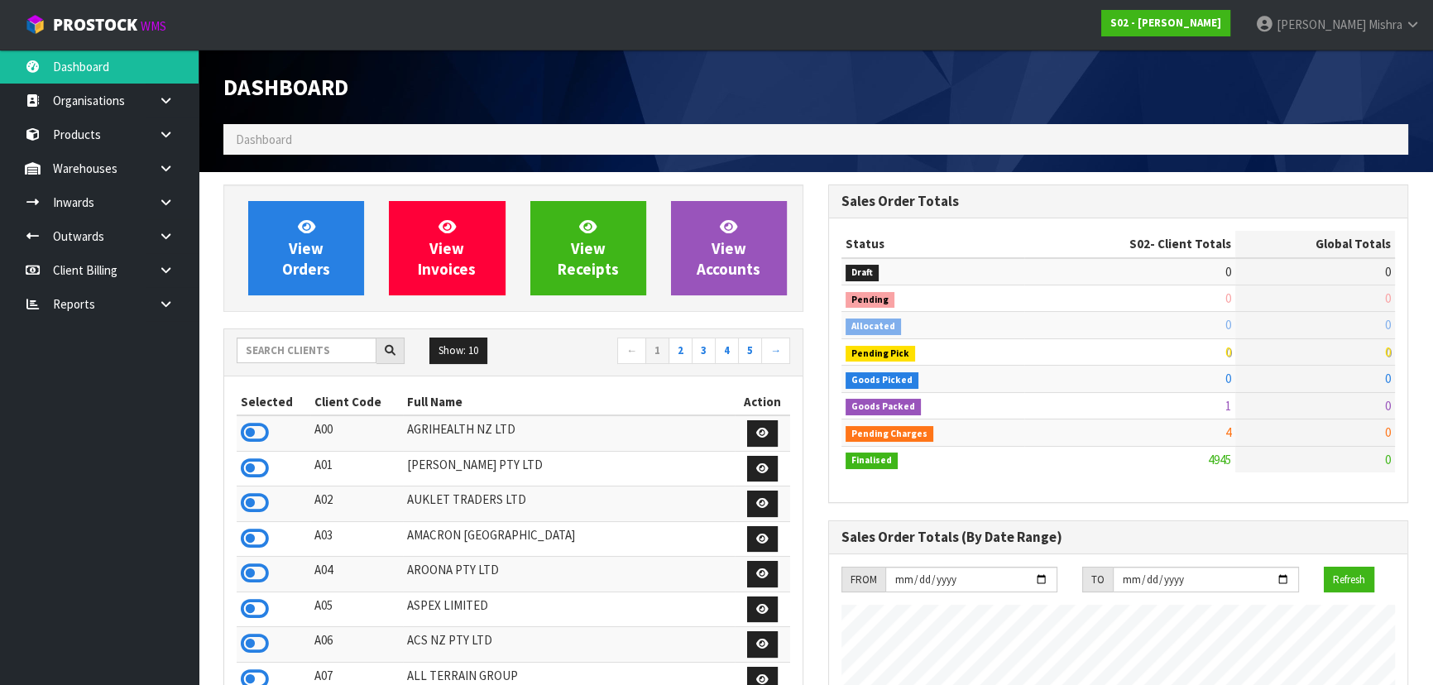
scroll to position [1251, 604]
click at [290, 365] on div "Show: 10 5 10 25 50 ← 1 2 3 4 5 →" at bounding box center [513, 352] width 578 height 29
click at [297, 359] on input "text" at bounding box center [307, 351] width 140 height 26
type input "C09"
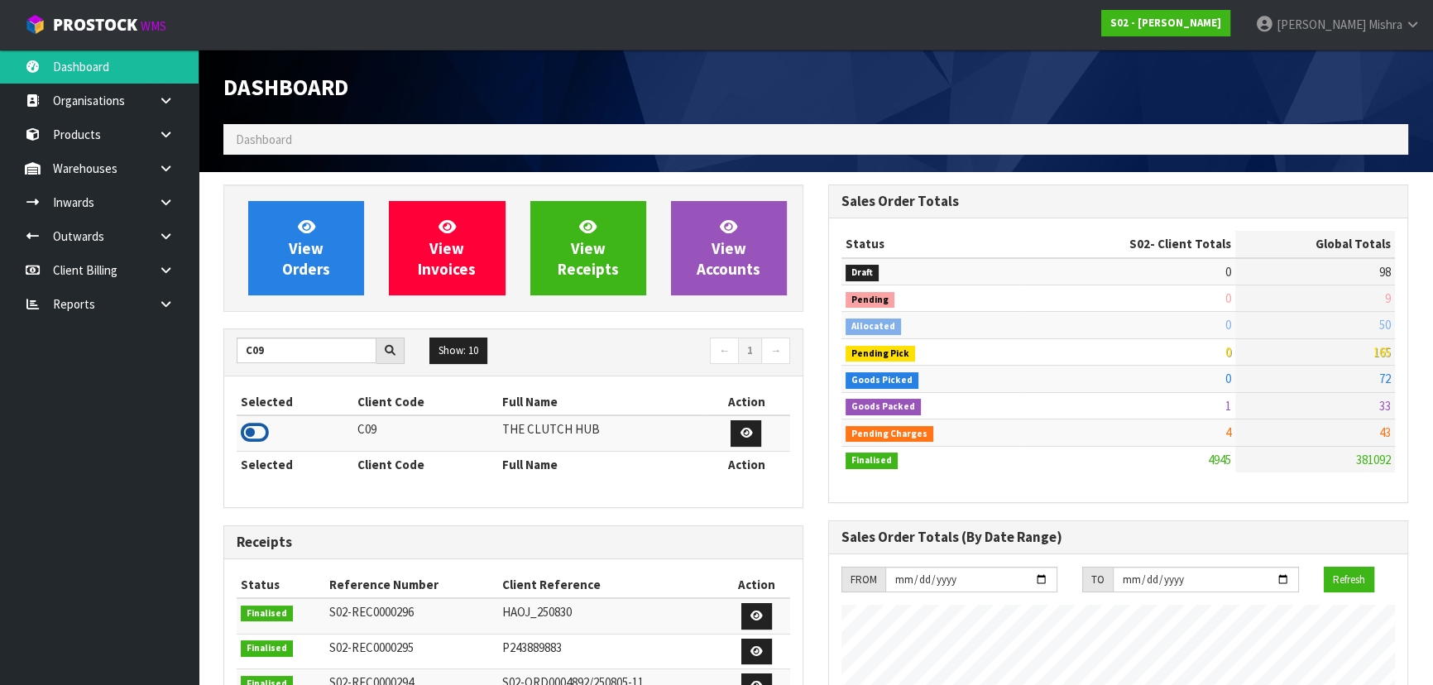
click at [246, 430] on icon at bounding box center [255, 432] width 28 height 25
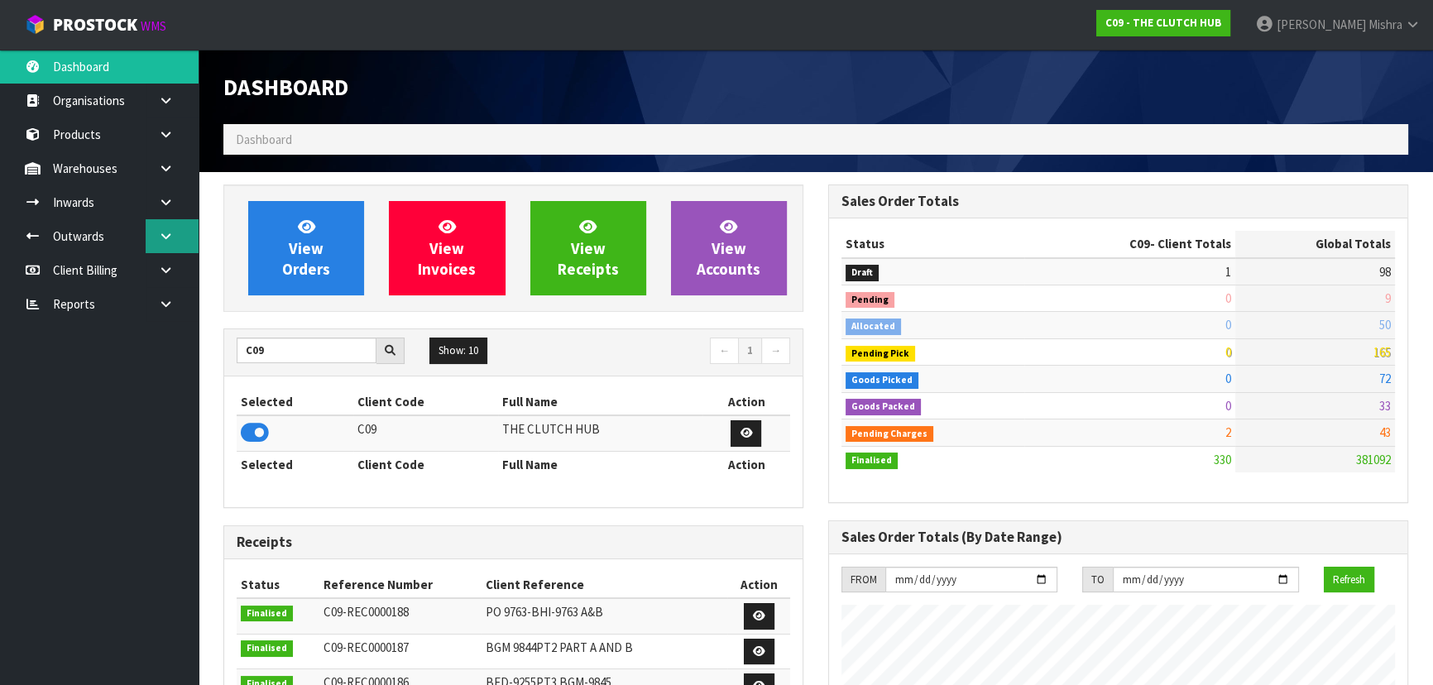
scroll to position [1340, 604]
click at [165, 198] on icon at bounding box center [166, 202] width 16 height 12
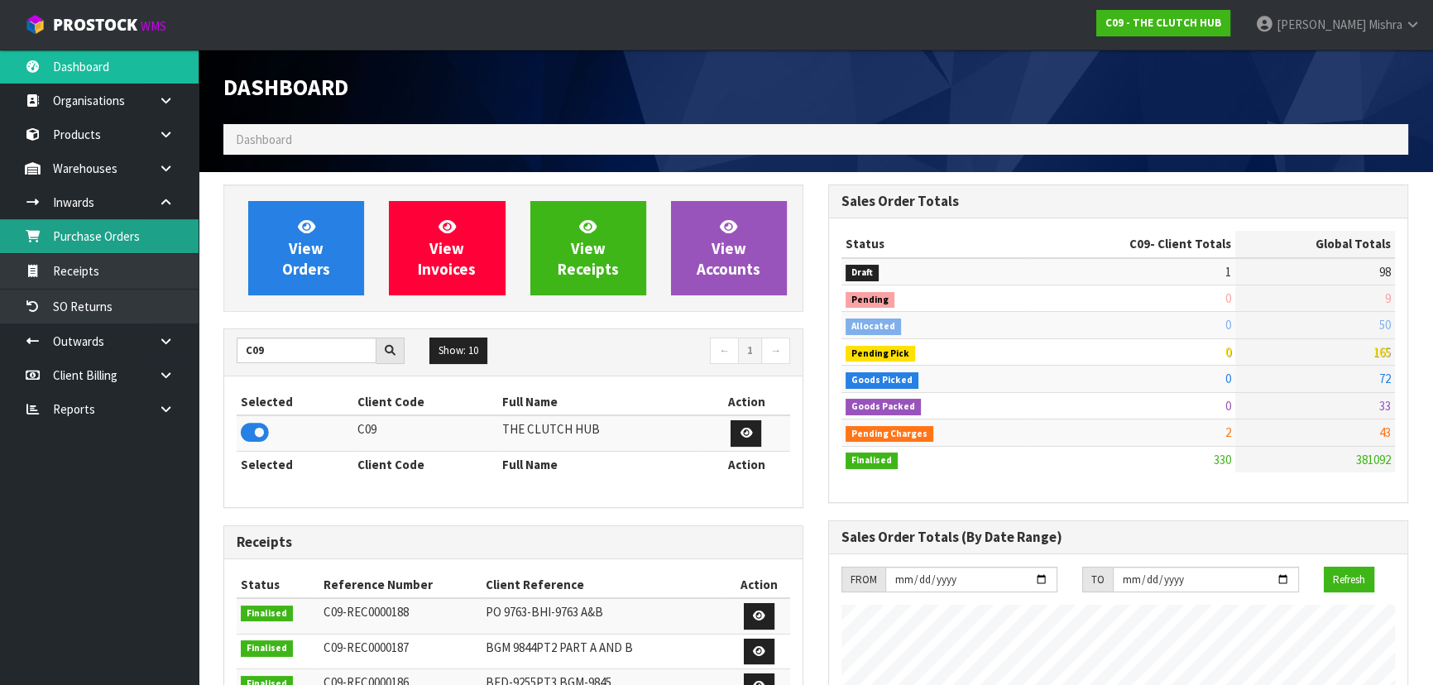
click at [122, 244] on link "Purchase Orders" at bounding box center [99, 236] width 199 height 34
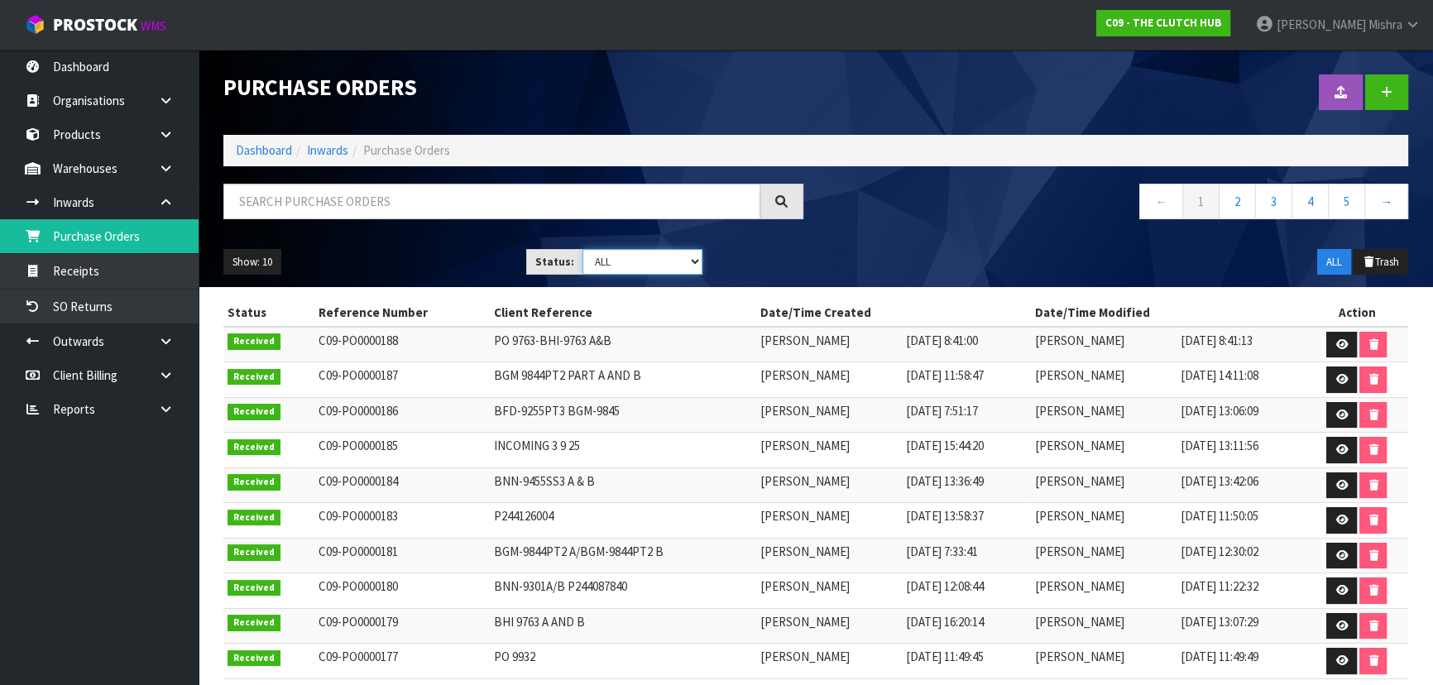
click at [659, 260] on select "Draft Pending Received Cancelled ALL" at bounding box center [643, 262] width 121 height 26
select select "string:0"
click at [583, 249] on select "Draft Pending Received Cancelled ALL" at bounding box center [643, 262] width 121 height 26
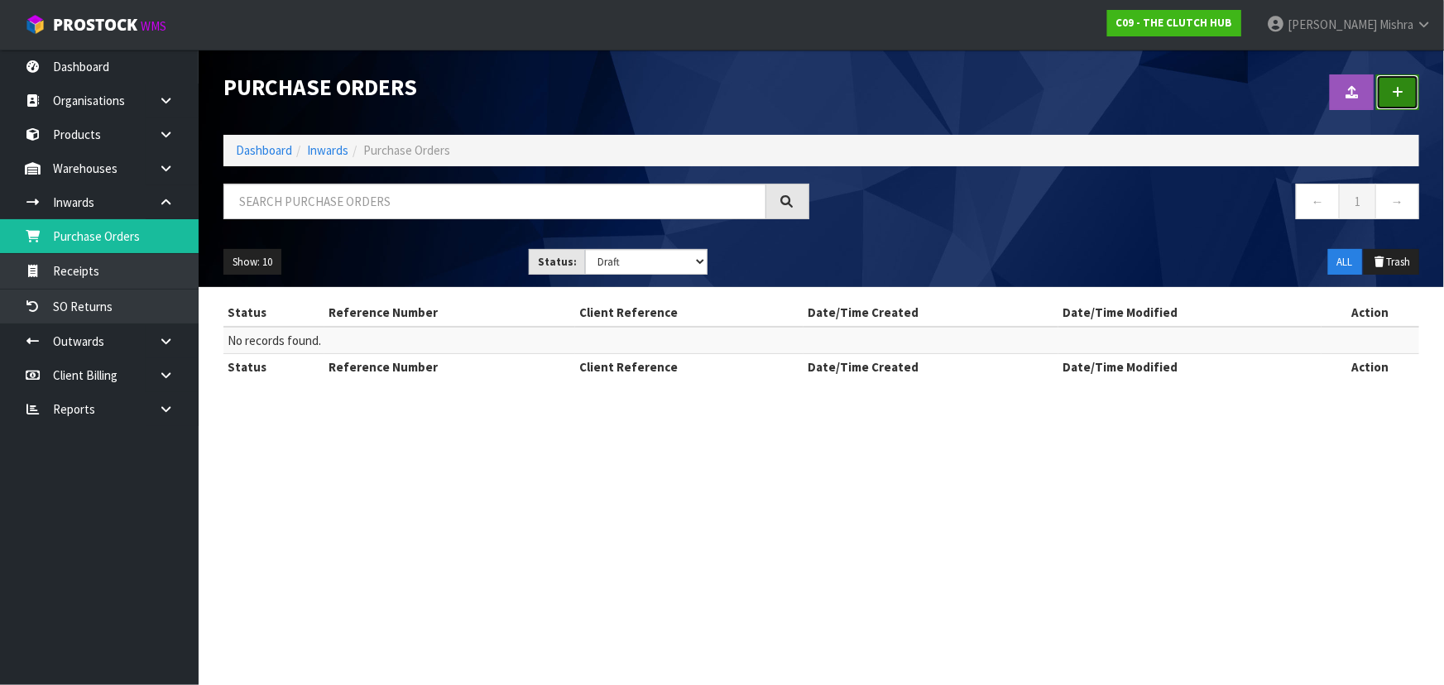
click at [1392, 90] on icon at bounding box center [1398, 92] width 12 height 12
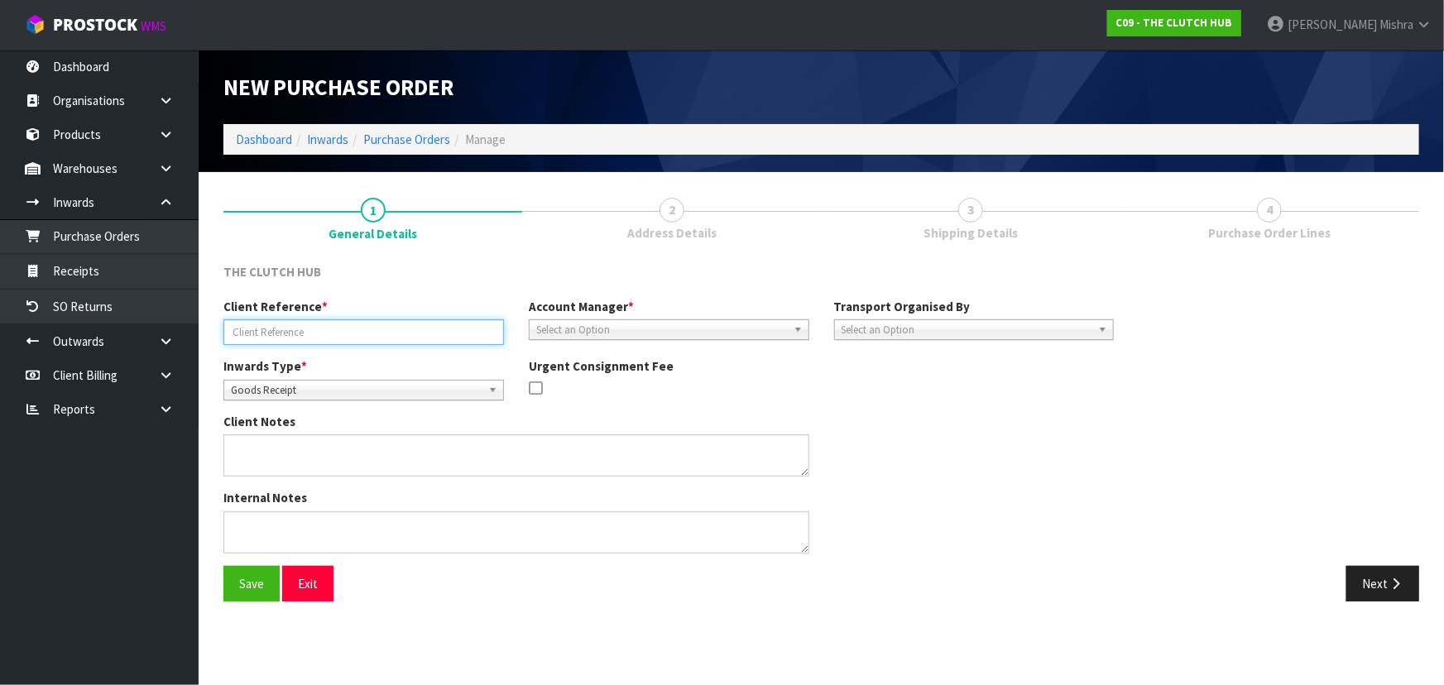
click at [301, 325] on input "text" at bounding box center [363, 332] width 281 height 26
paste input "PO 7560 9390"
type input "PO 7560 9390"
click at [558, 320] on span "Select an Option" at bounding box center [661, 330] width 251 height 20
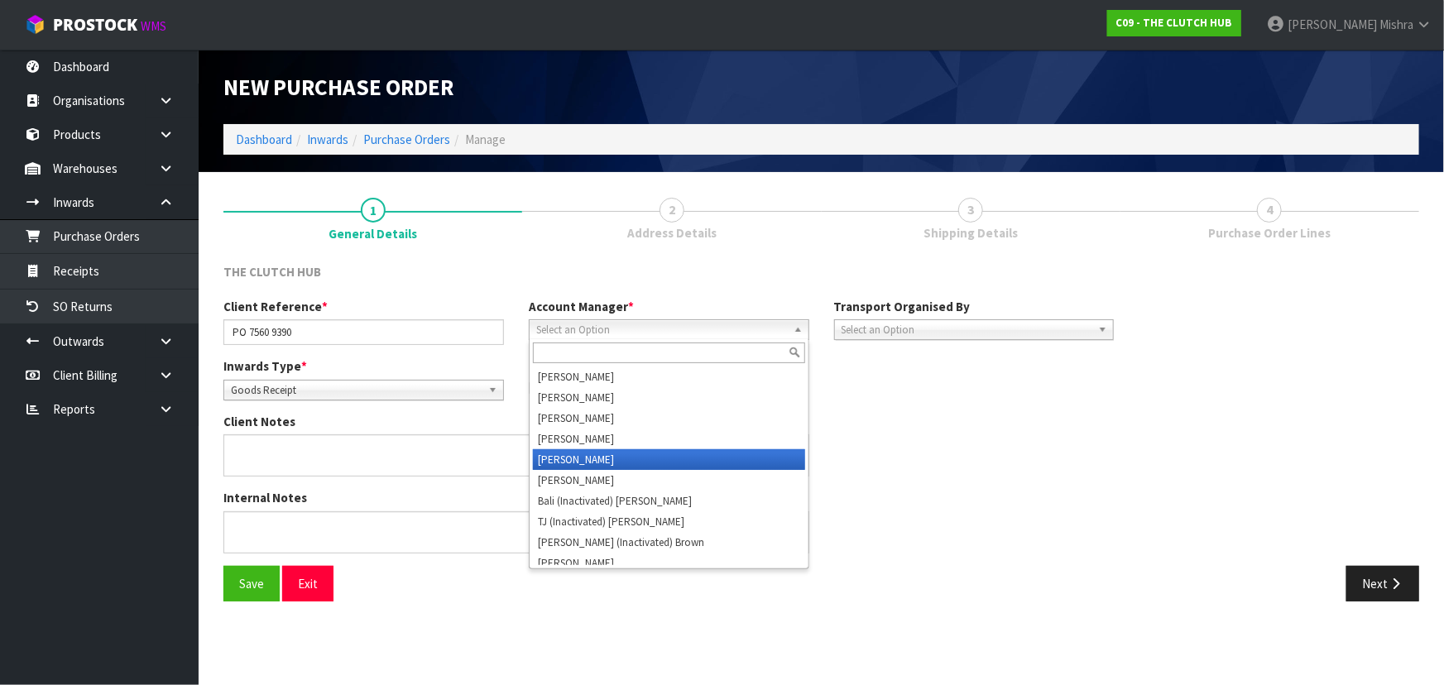
click at [572, 453] on li "[PERSON_NAME]" at bounding box center [669, 459] width 272 height 21
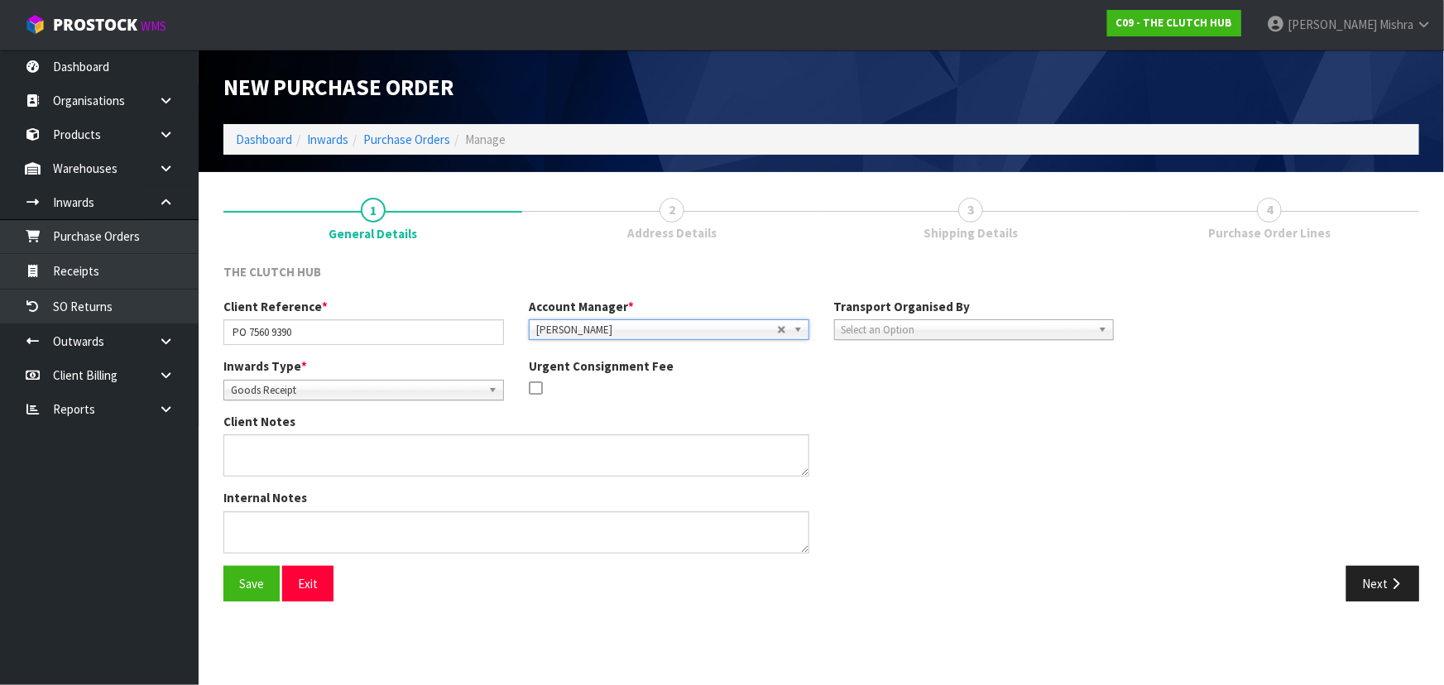
click at [966, 324] on span "Select an Option" at bounding box center [967, 330] width 251 height 20
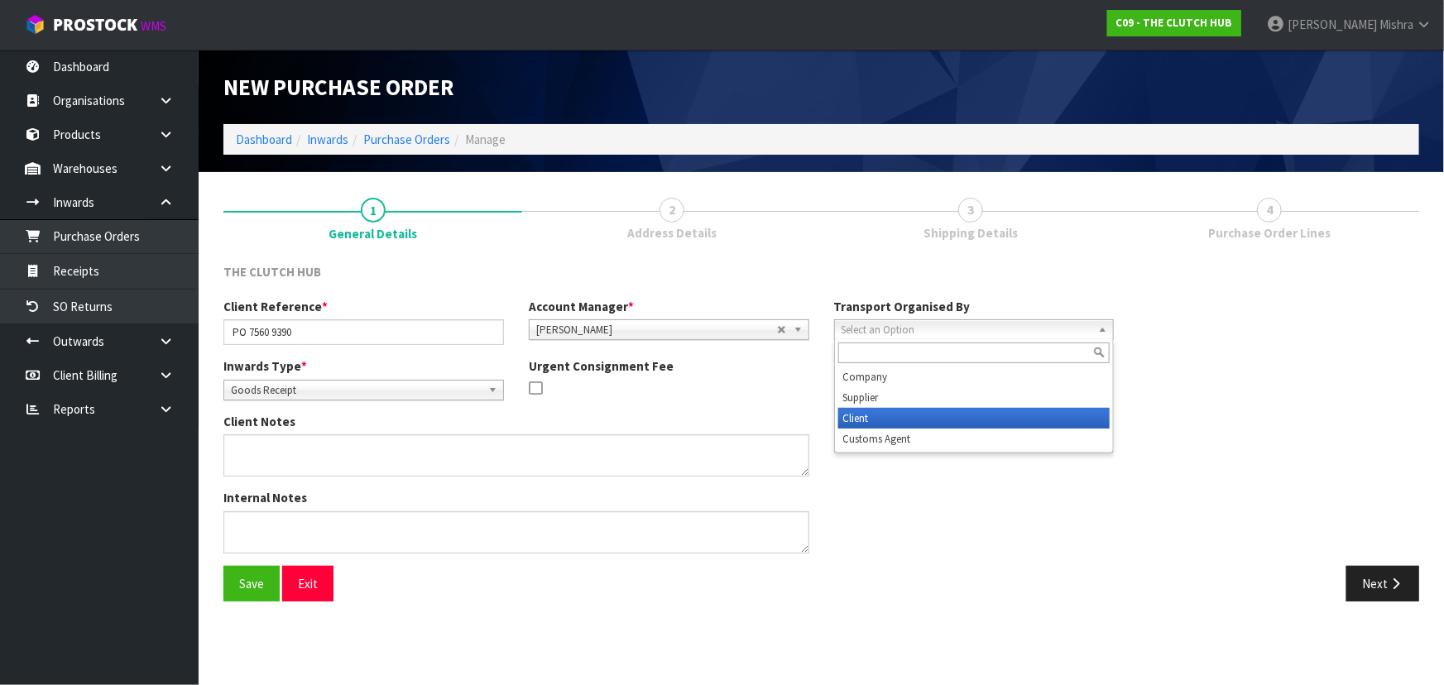
click at [957, 408] on li "Client" at bounding box center [974, 418] width 272 height 21
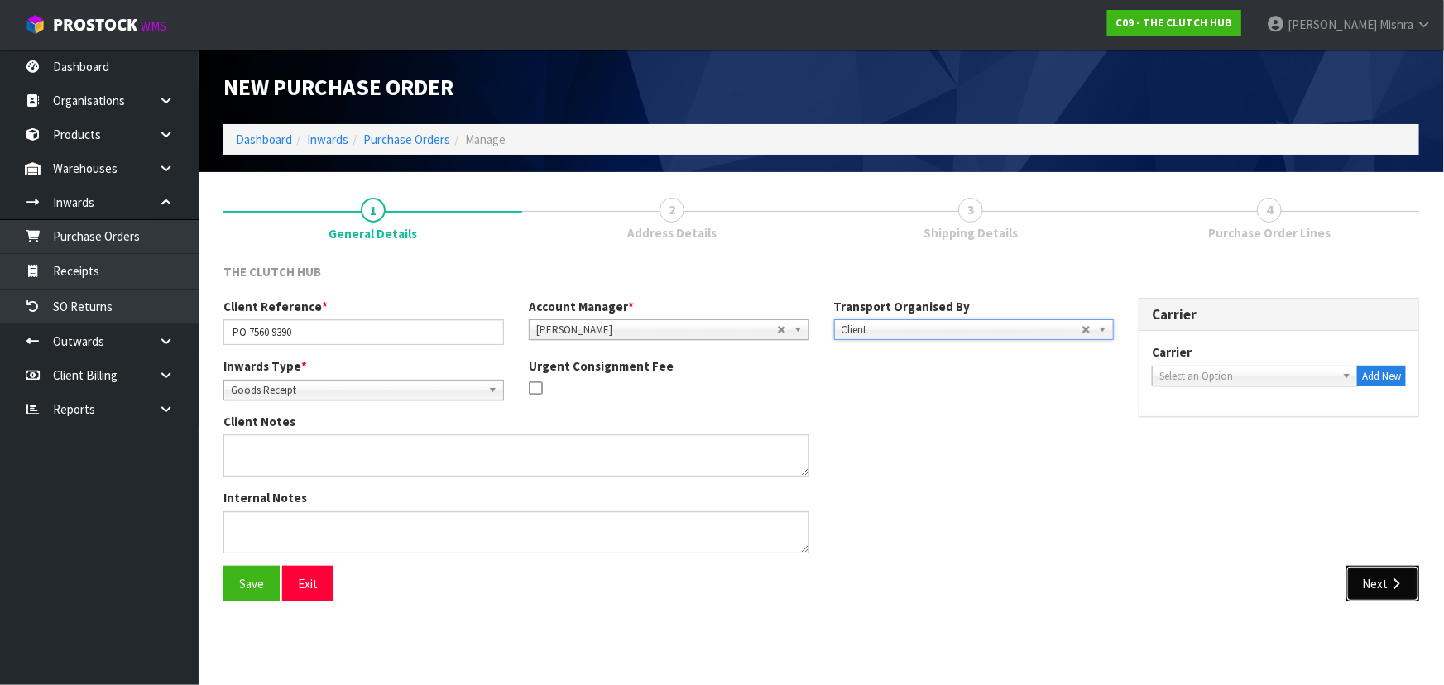
click at [1402, 585] on icon "button" at bounding box center [1396, 584] width 16 height 12
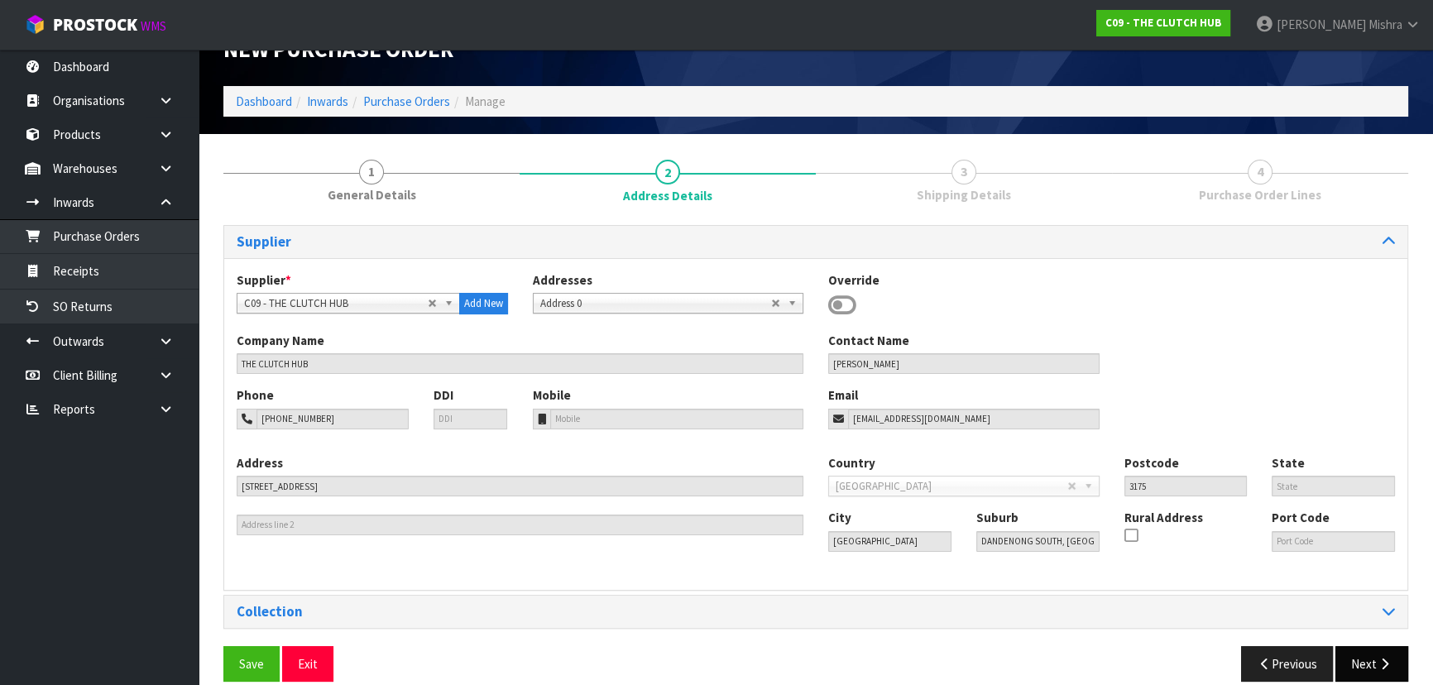
scroll to position [59, 0]
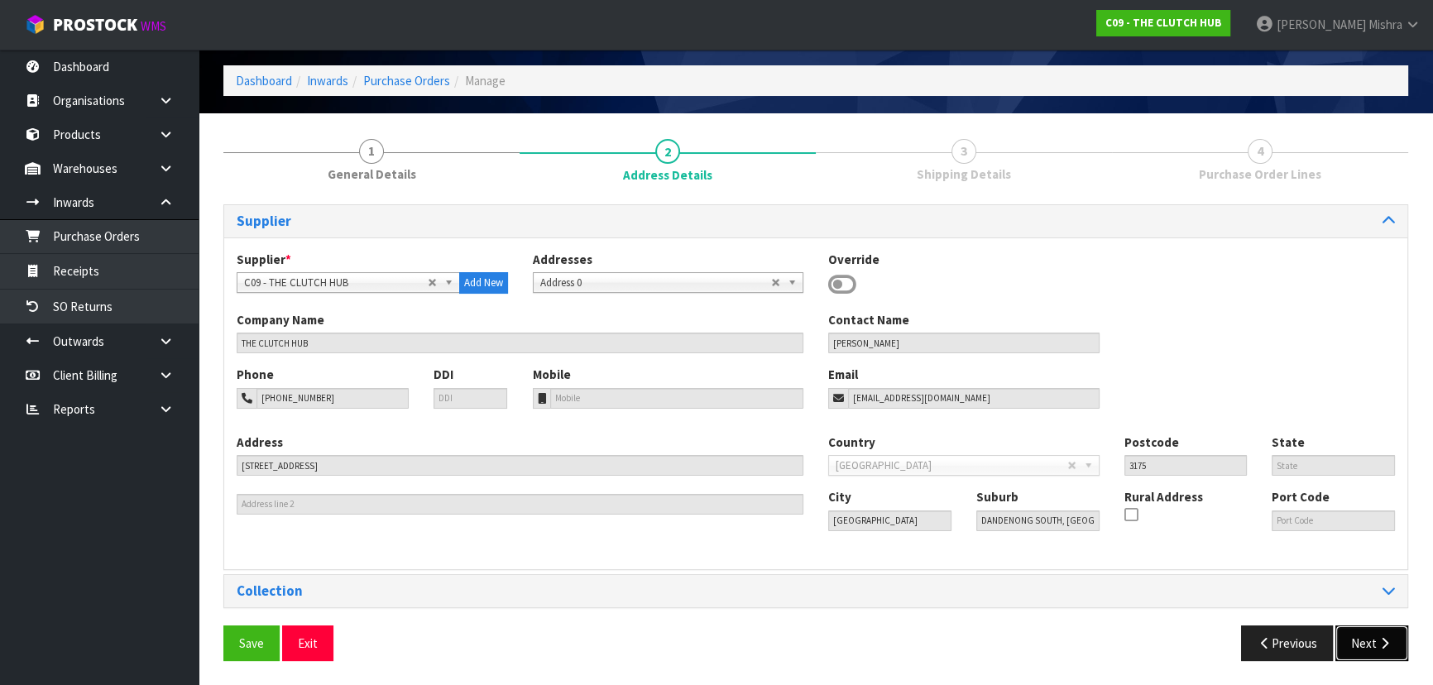
click at [1371, 640] on button "Next" at bounding box center [1372, 644] width 73 height 36
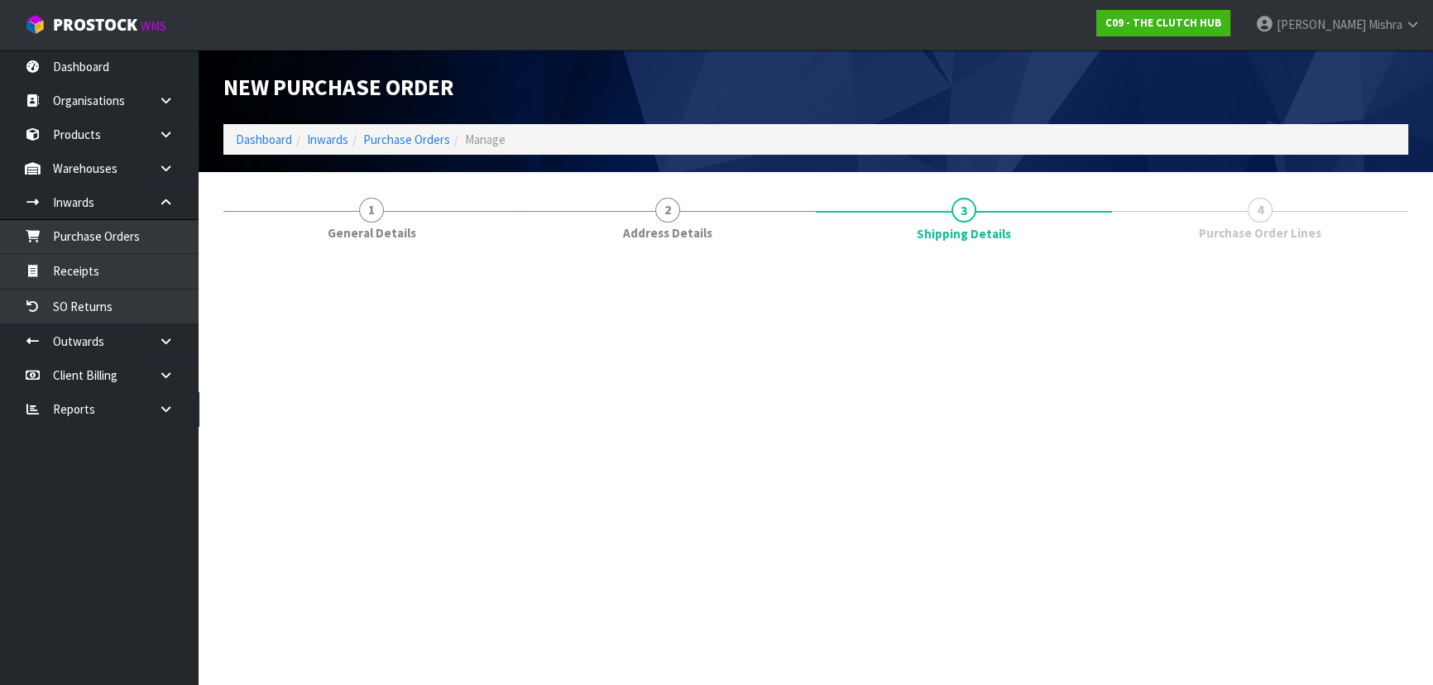
scroll to position [0, 0]
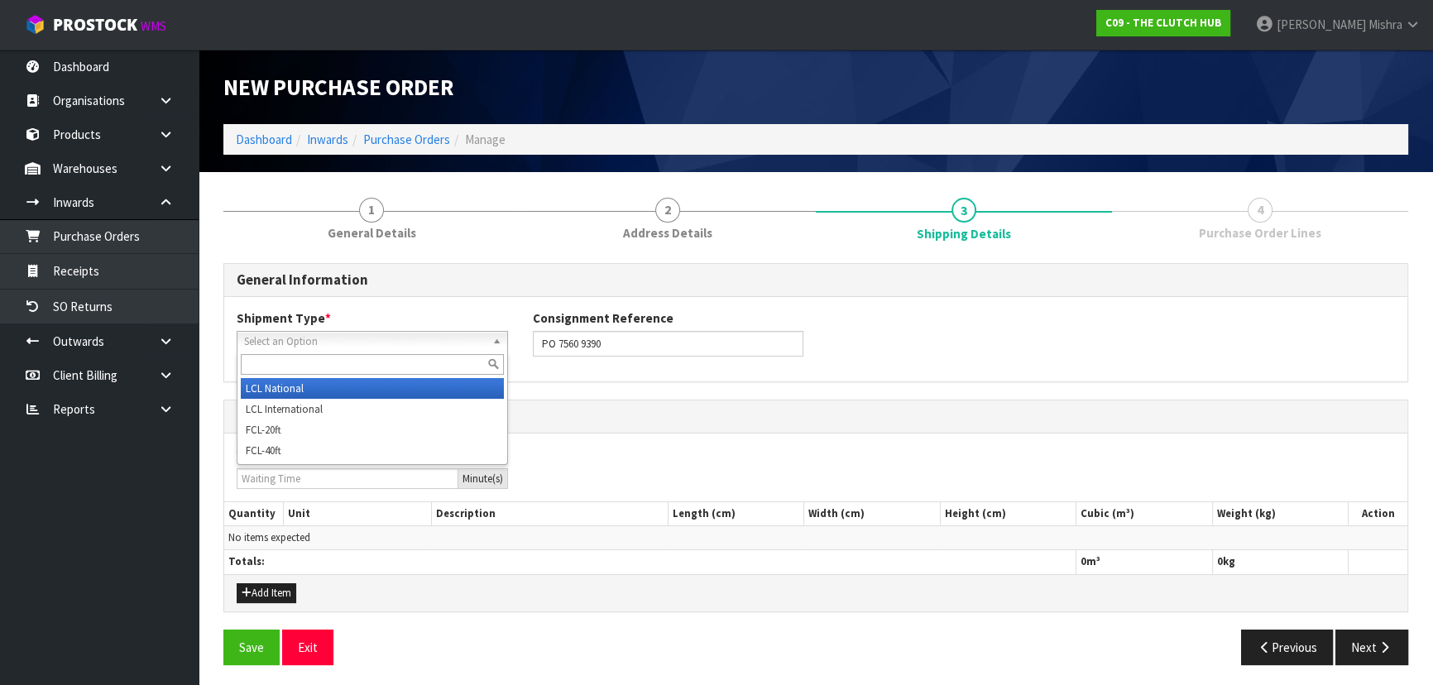
click at [305, 339] on span "Select an Option" at bounding box center [365, 342] width 242 height 20
click at [298, 383] on li "LCL National" at bounding box center [372, 388] width 263 height 21
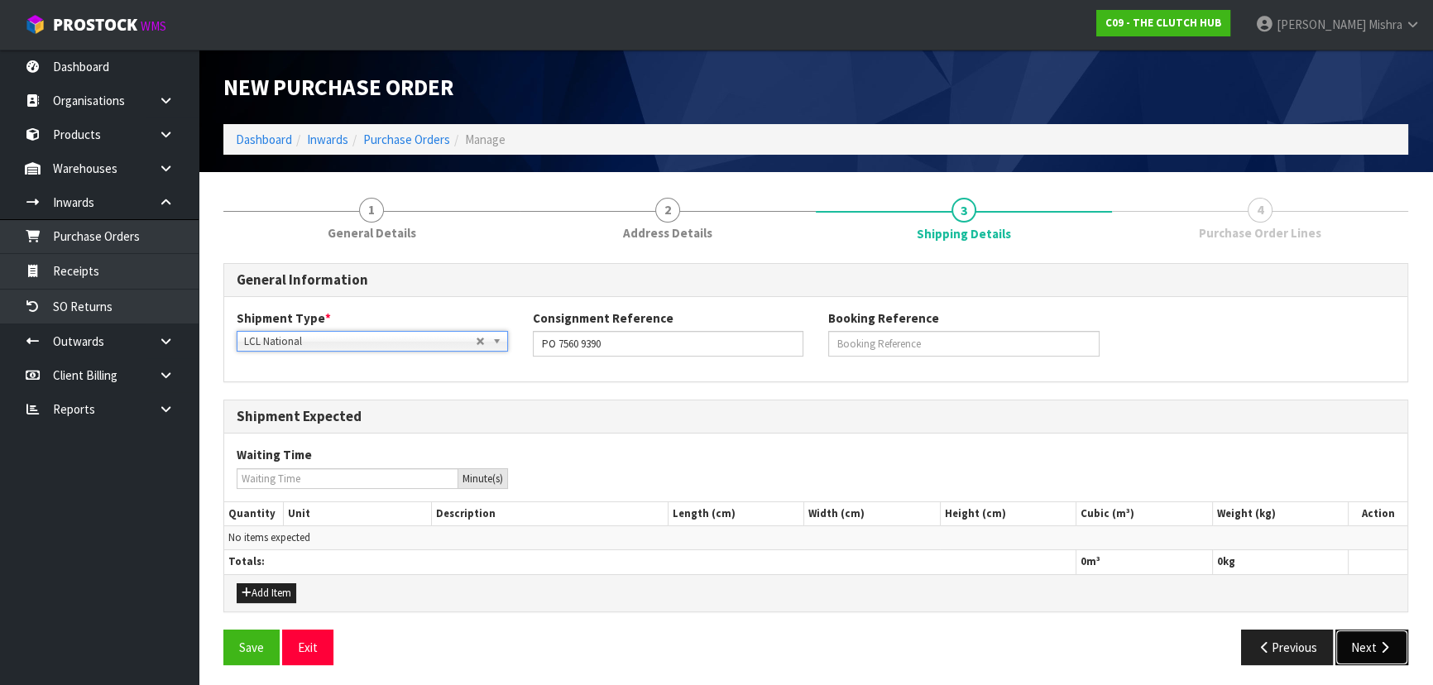
click at [1398, 652] on button "Next" at bounding box center [1372, 648] width 73 height 36
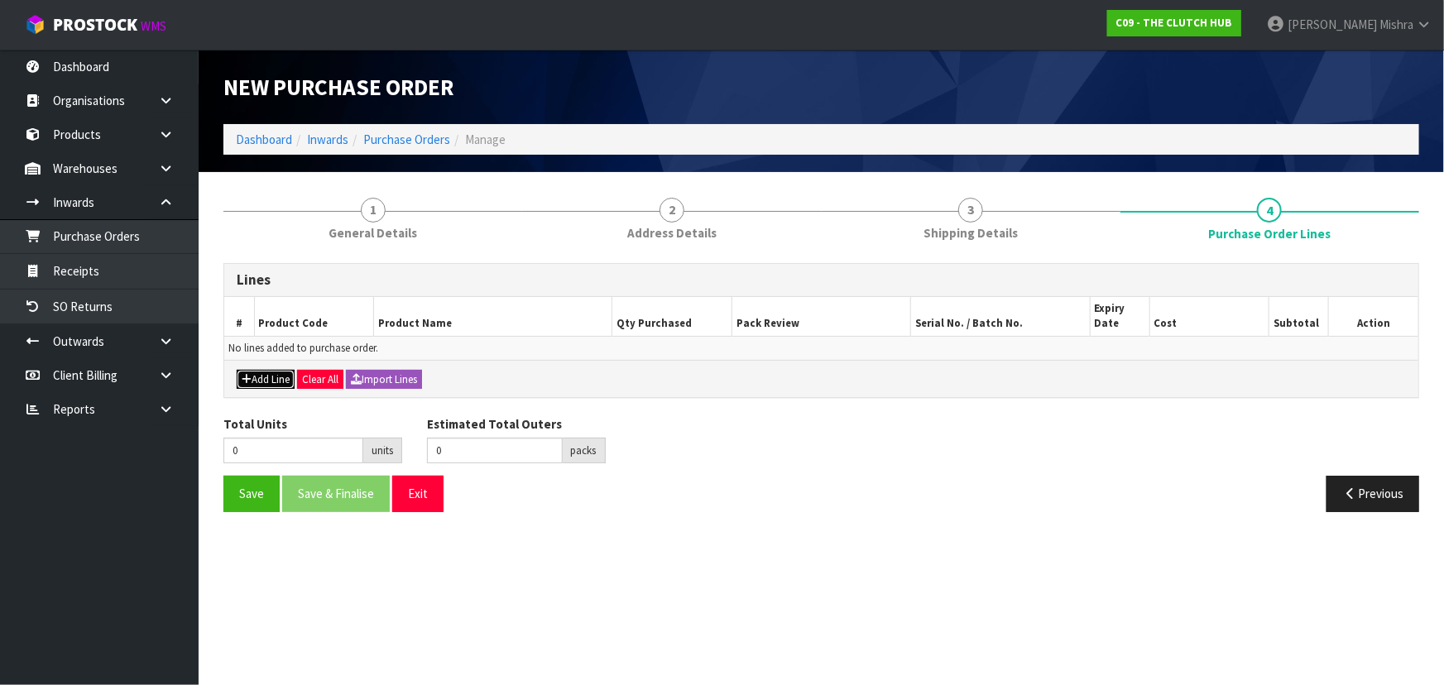
click at [271, 376] on button "Add Line" at bounding box center [266, 380] width 58 height 20
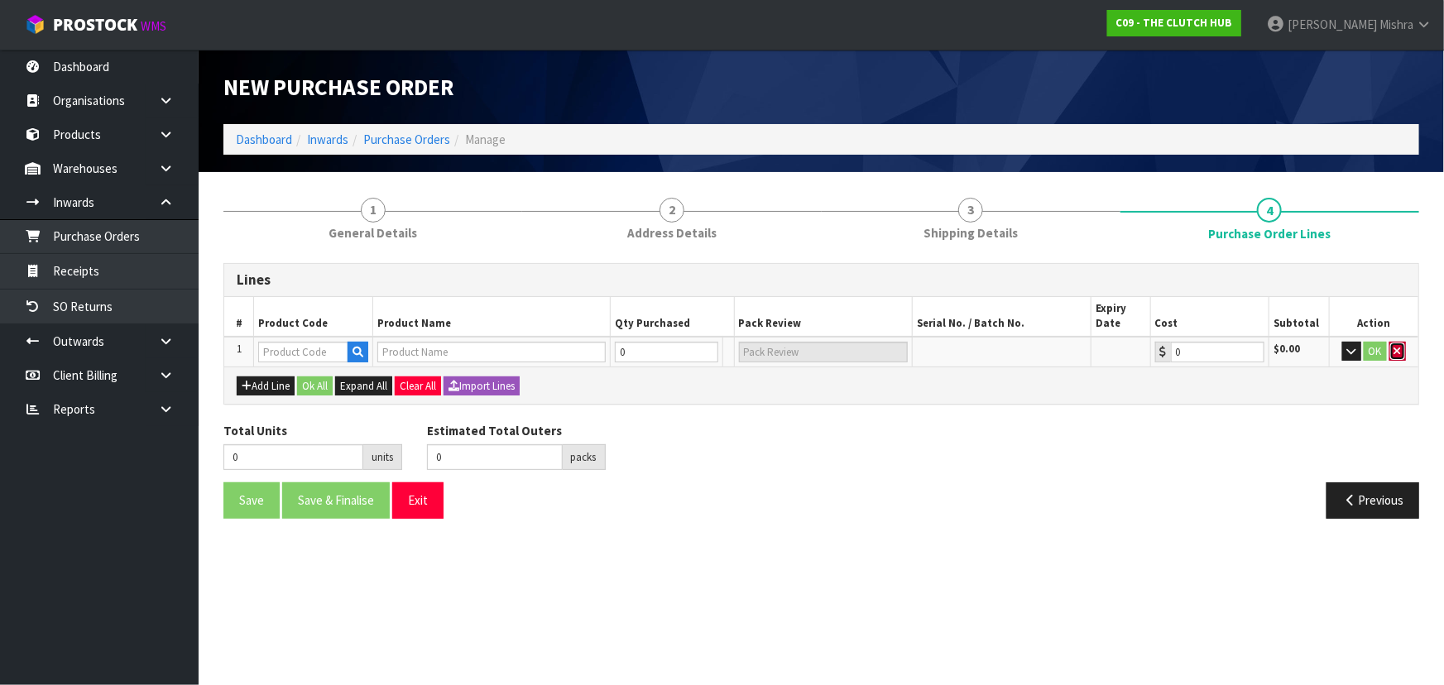
click at [1395, 346] on icon "button" at bounding box center [1397, 351] width 7 height 11
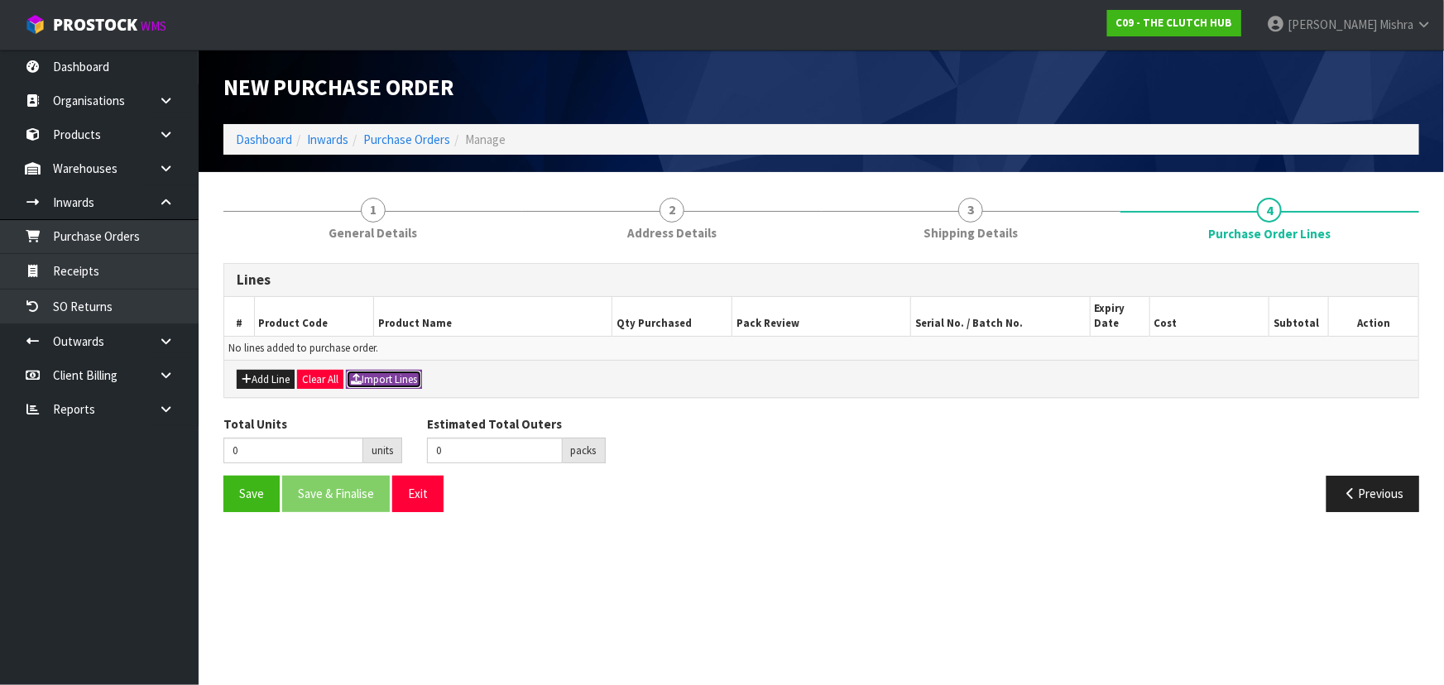
click at [413, 385] on button "Import Lines" at bounding box center [384, 380] width 76 height 20
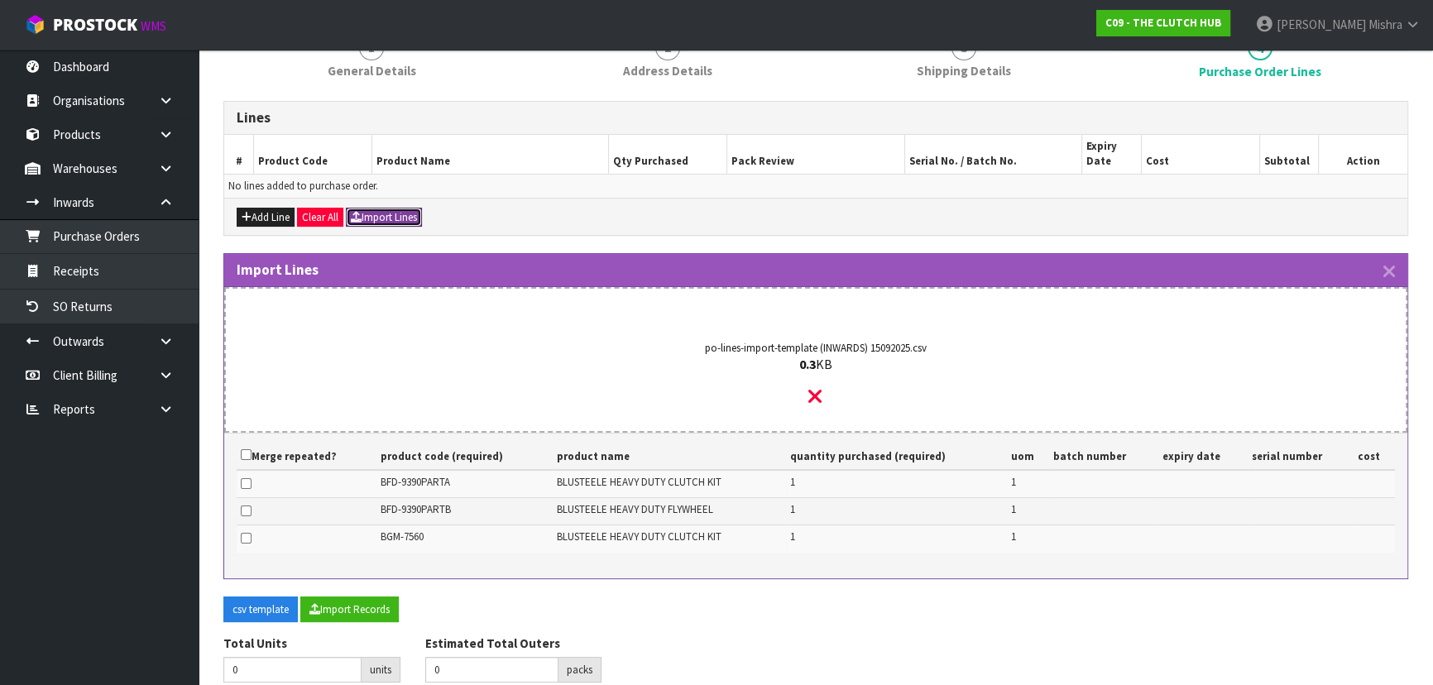
scroll to position [228, 0]
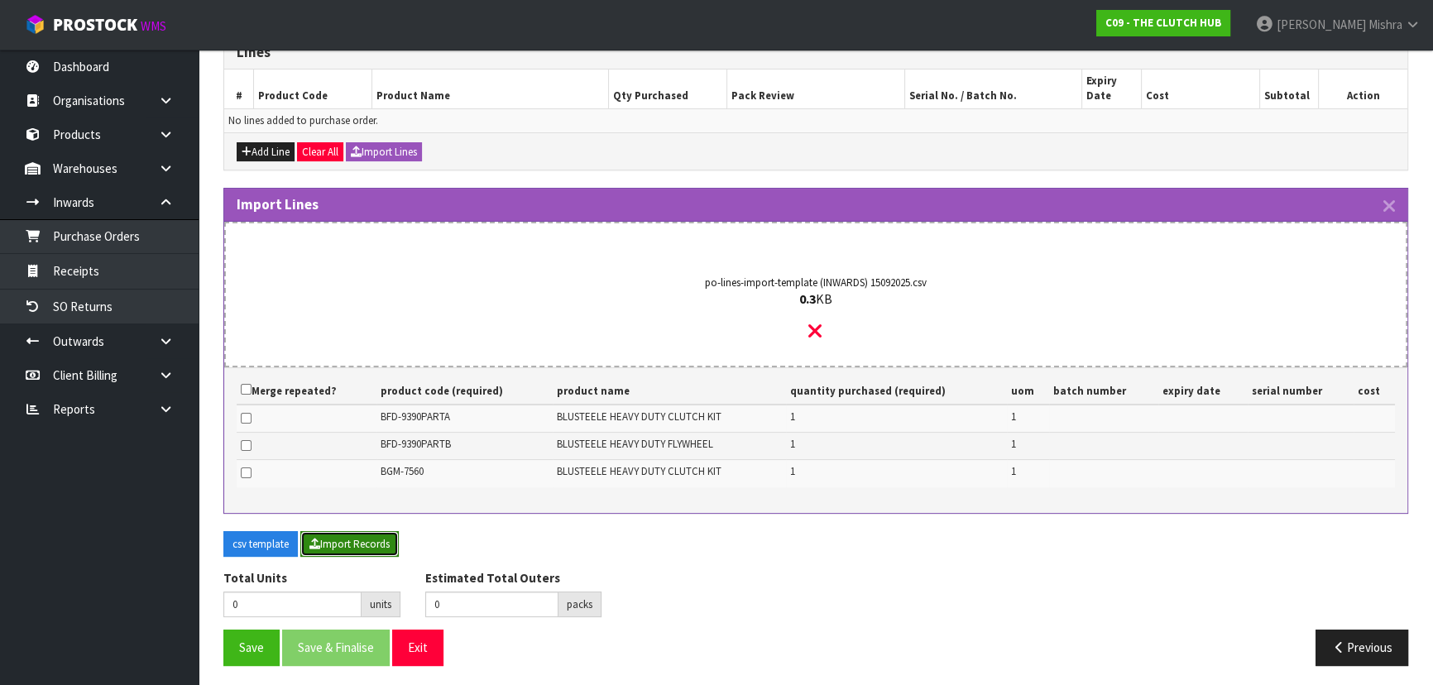
click at [339, 540] on button "Import Records" at bounding box center [349, 544] width 98 height 26
type input "3"
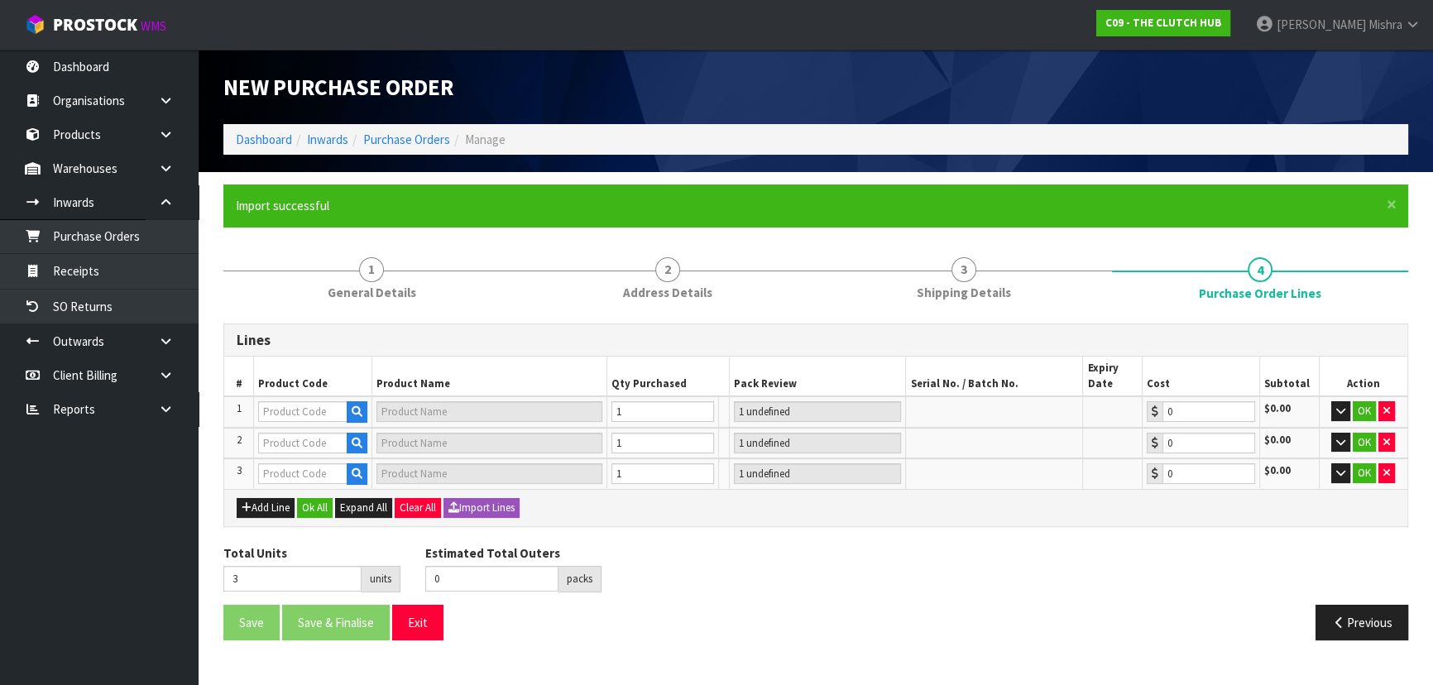
type input "1"
type input "BGM-7560"
type input "BLUSTEELE SURVIVOUR SERIES HEAVY DUTY CLUTCH KIT"
type input "1 CTN"
type input "0.00"
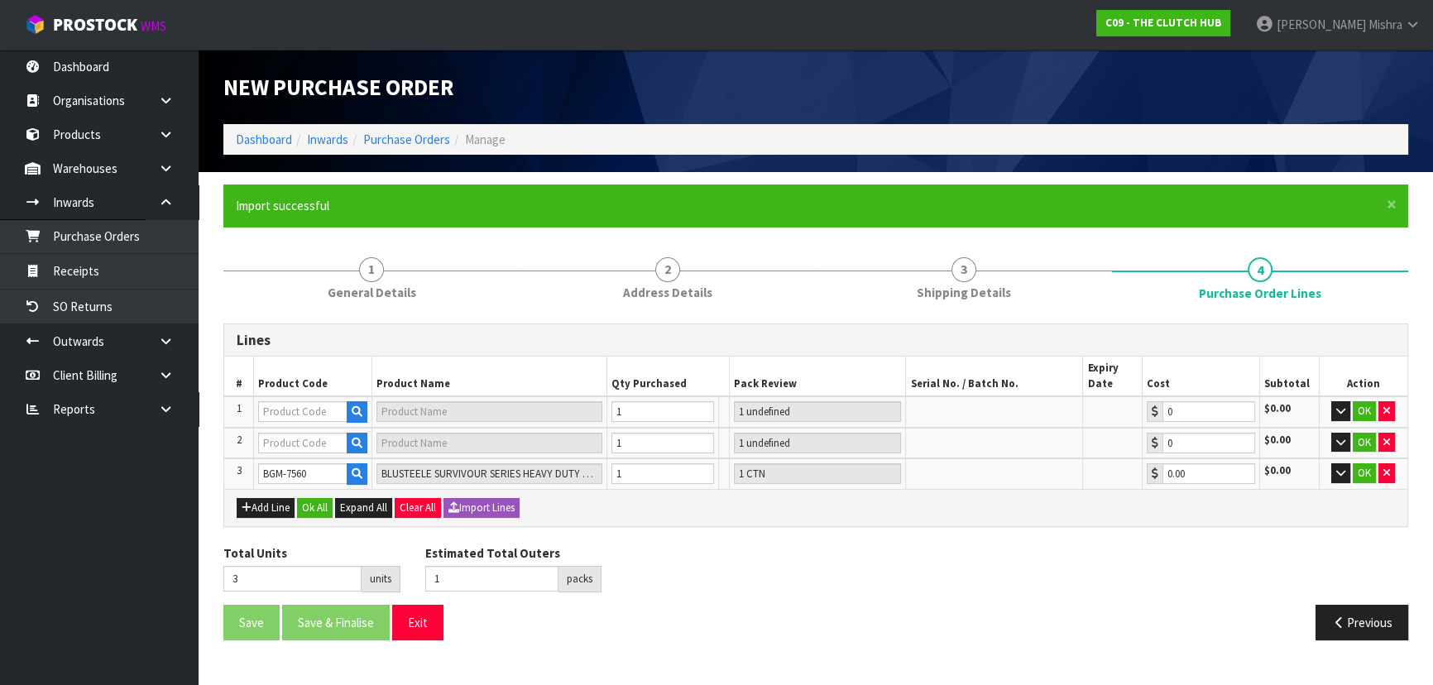
scroll to position [84, 0]
type input "2"
type input "BFD-9390PARTA"
type input "BLUSTEEELE HEAVY DUTY CLUTCH KIT"
type input "1 CTN"
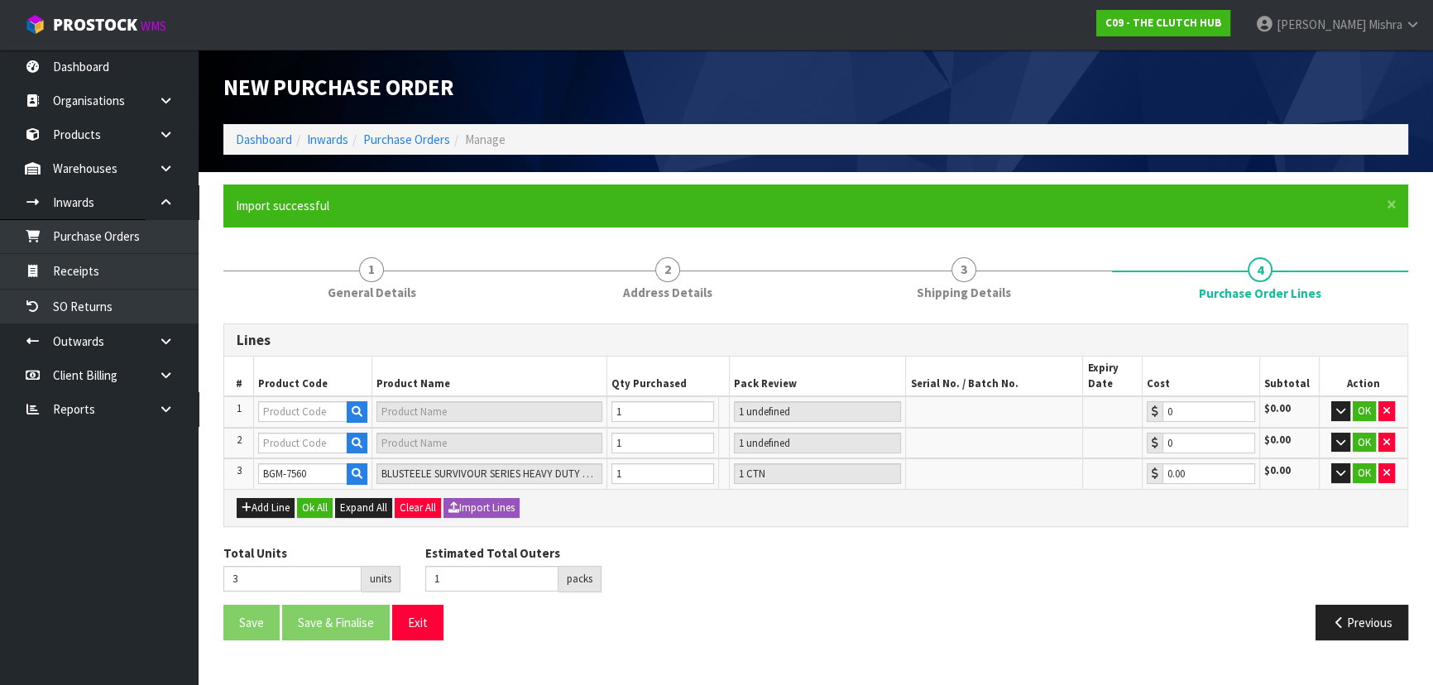
type input "0.00"
type input "3"
type input "BFD-9390PARTB"
type input "BLUSTEELE HEAVY DUTY CLUTCH KIT"
type input "1 CTN"
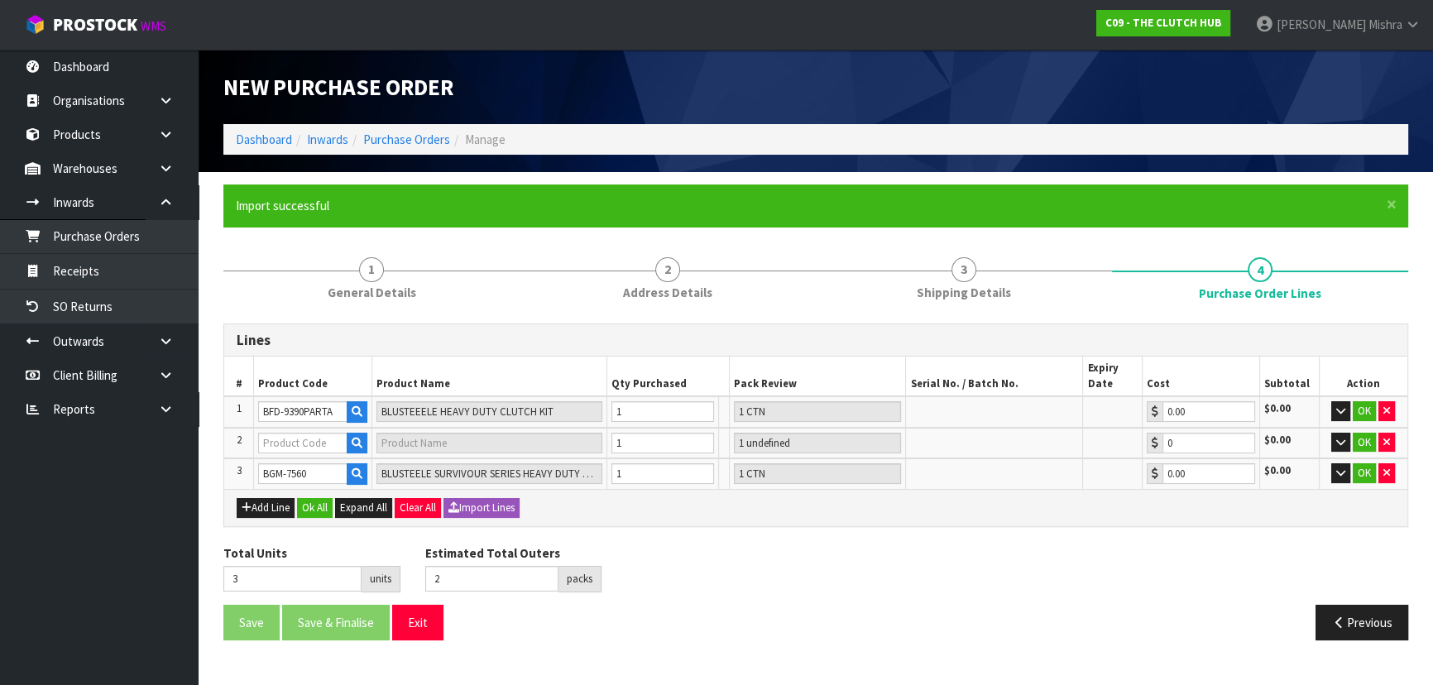
type input "0.00"
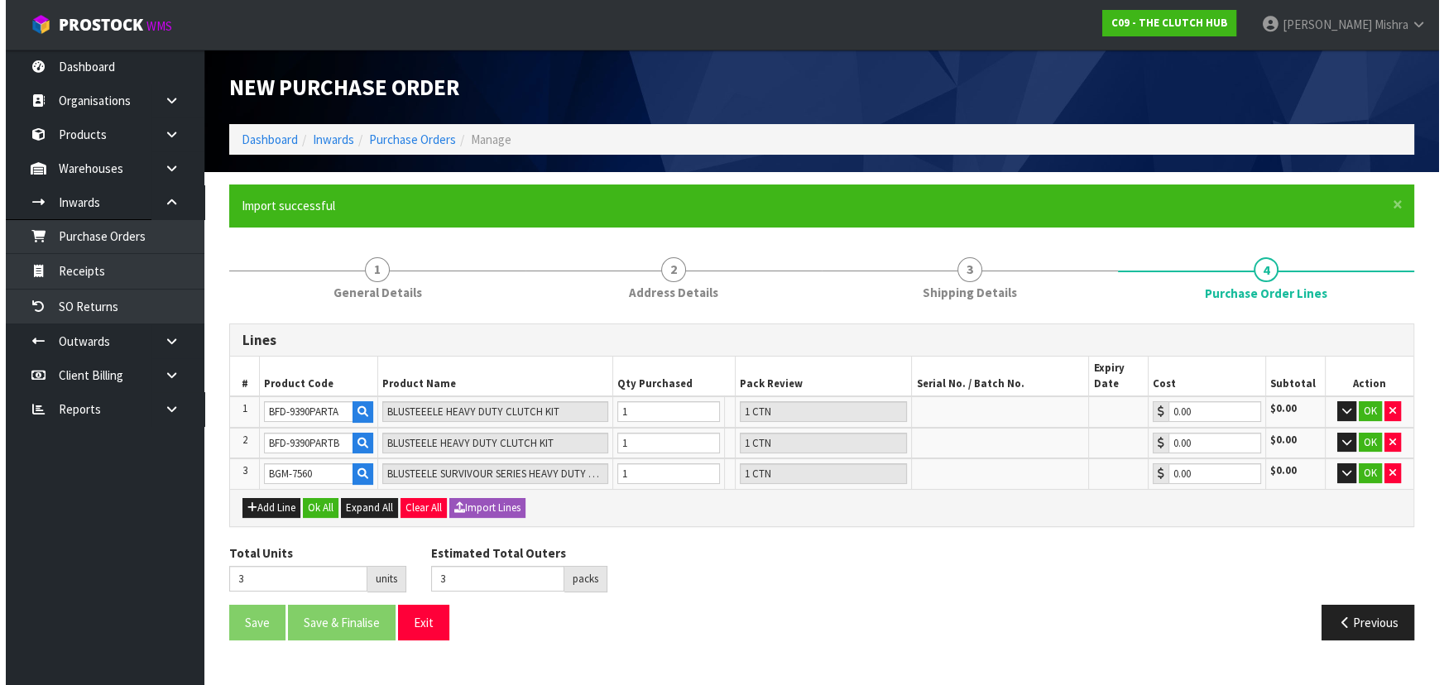
scroll to position [0, 0]
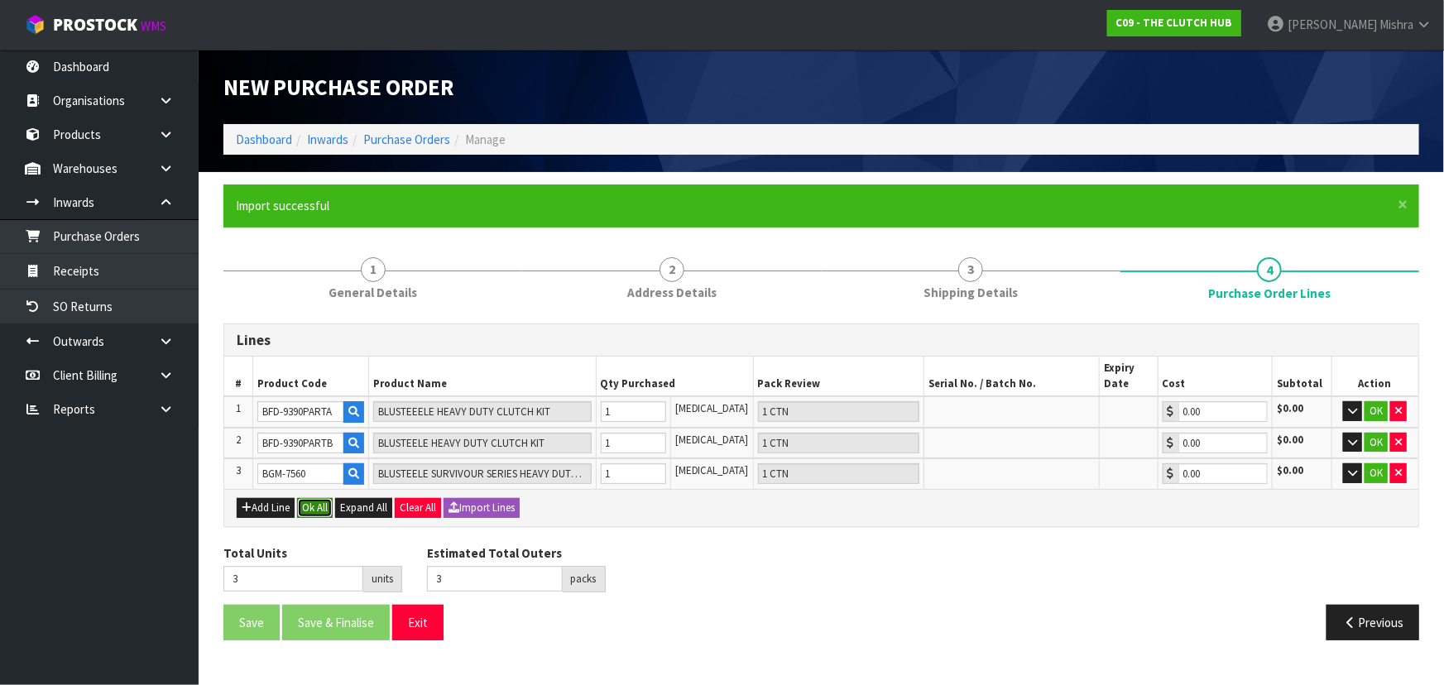
click at [317, 509] on button "Ok All" at bounding box center [315, 508] width 36 height 20
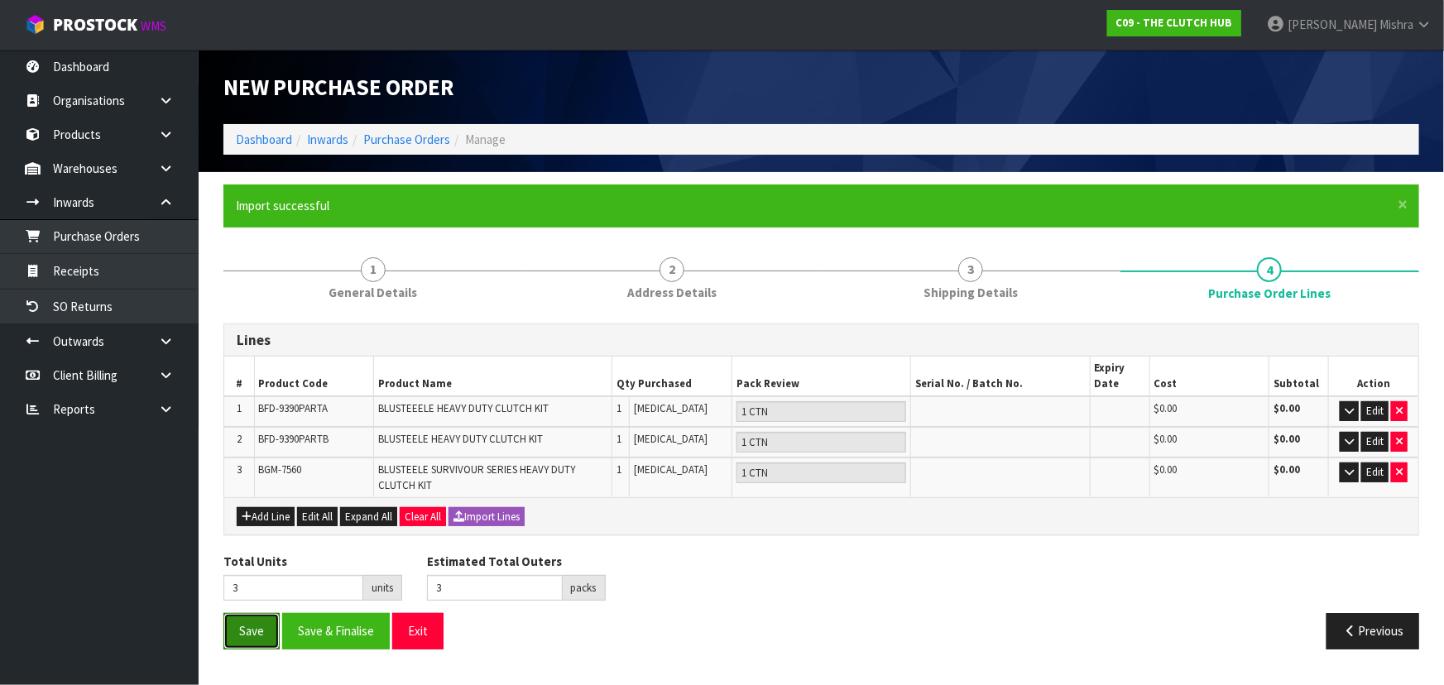
click at [247, 623] on button "Save" at bounding box center [251, 631] width 56 height 36
type input "0"
